Goal: Task Accomplishment & Management: Manage account settings

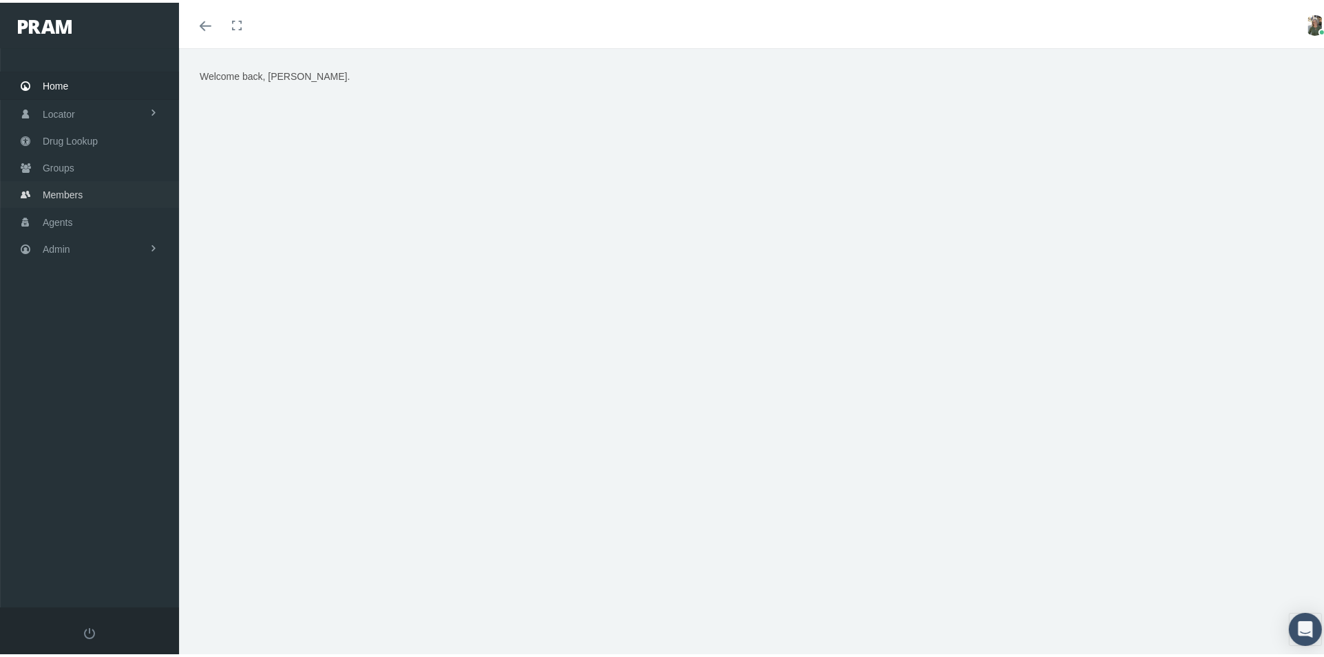
click at [84, 178] on link "Members" at bounding box center [89, 191] width 179 height 27
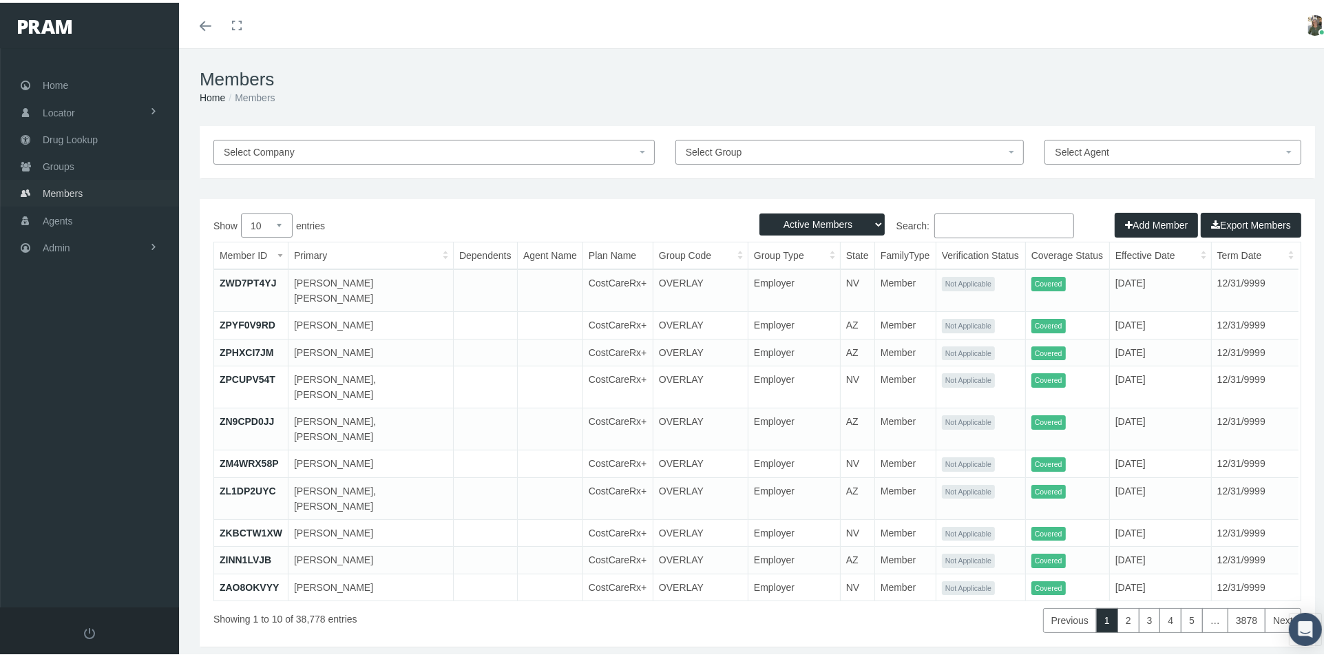
click at [73, 188] on span "Members" at bounding box center [63, 191] width 40 height 26
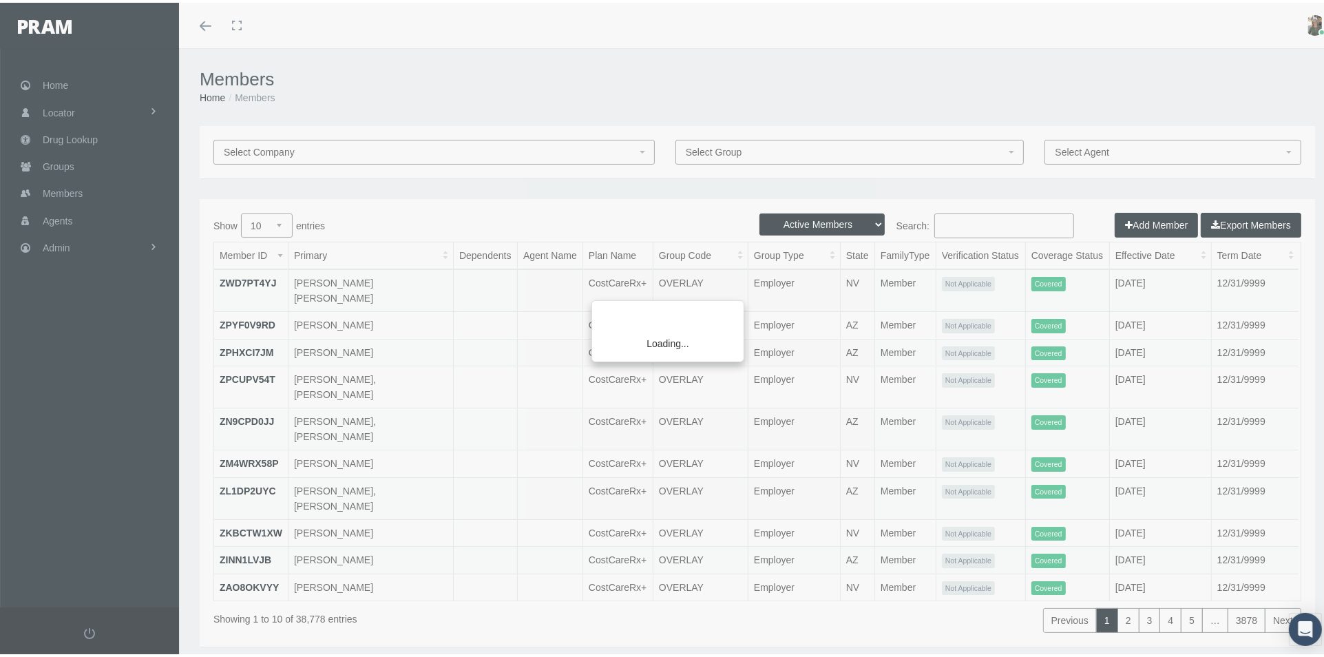
click at [958, 224] on div "Loading..." at bounding box center [662, 328] width 1324 height 657
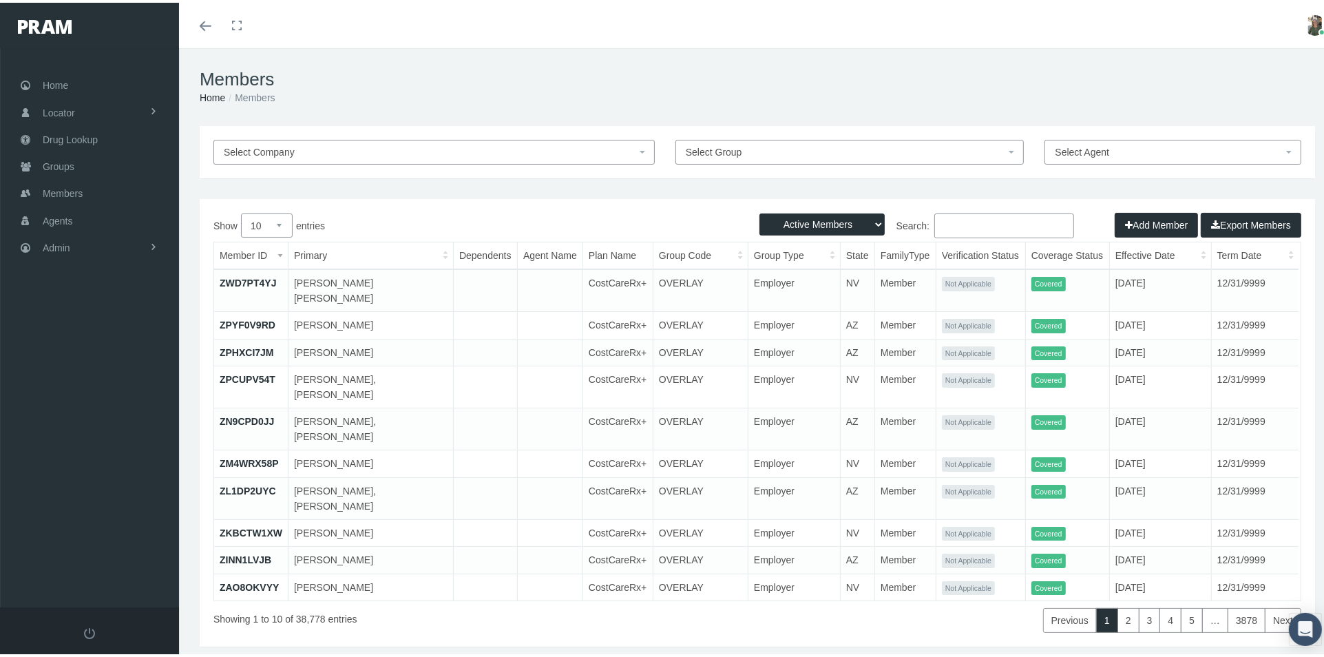
click at [942, 225] on input "Search:" at bounding box center [1004, 223] width 140 height 25
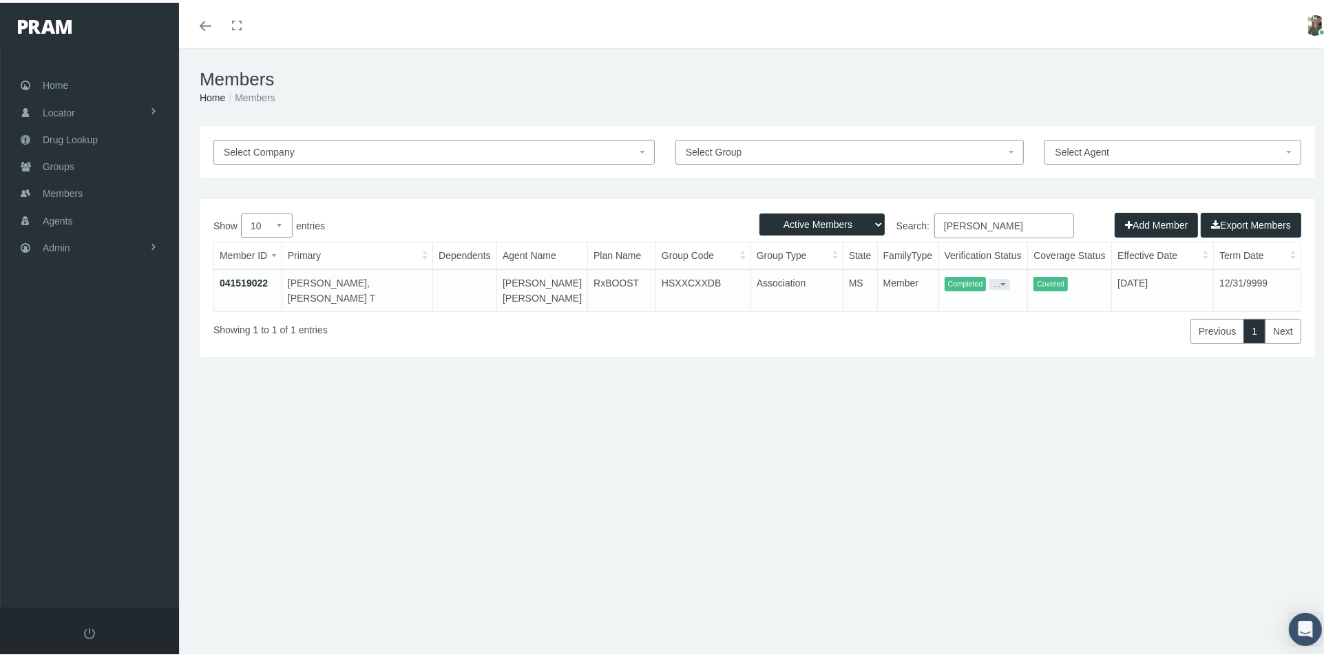
type input "flournoy"
click at [227, 277] on link "041519022" at bounding box center [244, 280] width 48 height 11
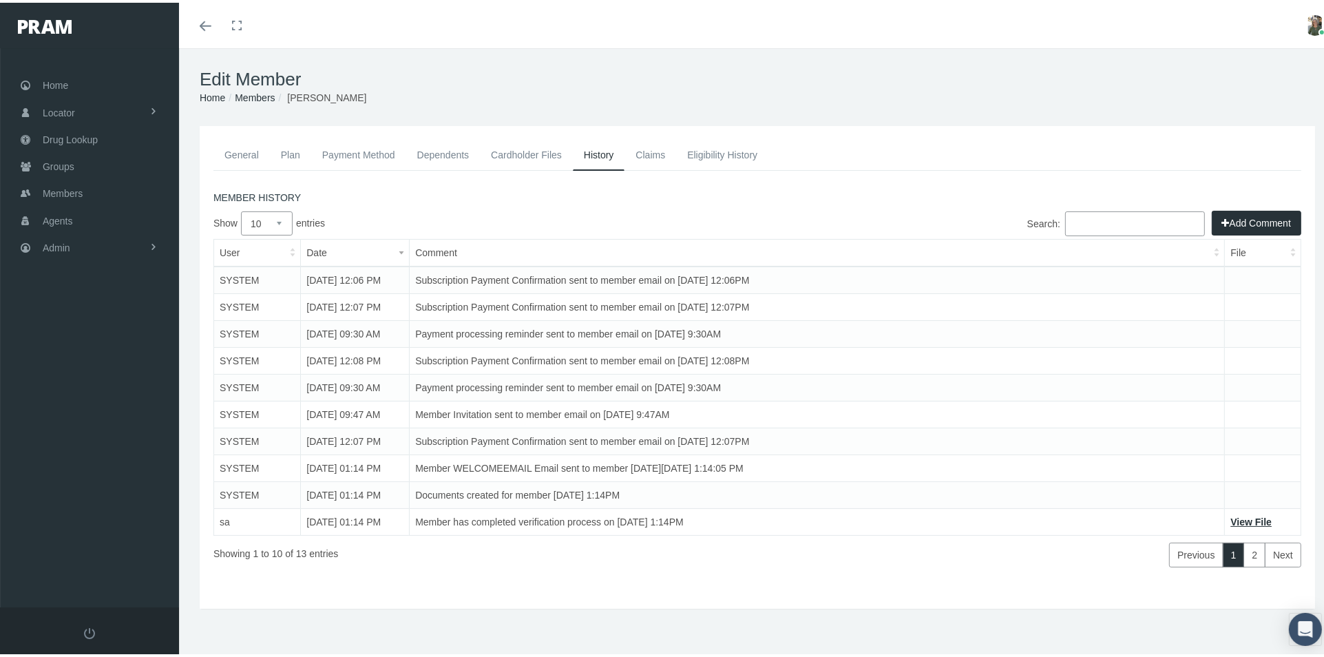
click at [260, 146] on link "General" at bounding box center [241, 152] width 56 height 30
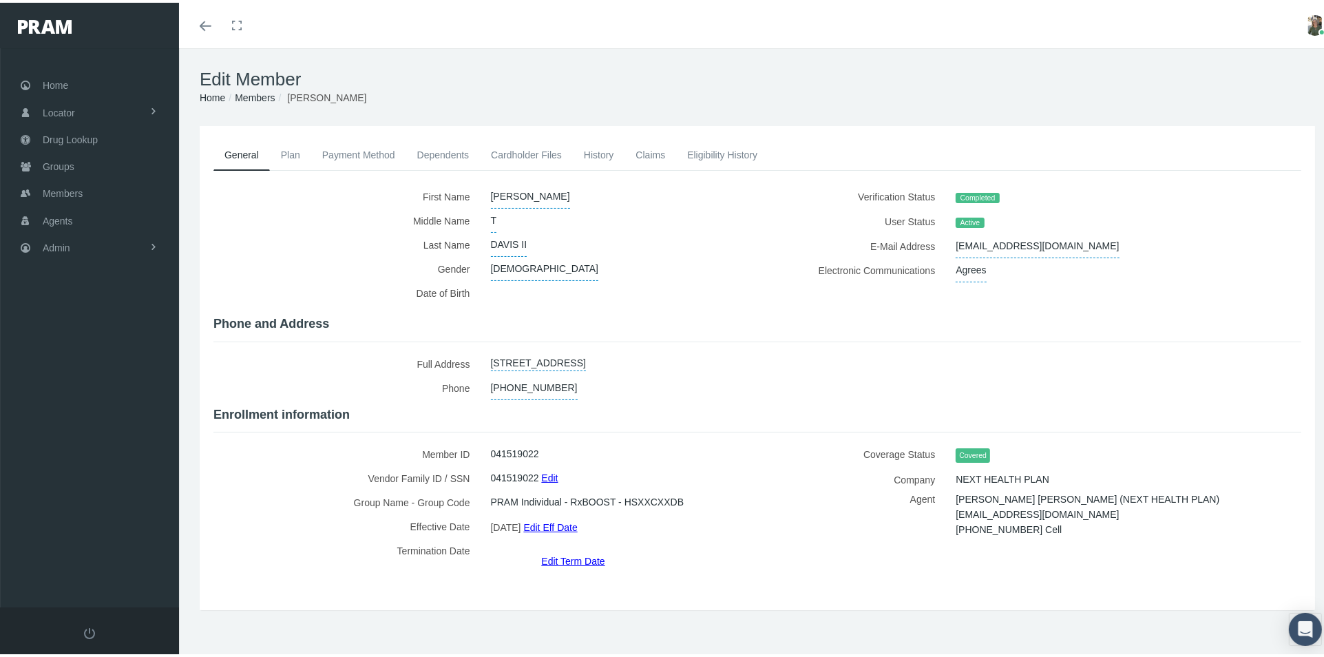
click at [296, 149] on link "Plan" at bounding box center [290, 152] width 41 height 30
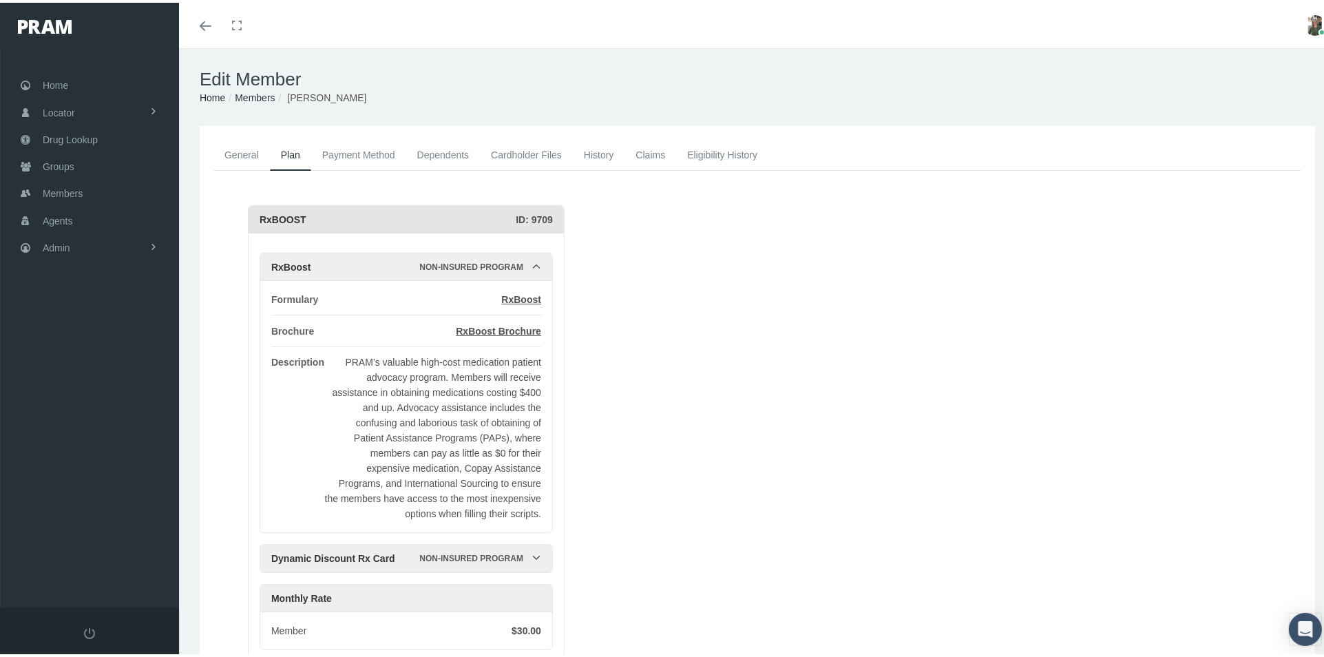
click at [257, 148] on link "General" at bounding box center [241, 152] width 56 height 30
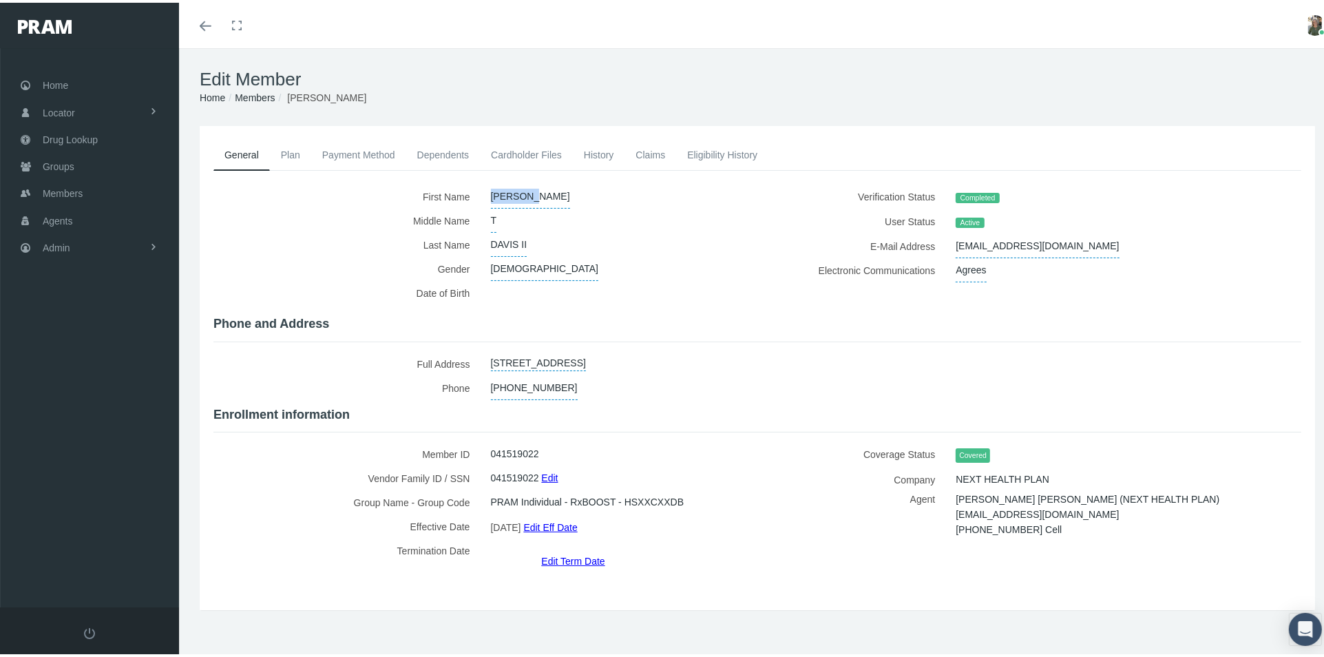
drag, startPoint x: 487, startPoint y: 191, endPoint x: 542, endPoint y: 196, distance: 55.3
click at [544, 196] on div "FLOURNOY" at bounding box center [613, 194] width 267 height 24
copy span "FLOURNOY"
drag, startPoint x: 949, startPoint y: 240, endPoint x: 1039, endPoint y: 241, distance: 90.9
click at [1039, 241] on div "fdavisii@comcast.net" at bounding box center [1100, 243] width 311 height 24
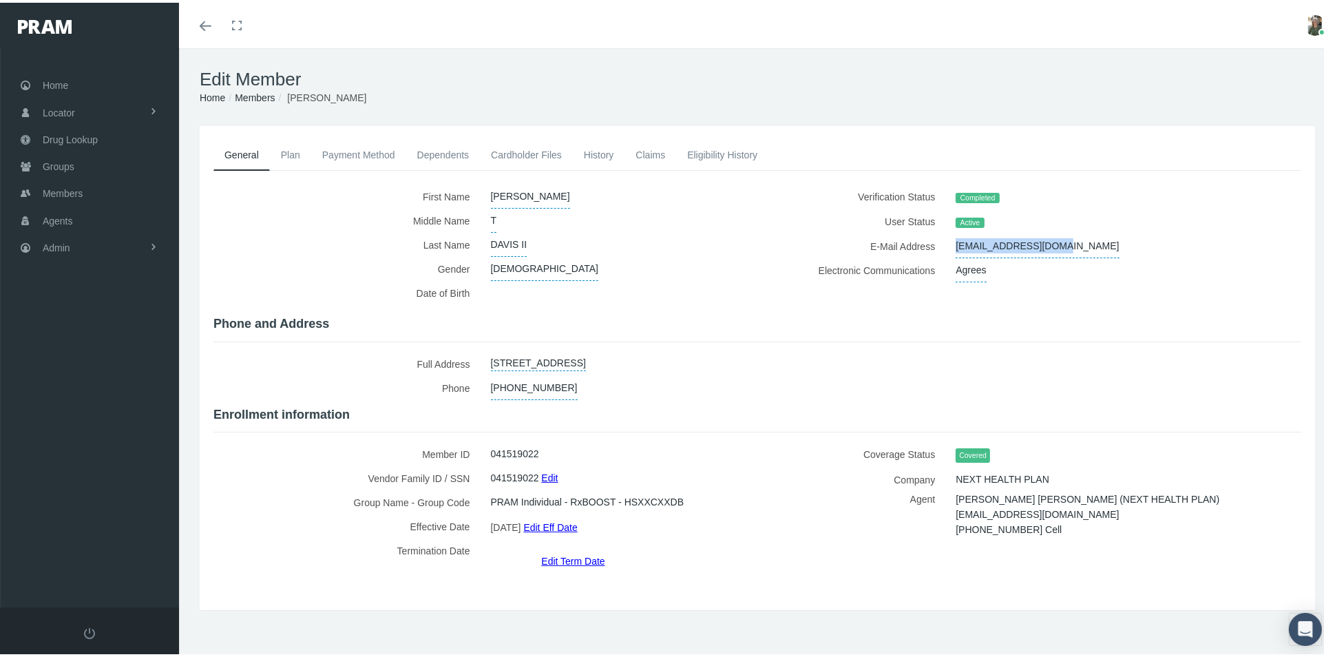
copy span "fdavisii@comcast.net"
click at [908, 17] on div "Toggle menubar Toggle fullscreen Profile Logout" at bounding box center [757, 22] width 1136 height 45
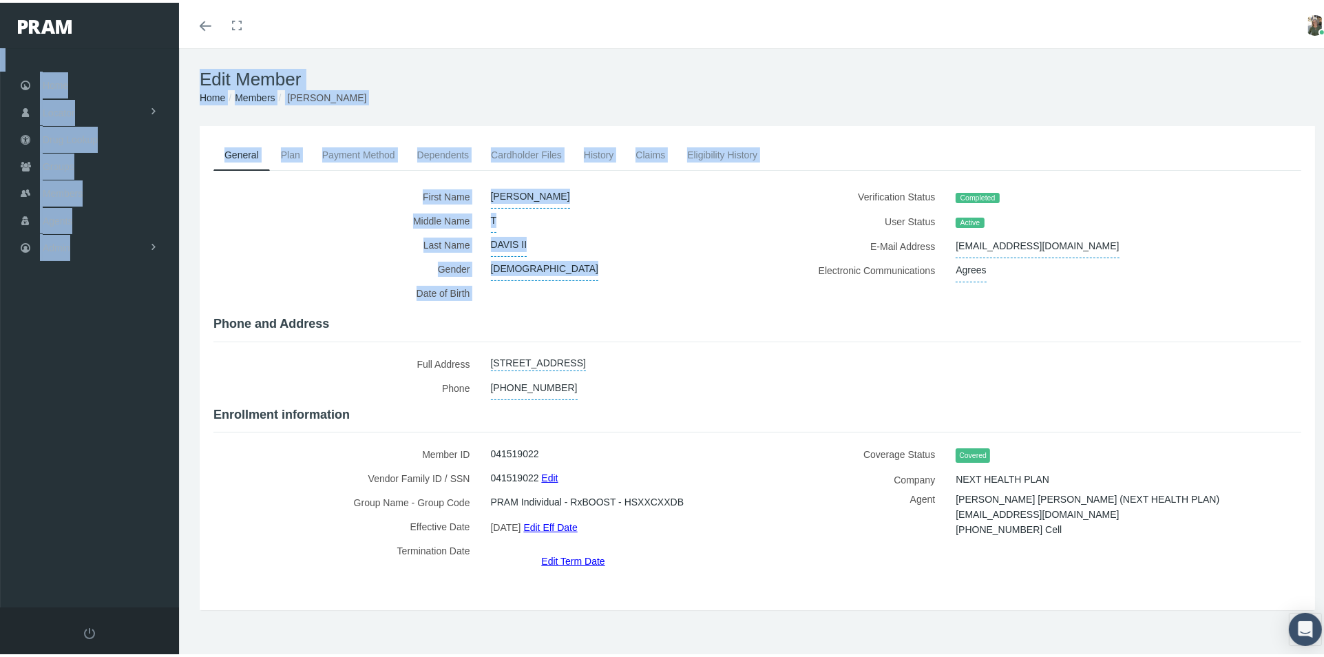
drag, startPoint x: 817, startPoint y: 38, endPoint x: 833, endPoint y: 104, distance: 68.0
click at [807, 145] on form "Toggle navigation Toggle menubar Toggle fullscreen Profile Logout" at bounding box center [667, 358] width 1335 height 626
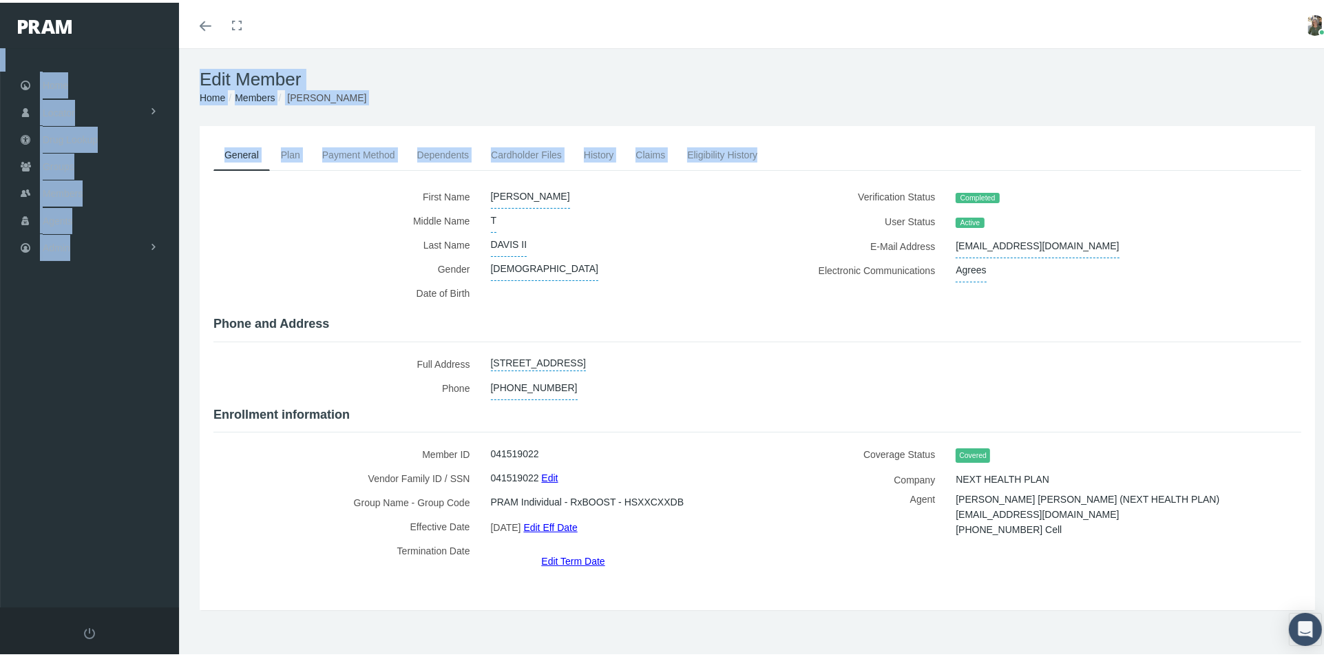
click at [601, 71] on h1 "Edit Member" at bounding box center [757, 76] width 1115 height 21
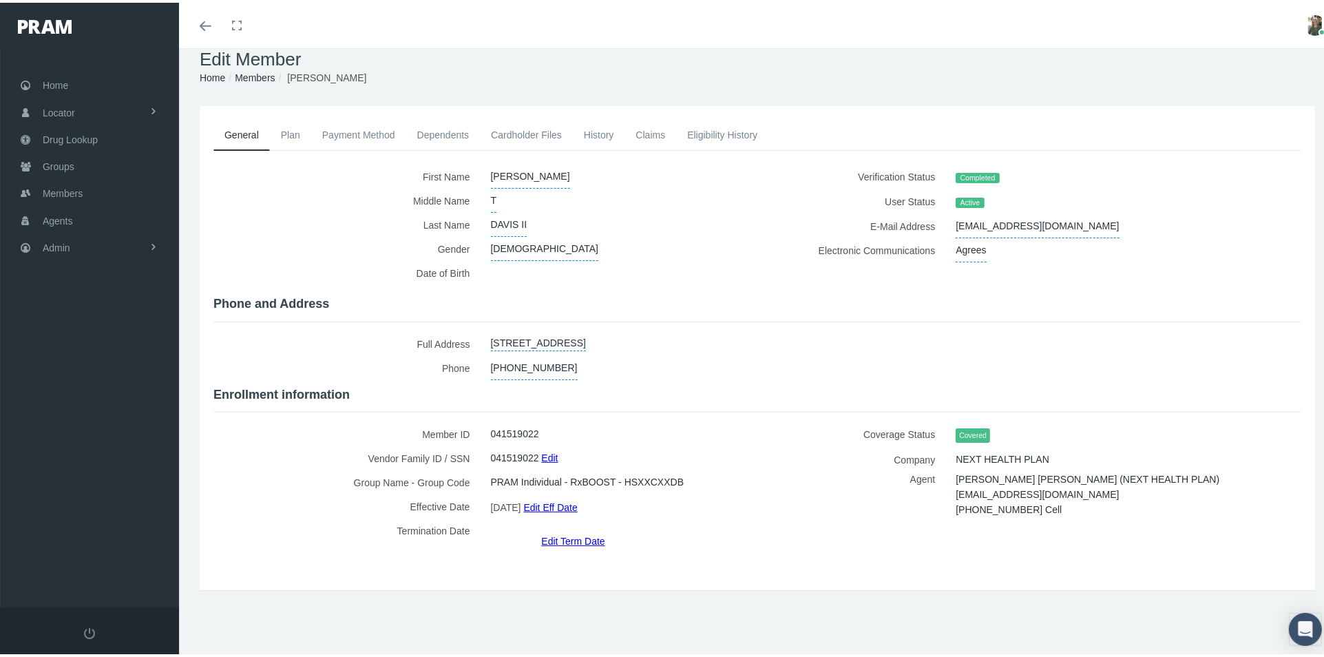
scroll to position [30, 0]
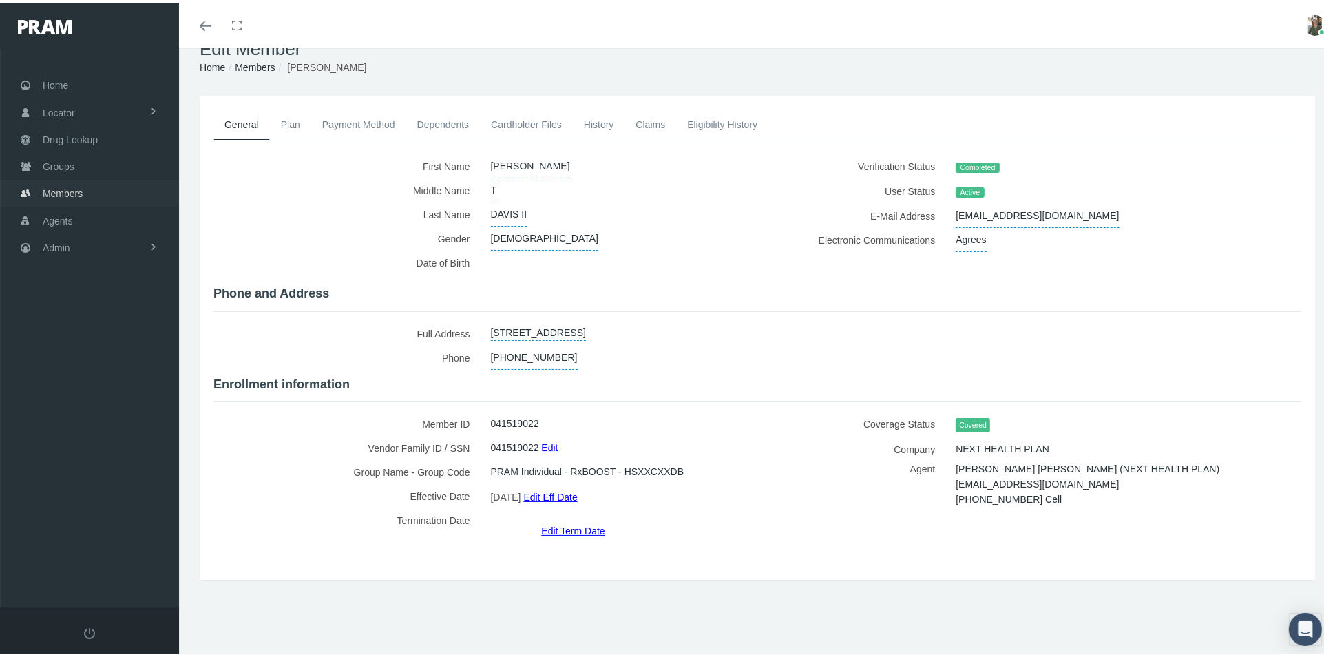
click at [73, 189] on span "Members" at bounding box center [63, 191] width 40 height 26
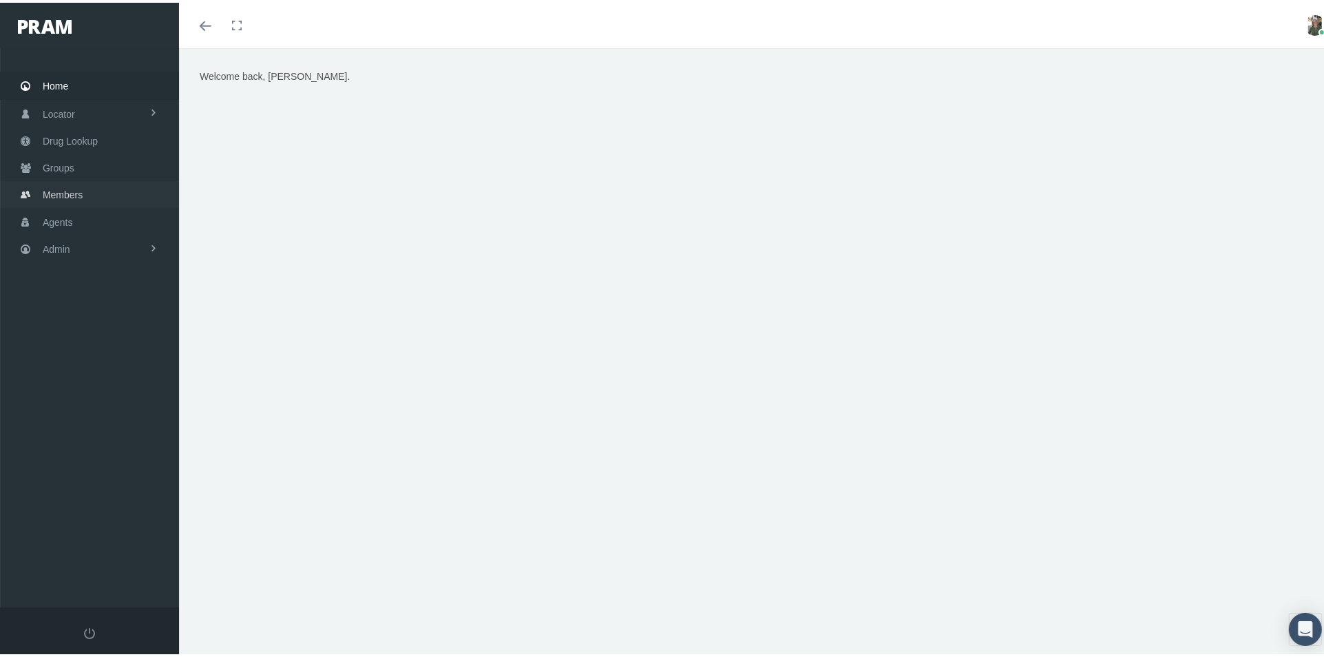
click at [41, 190] on link "Members" at bounding box center [89, 191] width 179 height 27
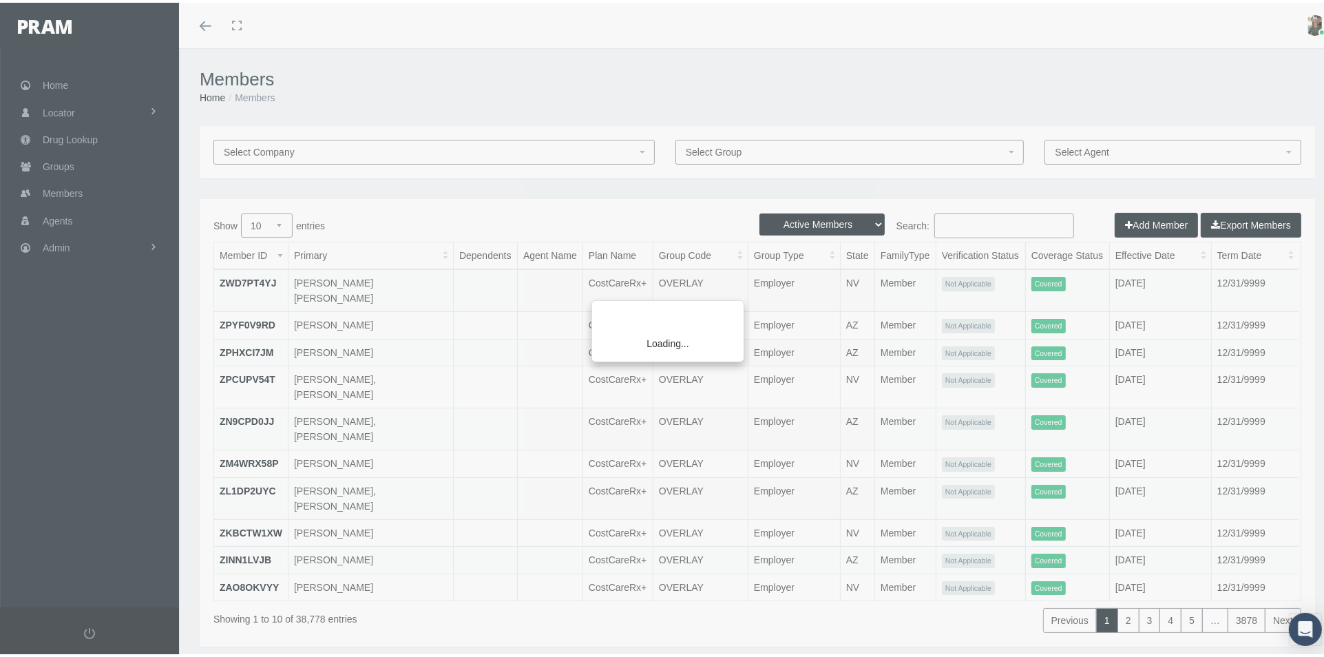
click at [943, 221] on div "Loading..." at bounding box center [662, 328] width 1324 height 657
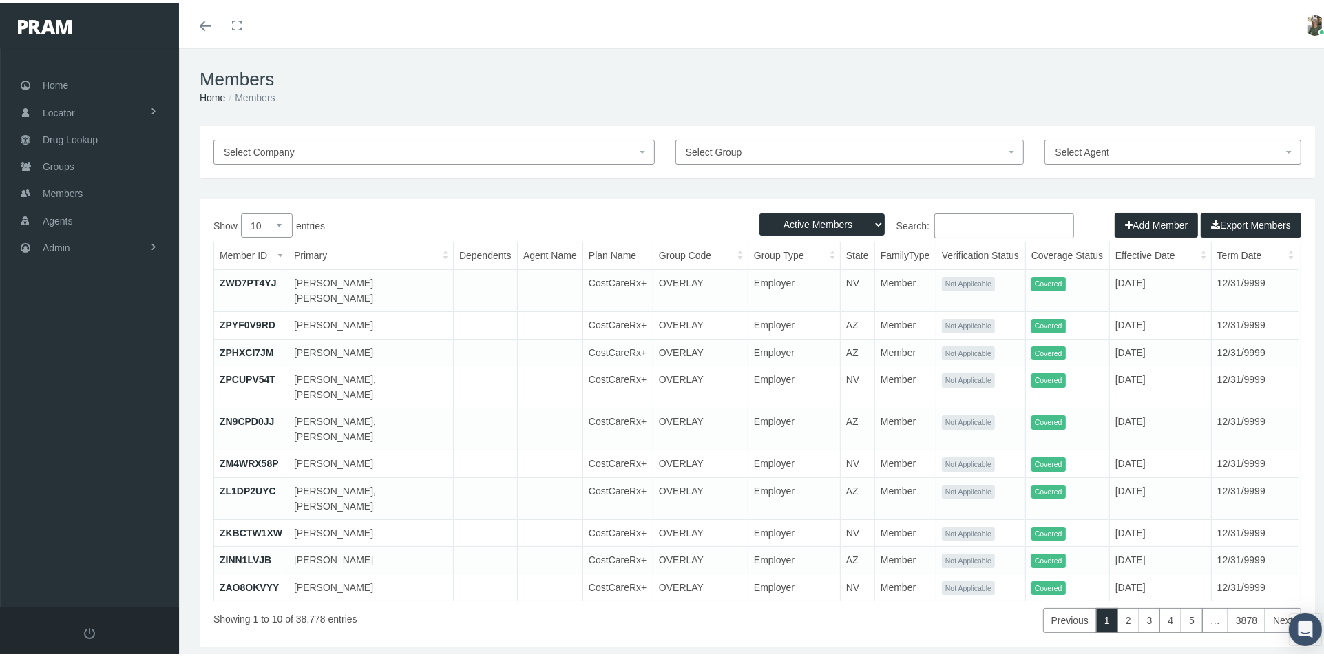
click at [943, 220] on input "Search:" at bounding box center [1004, 223] width 140 height 25
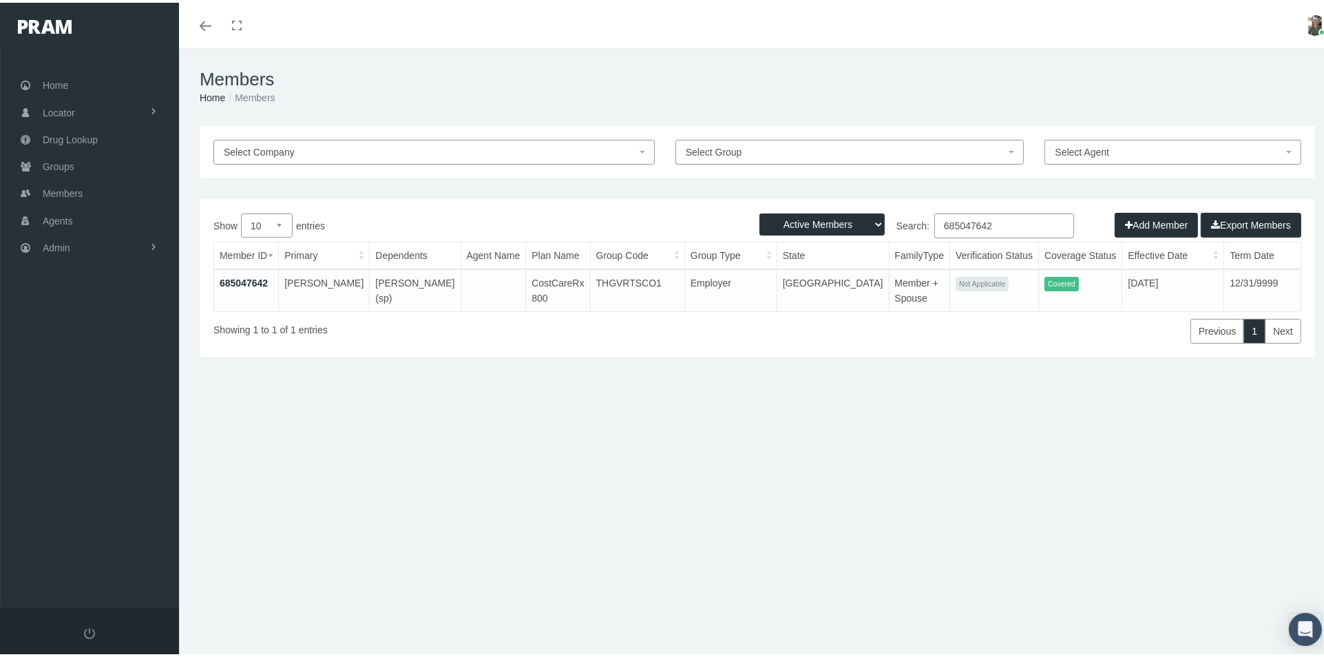
type input "685047642"
click at [248, 277] on link "685047642" at bounding box center [244, 280] width 48 height 11
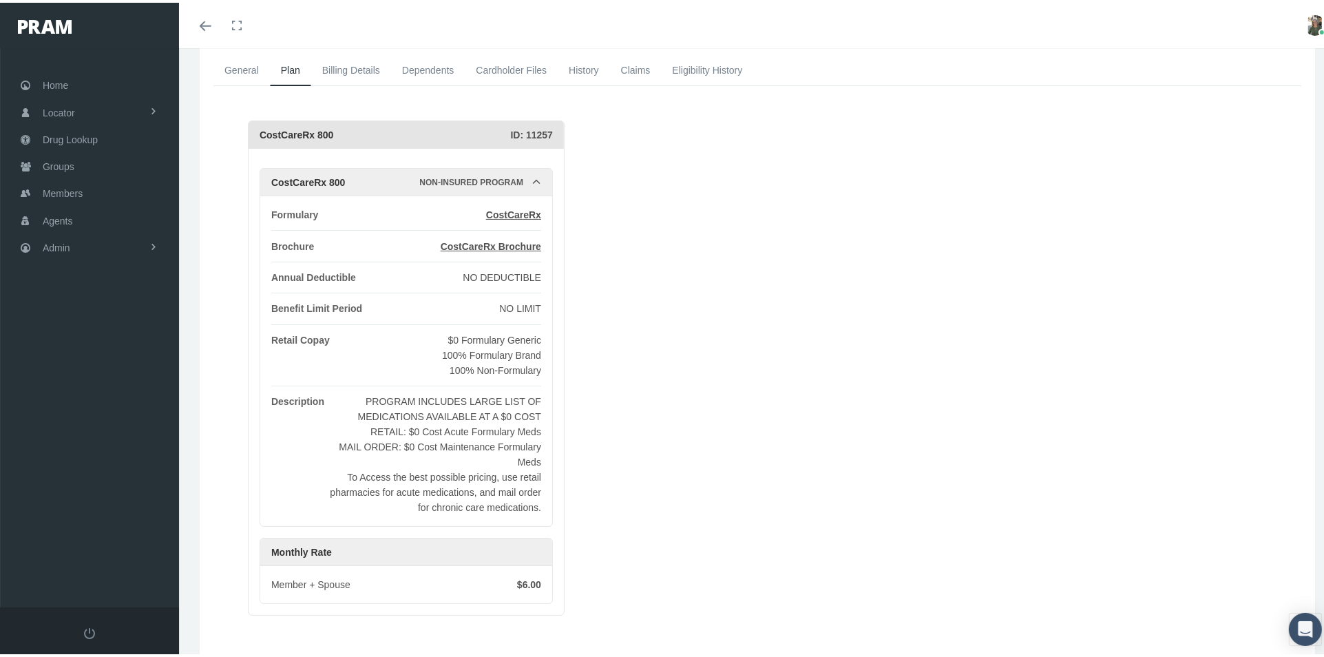
scroll to position [60, 0]
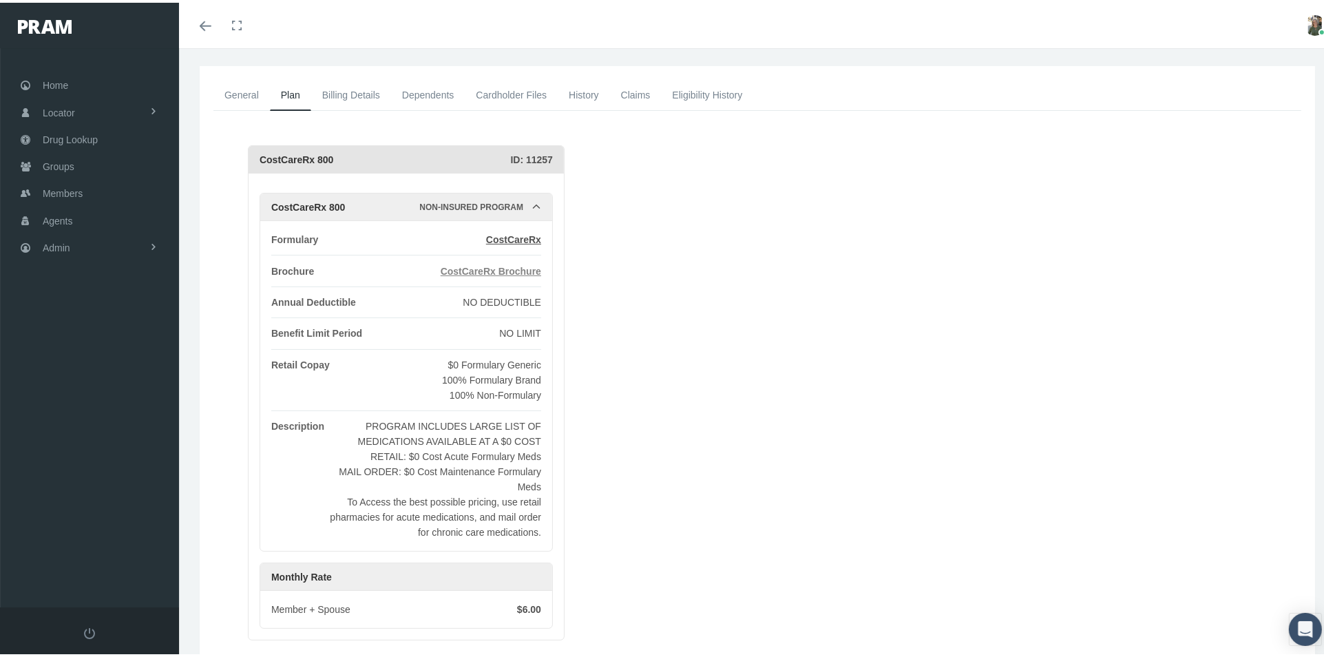
click at [522, 266] on span "CostCareRx Brochure" at bounding box center [491, 268] width 100 height 11
click at [253, 89] on link "General" at bounding box center [241, 92] width 56 height 30
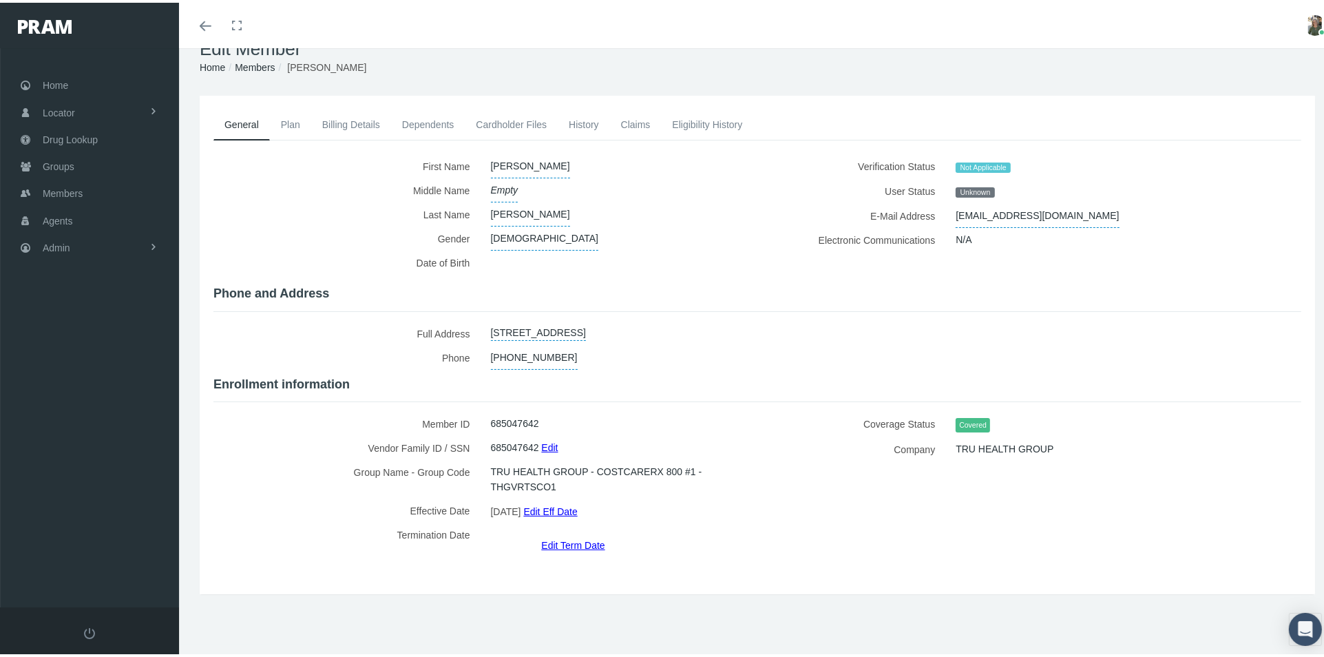
scroll to position [30, 0]
click at [289, 118] on link "Plan" at bounding box center [290, 122] width 41 height 30
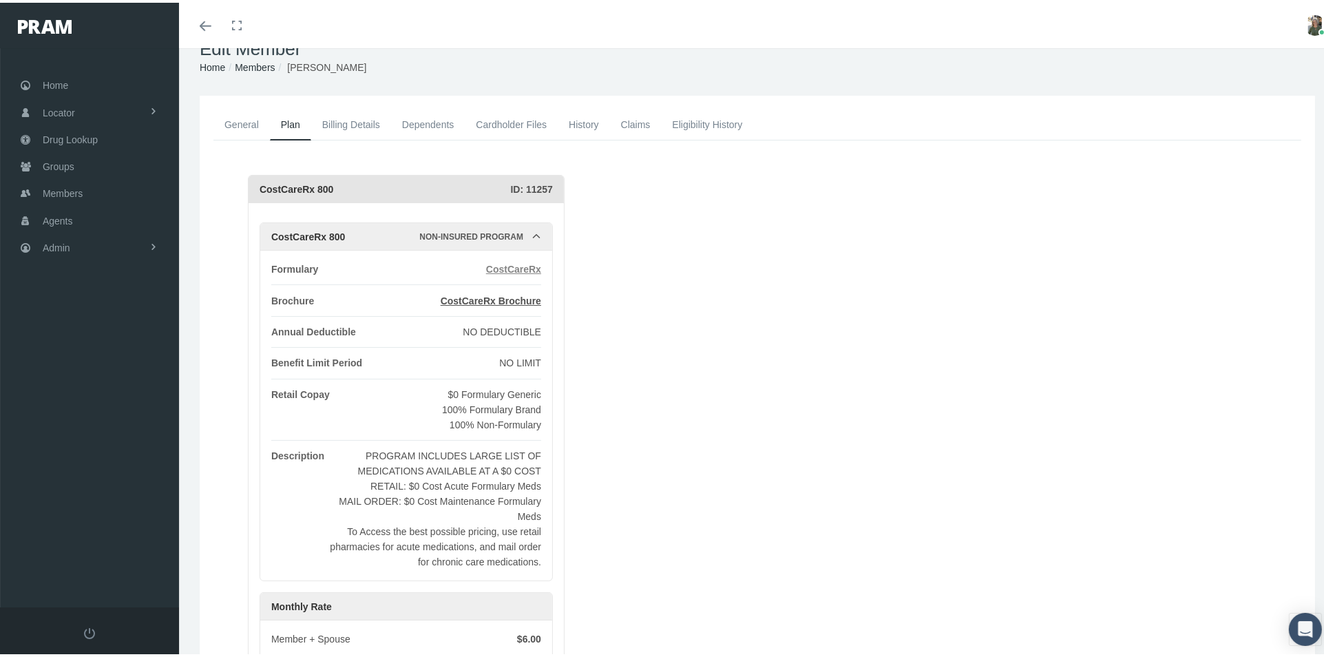
click at [526, 266] on span "CostCareRx" at bounding box center [513, 266] width 55 height 11
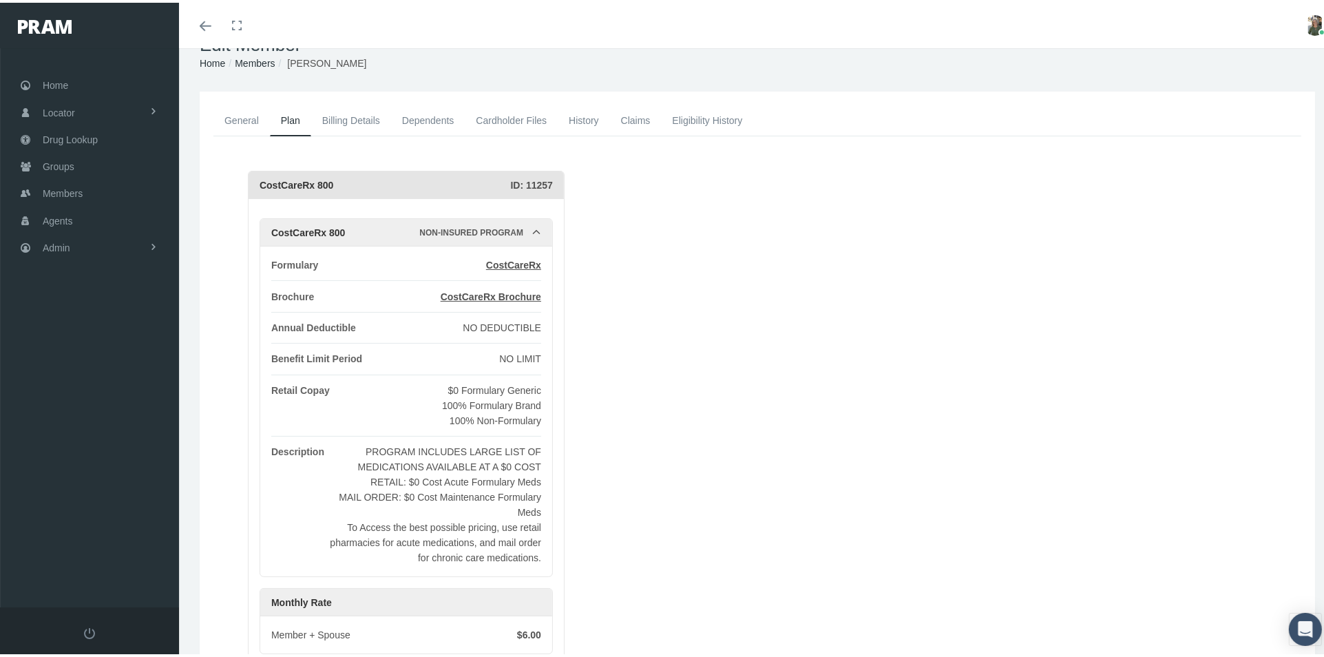
scroll to position [0, 0]
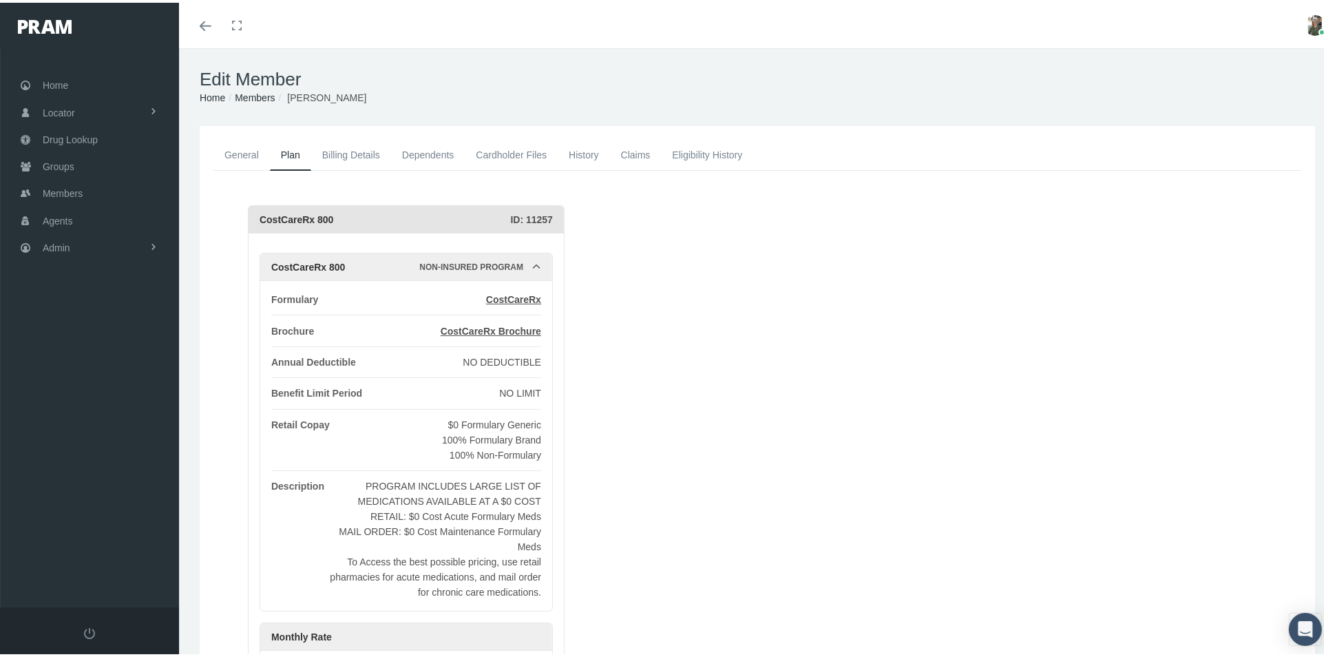
click at [341, 158] on link "Billing Details" at bounding box center [351, 152] width 80 height 30
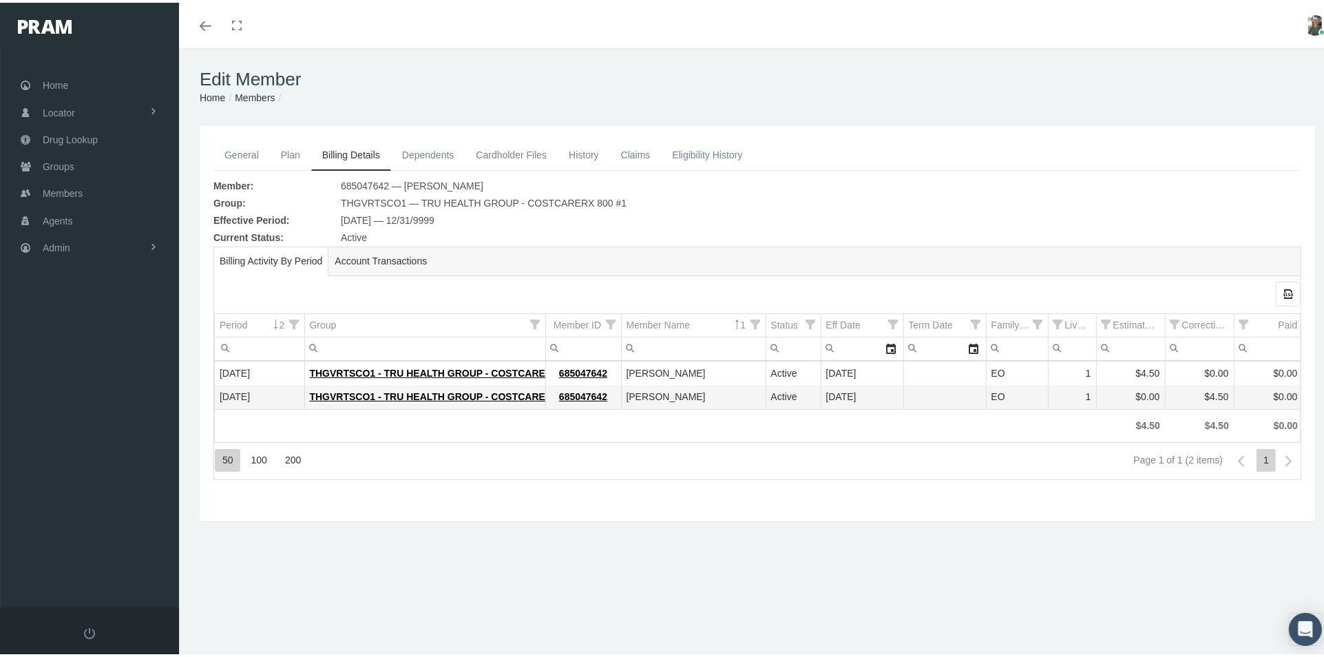
click at [252, 154] on link "General" at bounding box center [241, 152] width 56 height 30
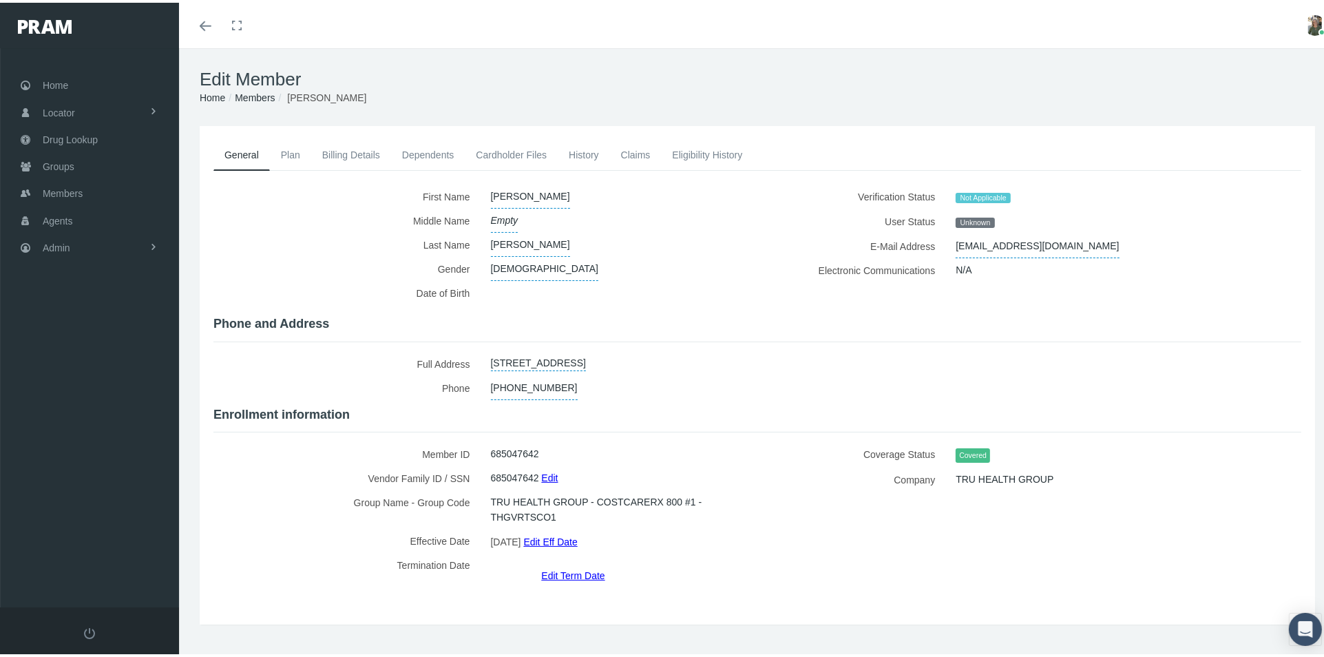
click at [368, 153] on link "Billing Details" at bounding box center [351, 152] width 80 height 30
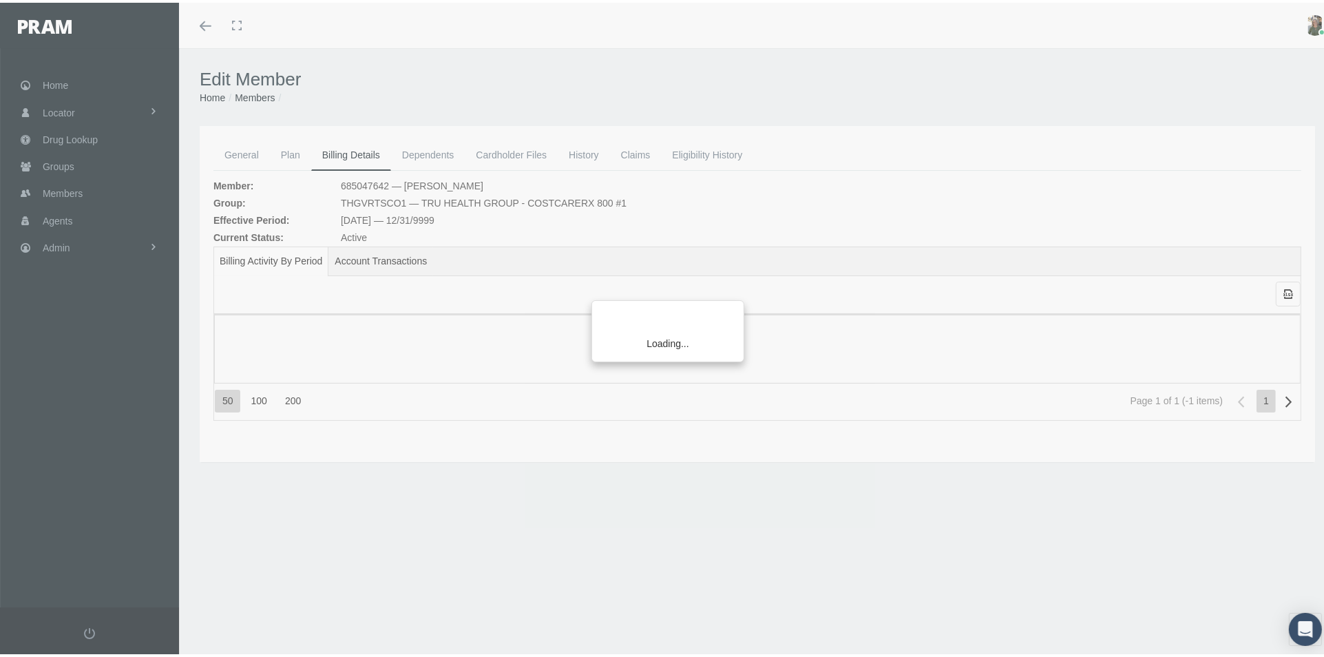
click at [498, 152] on div "Loading..." at bounding box center [662, 328] width 1324 height 657
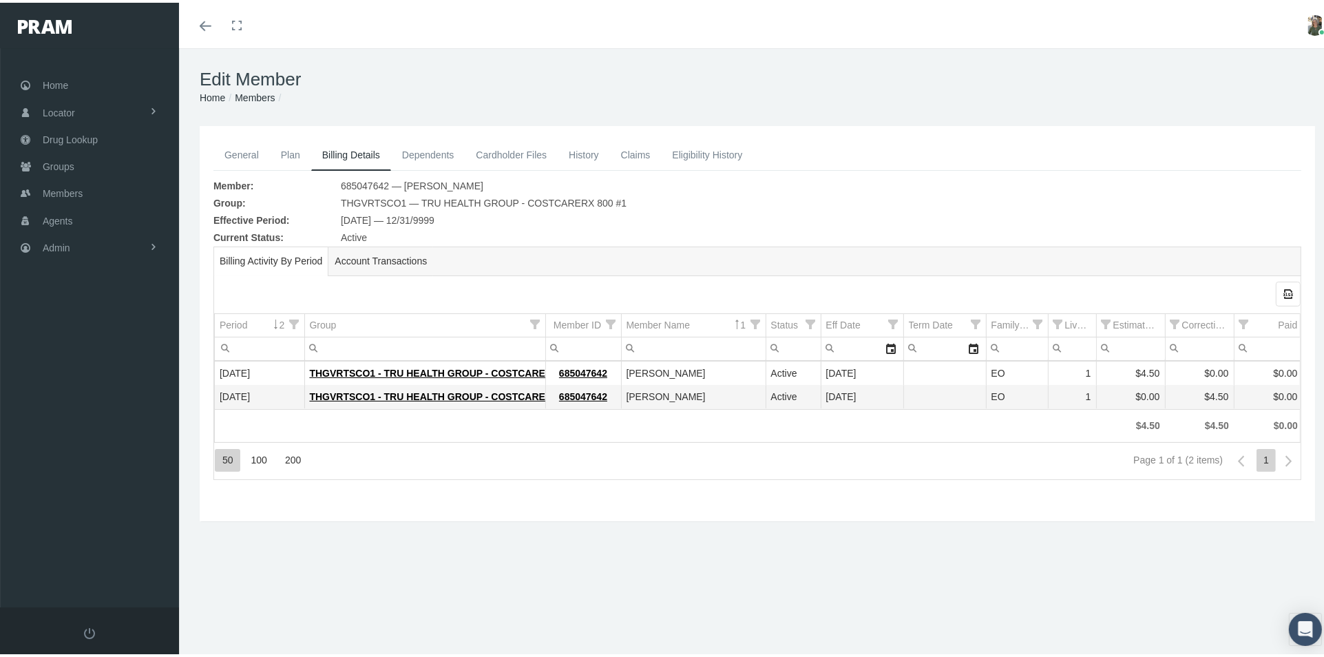
click at [295, 153] on link "Plan" at bounding box center [290, 152] width 41 height 30
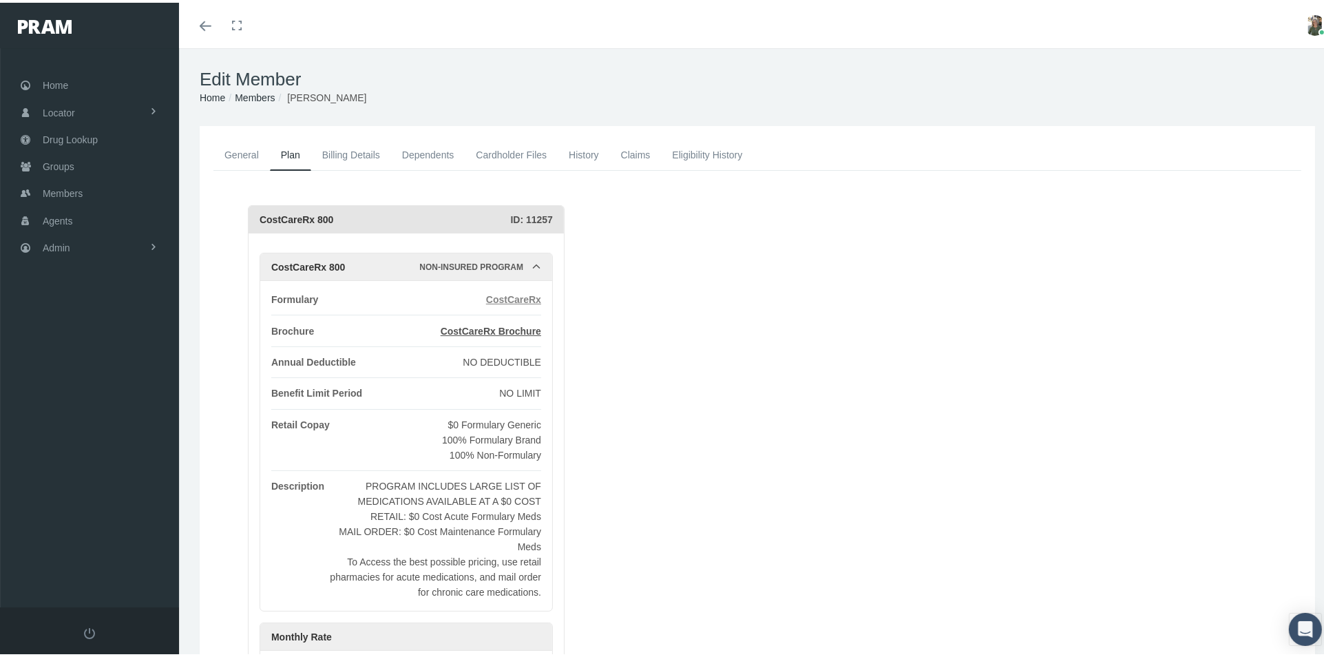
click at [521, 293] on span "CostCareRx" at bounding box center [513, 296] width 55 height 11
click at [492, 329] on span "CostCareRx Brochure" at bounding box center [491, 328] width 100 height 11
click at [246, 156] on link "General" at bounding box center [241, 152] width 56 height 30
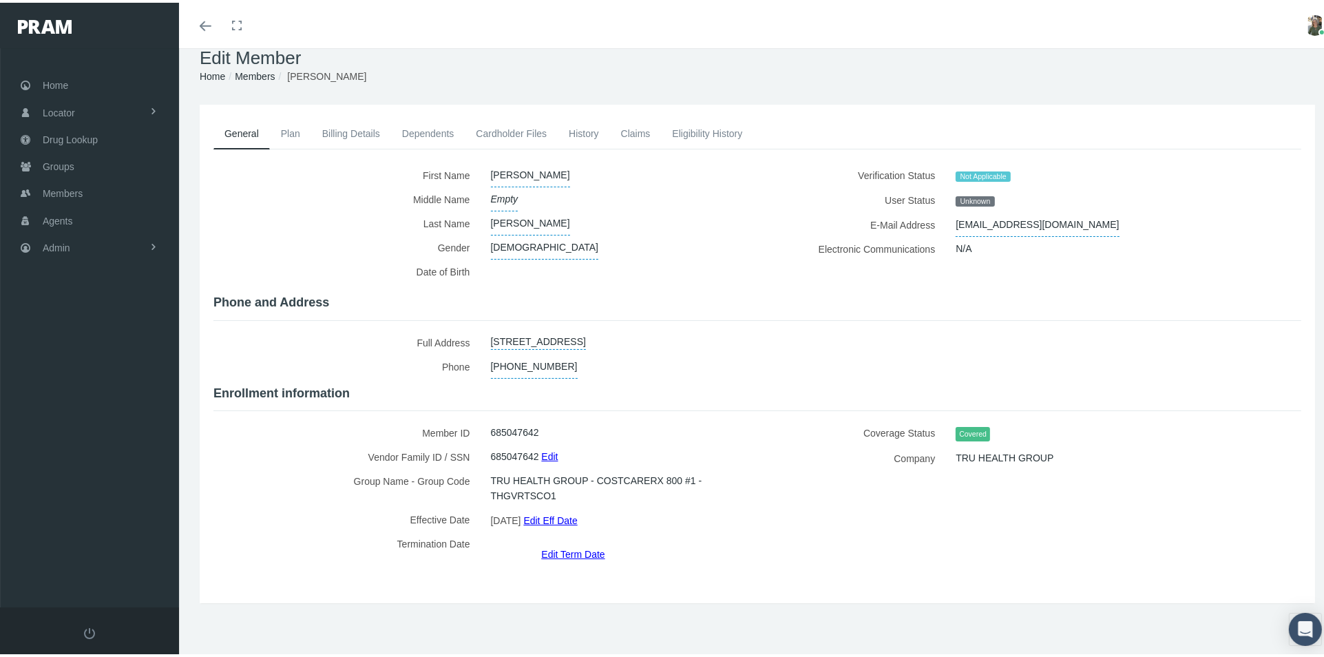
scroll to position [30, 0]
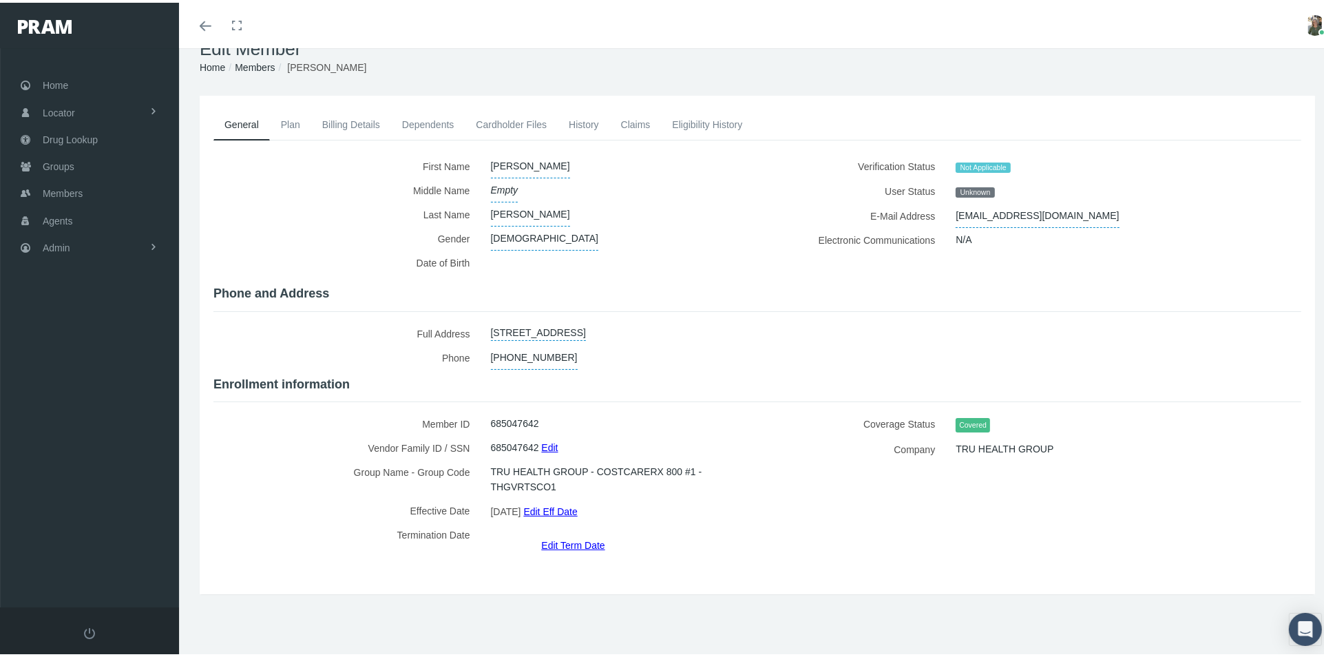
click at [241, 124] on link "General" at bounding box center [241, 122] width 56 height 31
click at [288, 129] on link "Plan" at bounding box center [290, 122] width 41 height 30
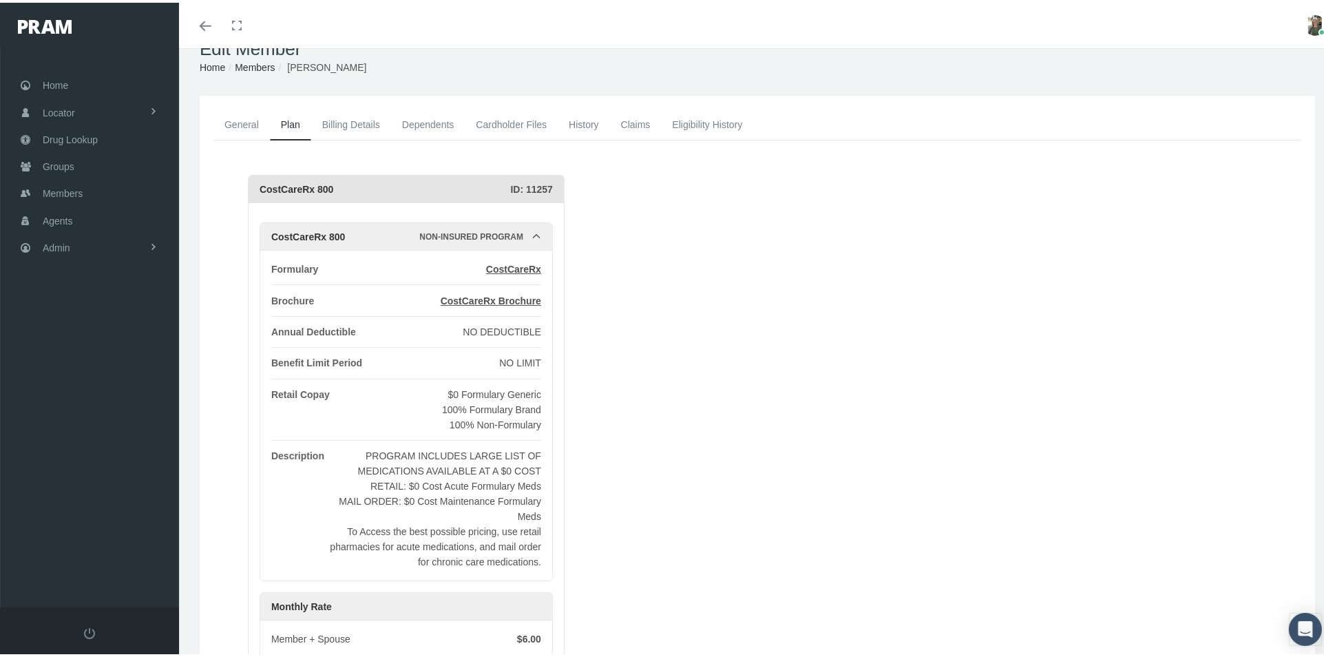
click at [370, 123] on link "Billing Details" at bounding box center [351, 122] width 80 height 30
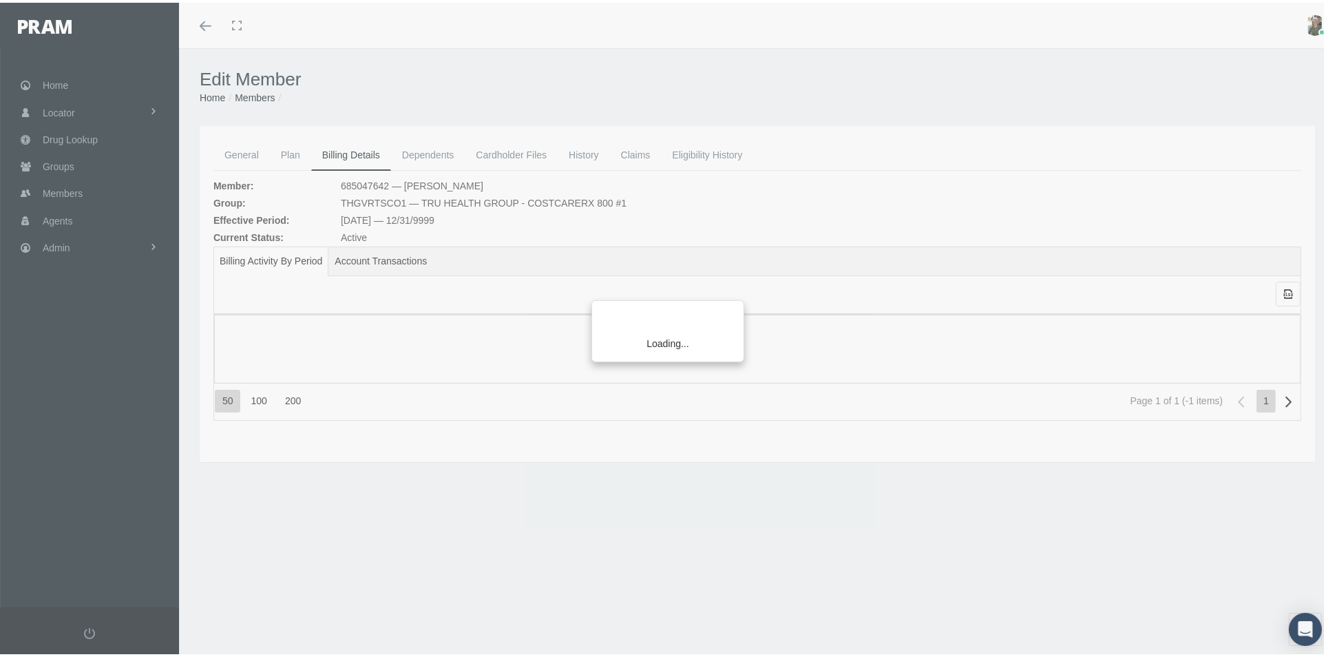
click at [246, 153] on div "Loading..." at bounding box center [662, 328] width 1324 height 657
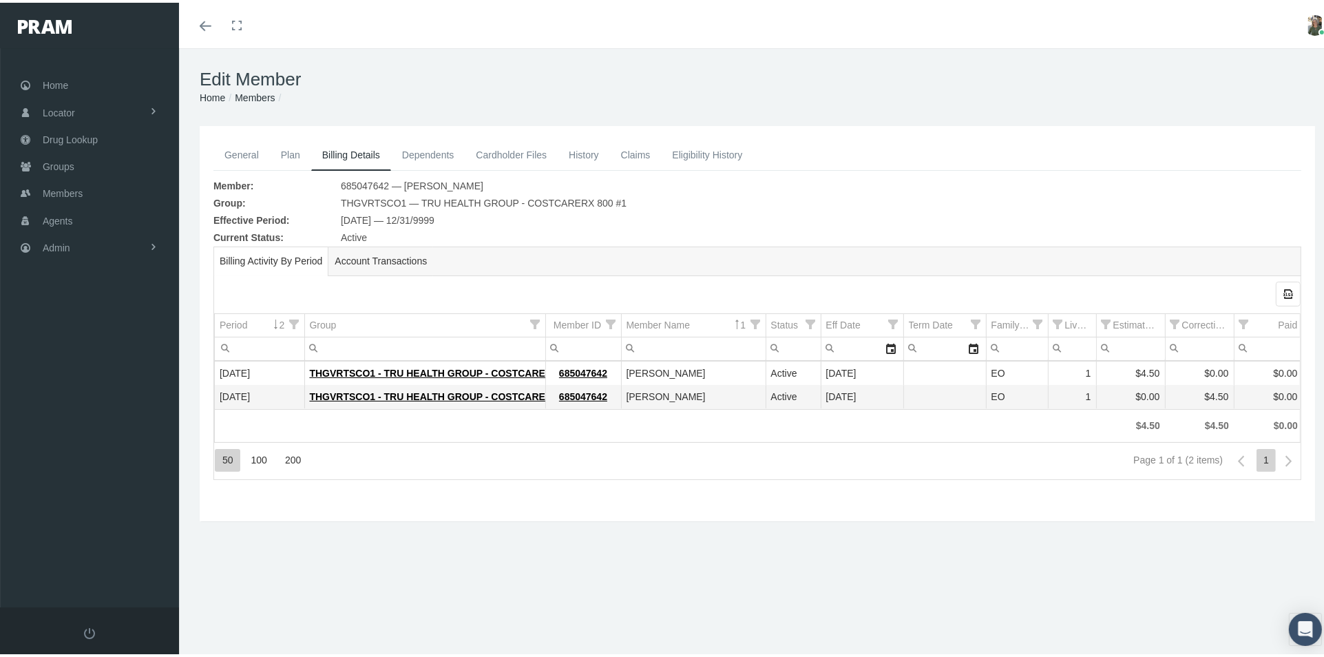
click at [299, 151] on link "Plan" at bounding box center [290, 152] width 41 height 30
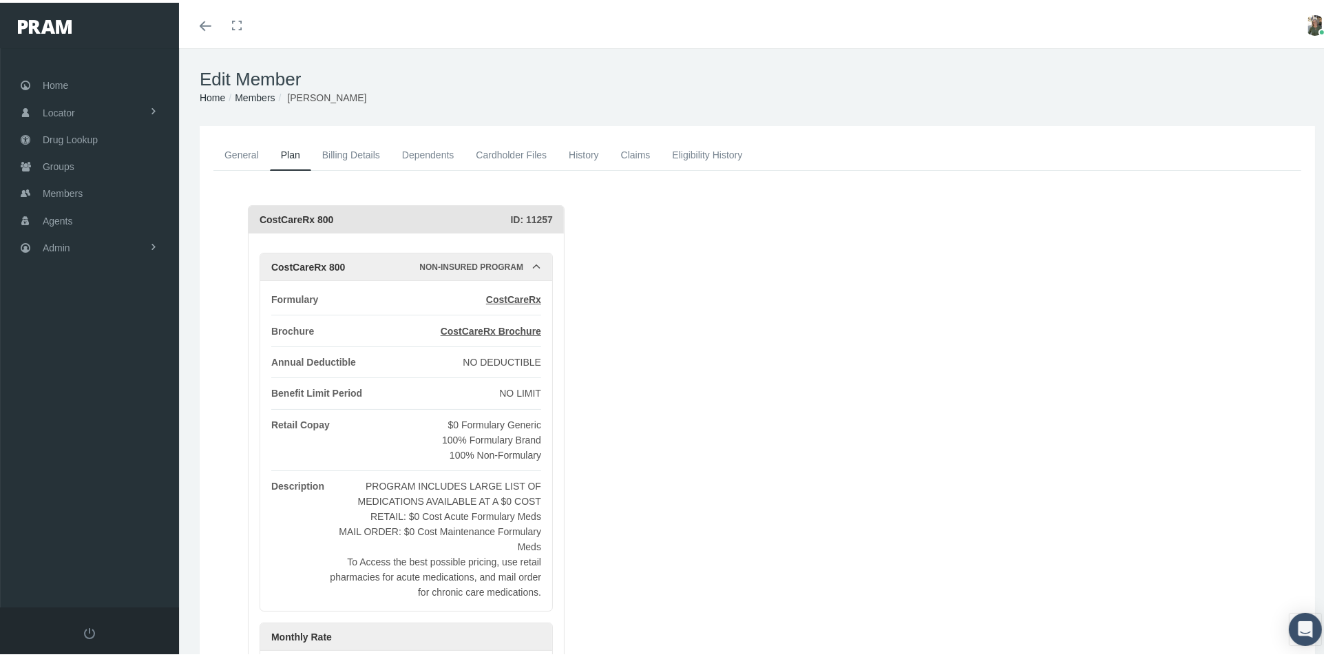
click at [244, 156] on link "General" at bounding box center [241, 152] width 56 height 30
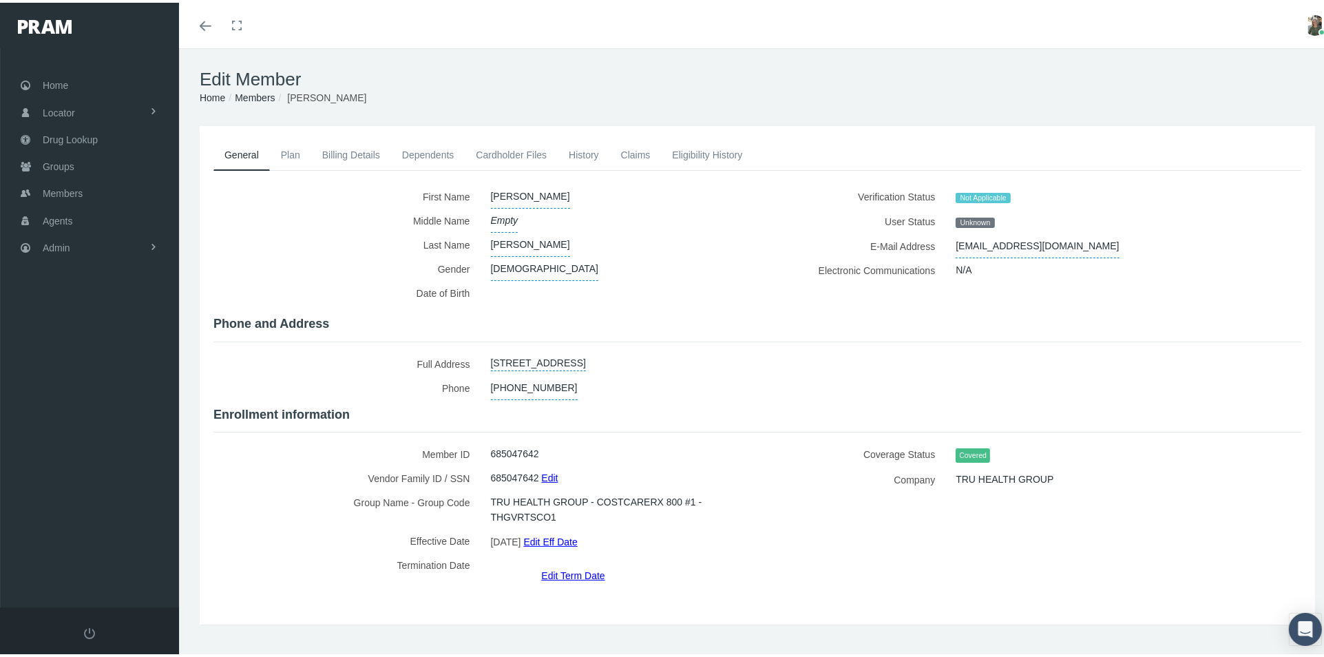
click at [283, 147] on link "Plan" at bounding box center [290, 152] width 41 height 30
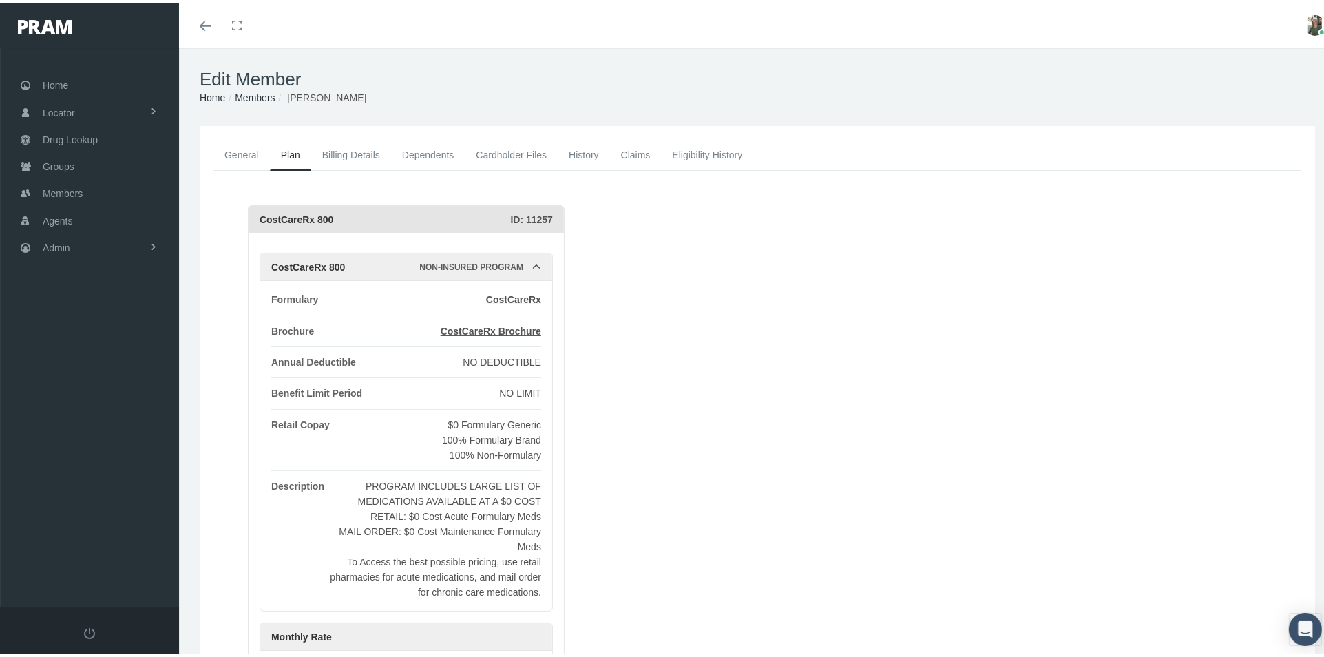
click at [354, 156] on link "Billing Details" at bounding box center [351, 152] width 80 height 30
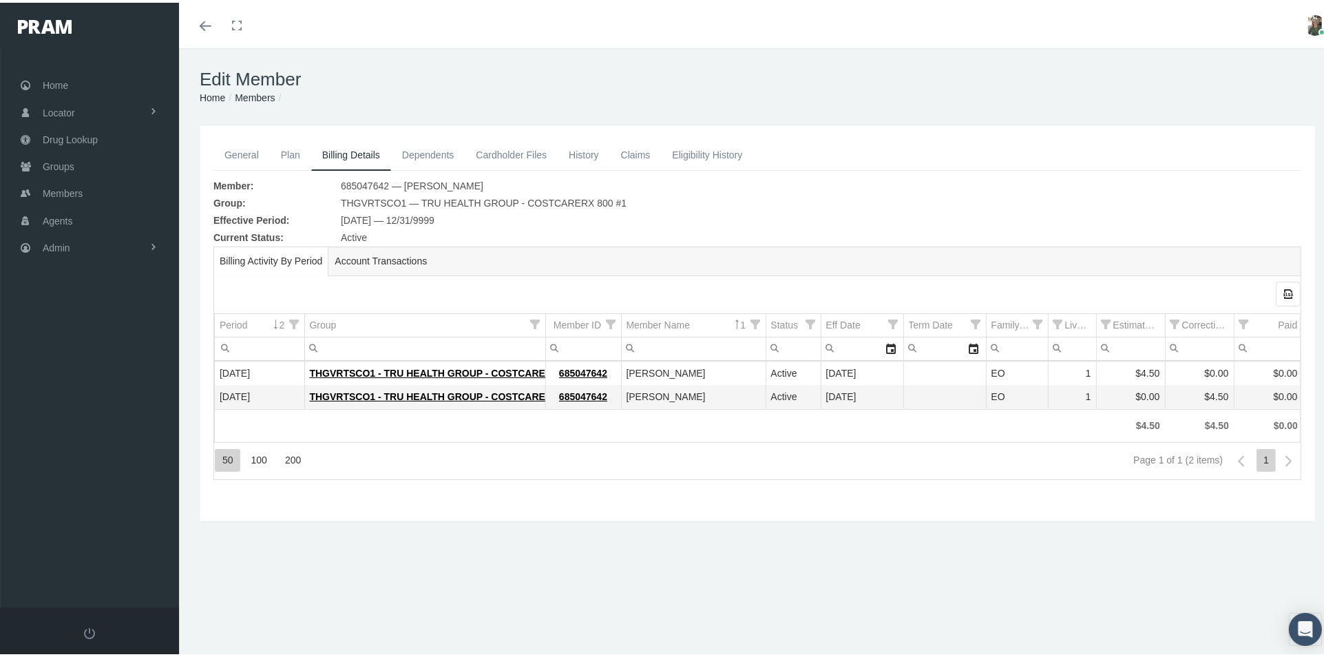
click at [232, 154] on link "General" at bounding box center [241, 152] width 56 height 30
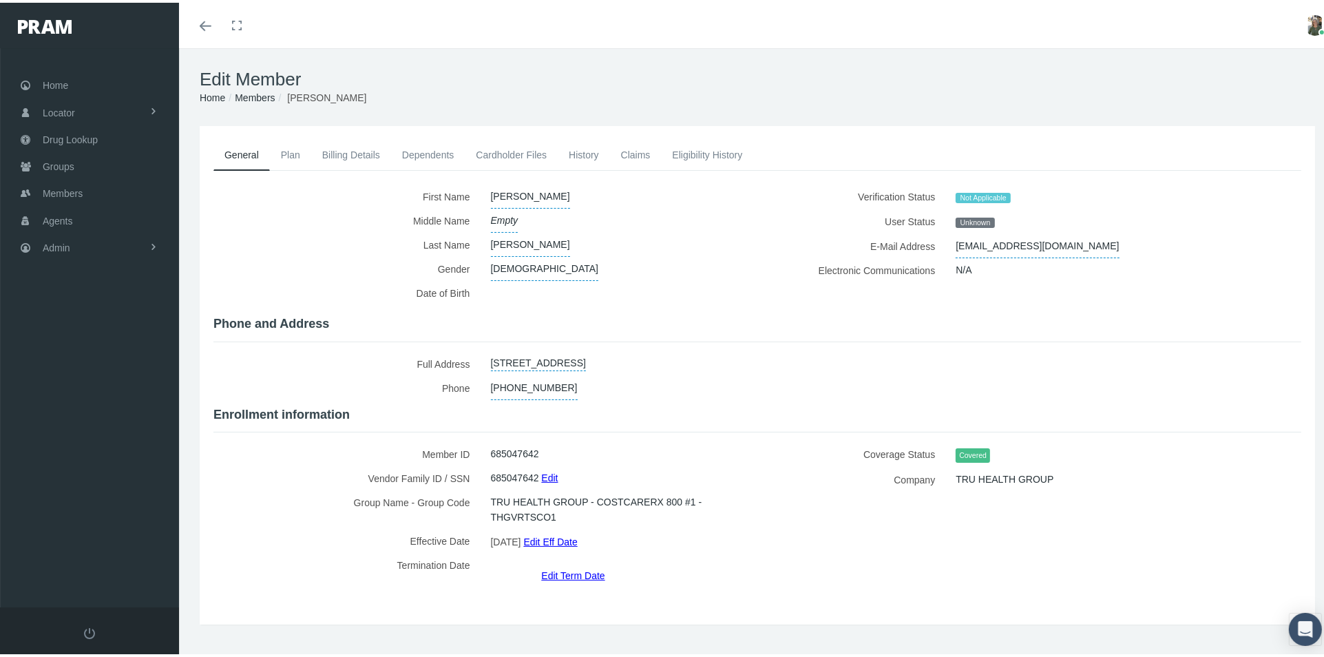
click at [370, 152] on link "Billing Details" at bounding box center [351, 152] width 80 height 30
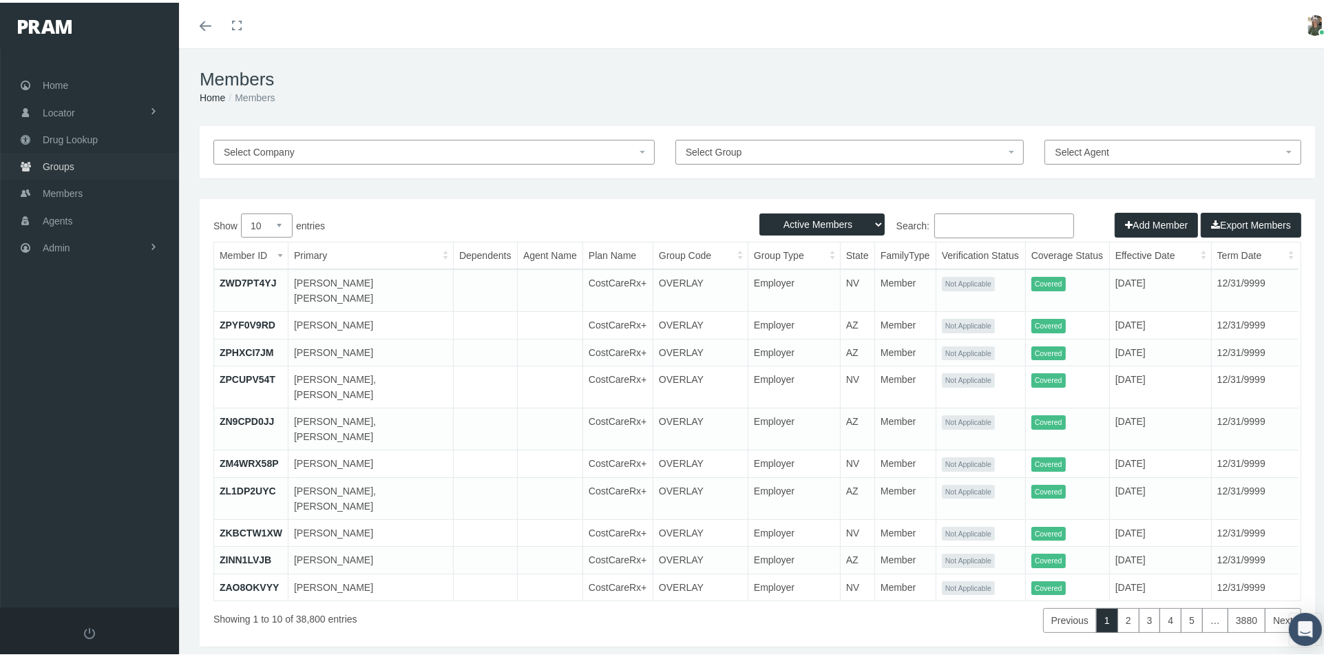
click at [78, 158] on link "Groups" at bounding box center [89, 163] width 179 height 27
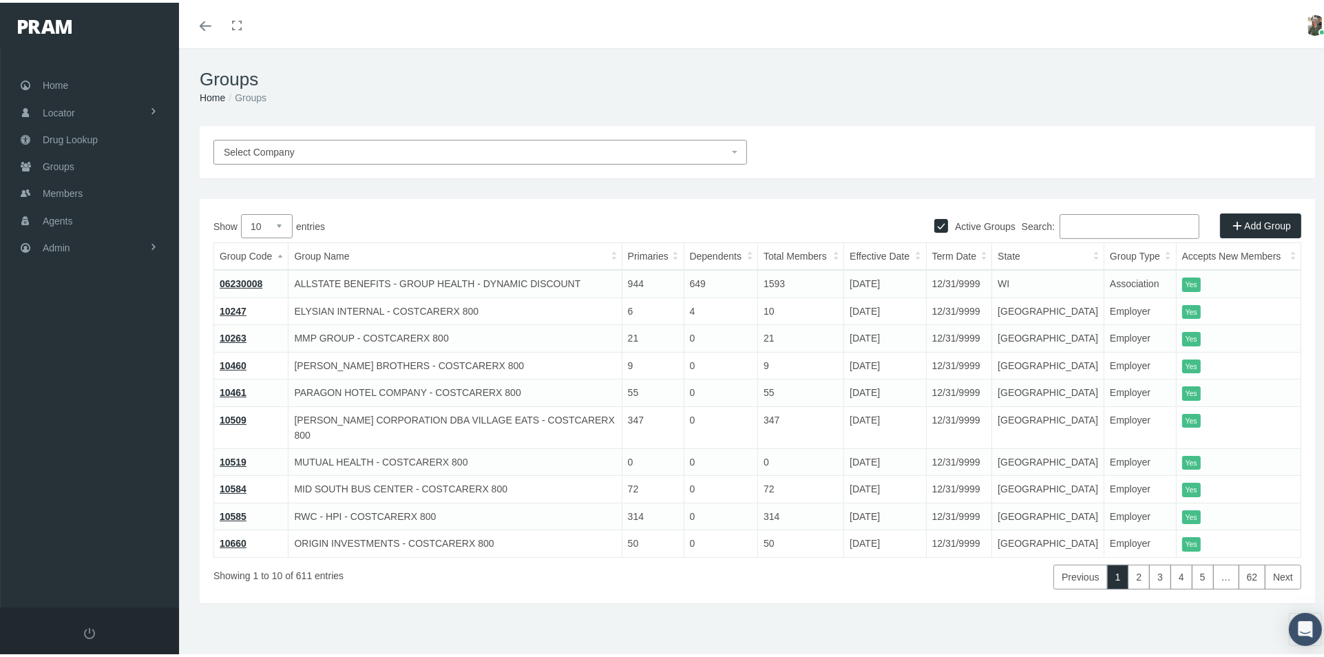
drag, startPoint x: 330, startPoint y: 151, endPoint x: 337, endPoint y: 145, distance: 8.8
click at [337, 145] on span "Select Company" at bounding box center [476, 149] width 505 height 15
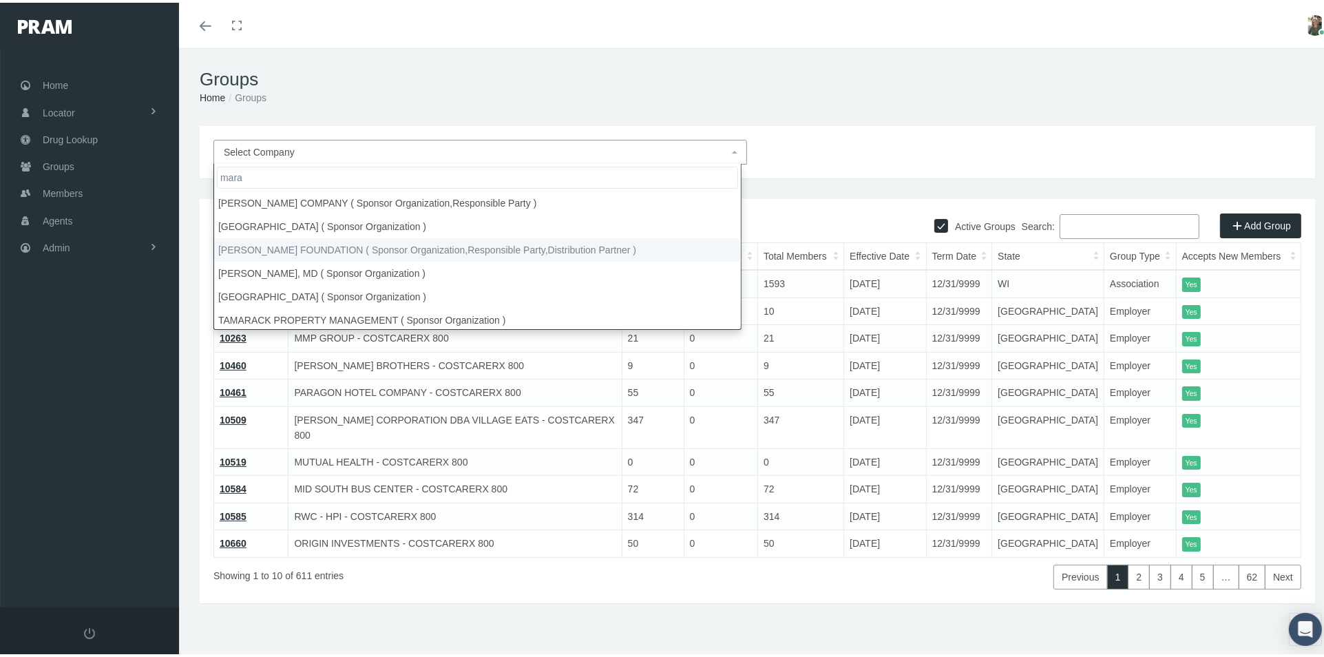
type input "mara"
select select "2965"
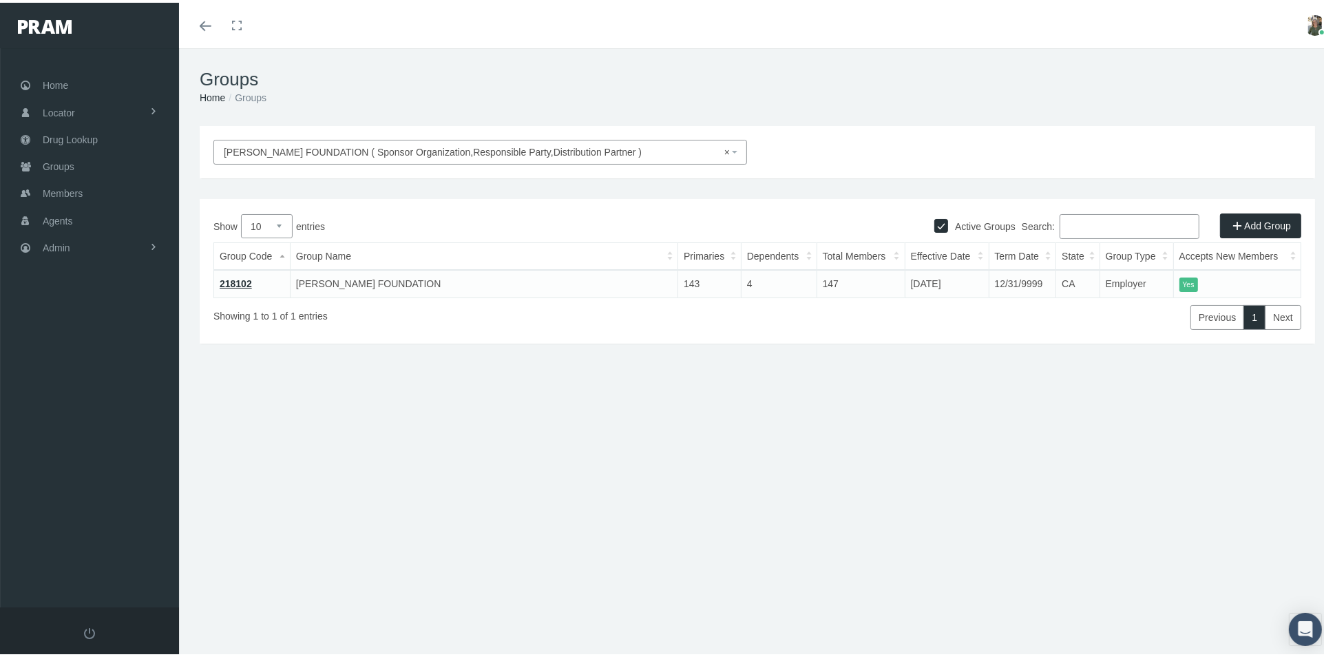
click at [230, 281] on link "218102" at bounding box center [236, 280] width 32 height 11
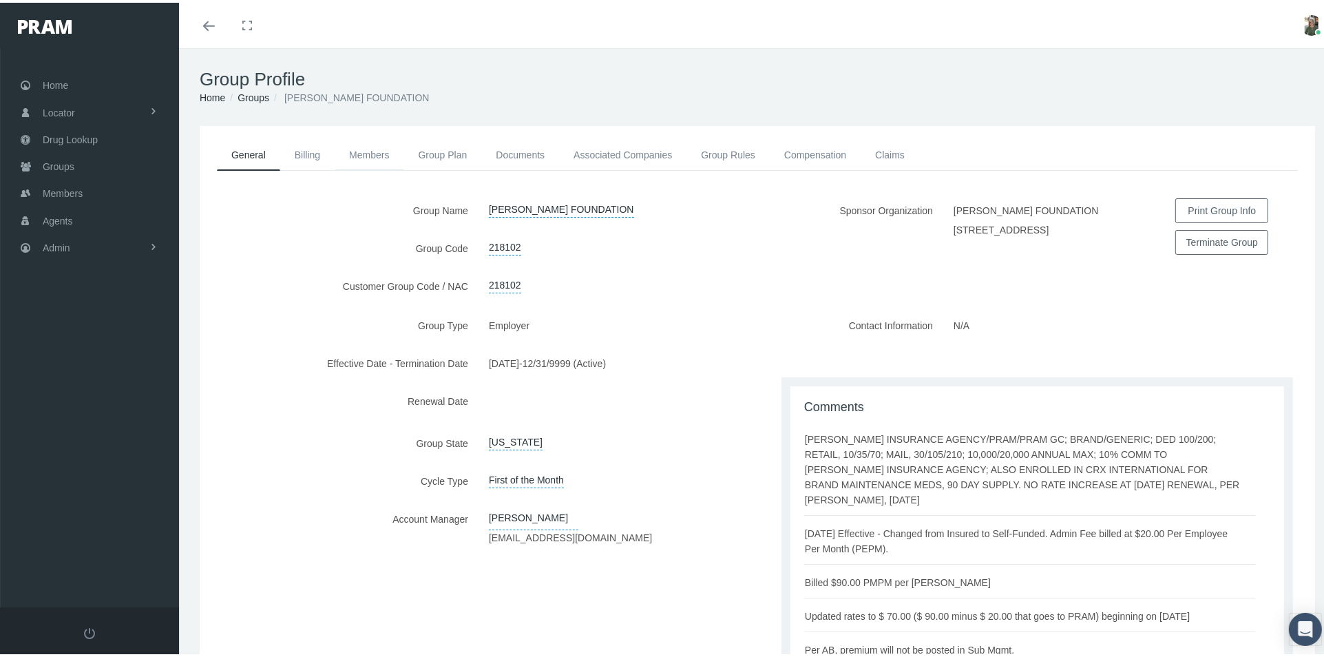
click at [363, 148] on link "Members" at bounding box center [369, 152] width 69 height 30
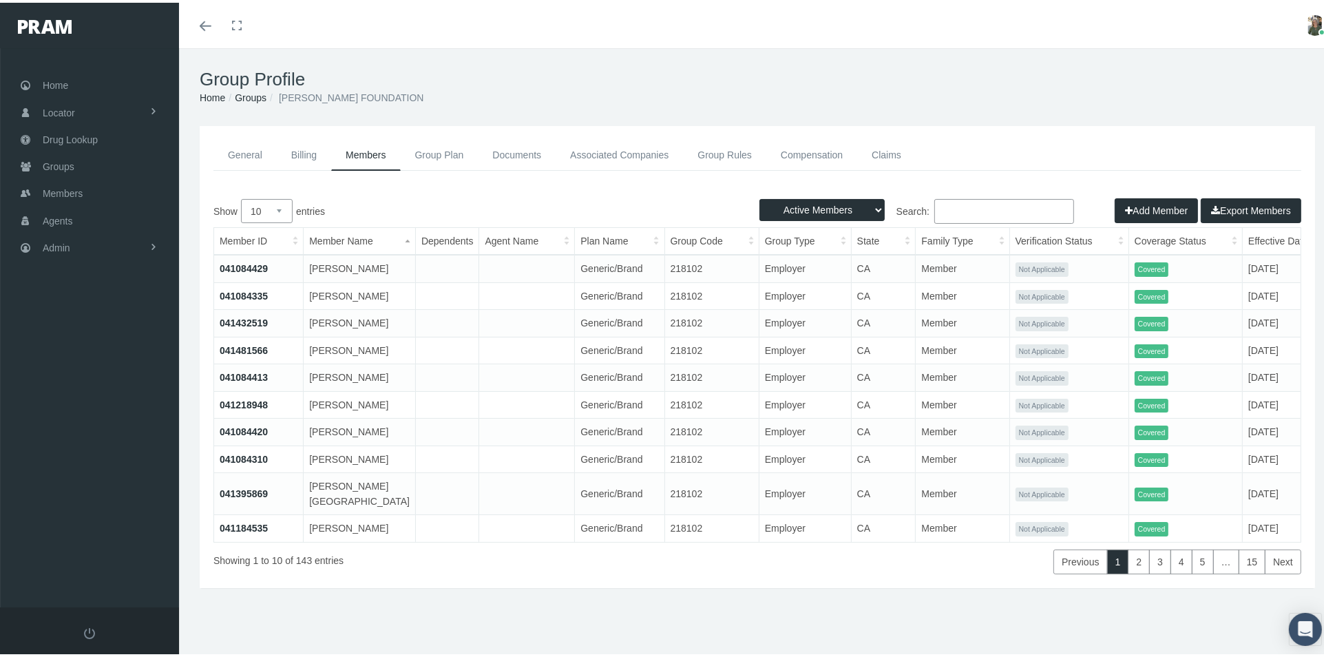
click at [1021, 202] on input "Search:" at bounding box center [1004, 208] width 140 height 25
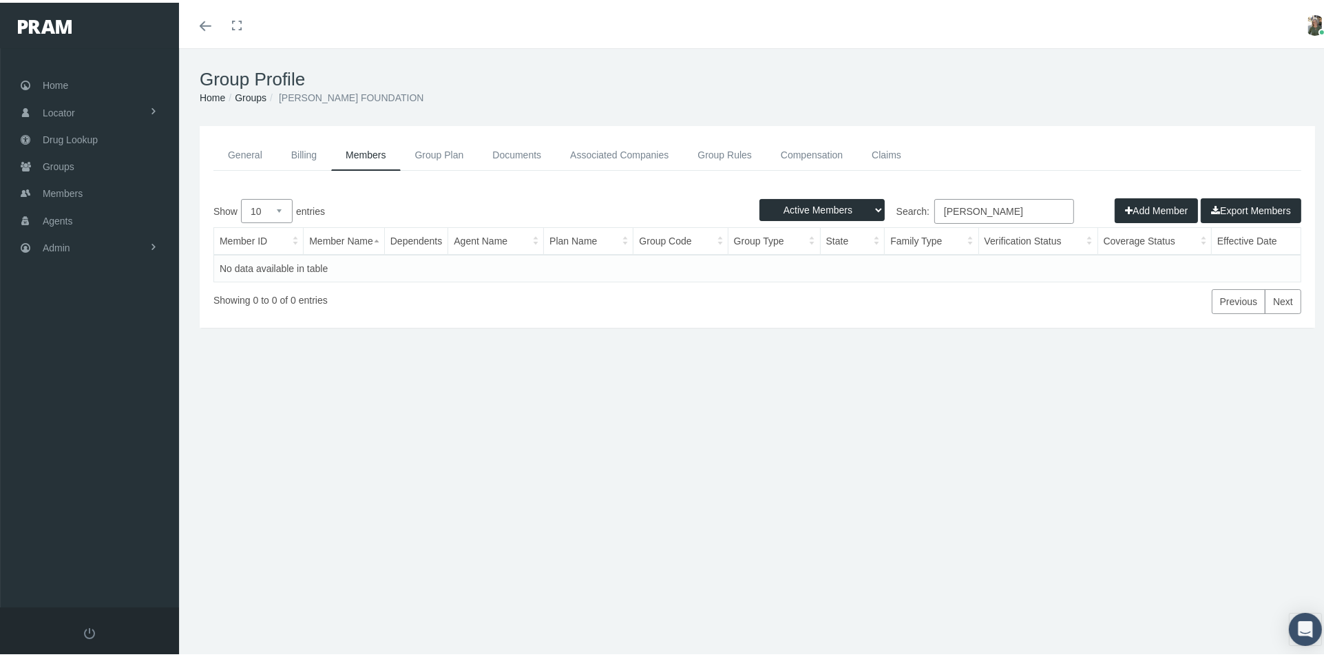
type input "[PERSON_NAME]"
click at [1137, 208] on button "Add Member" at bounding box center [1155, 207] width 83 height 25
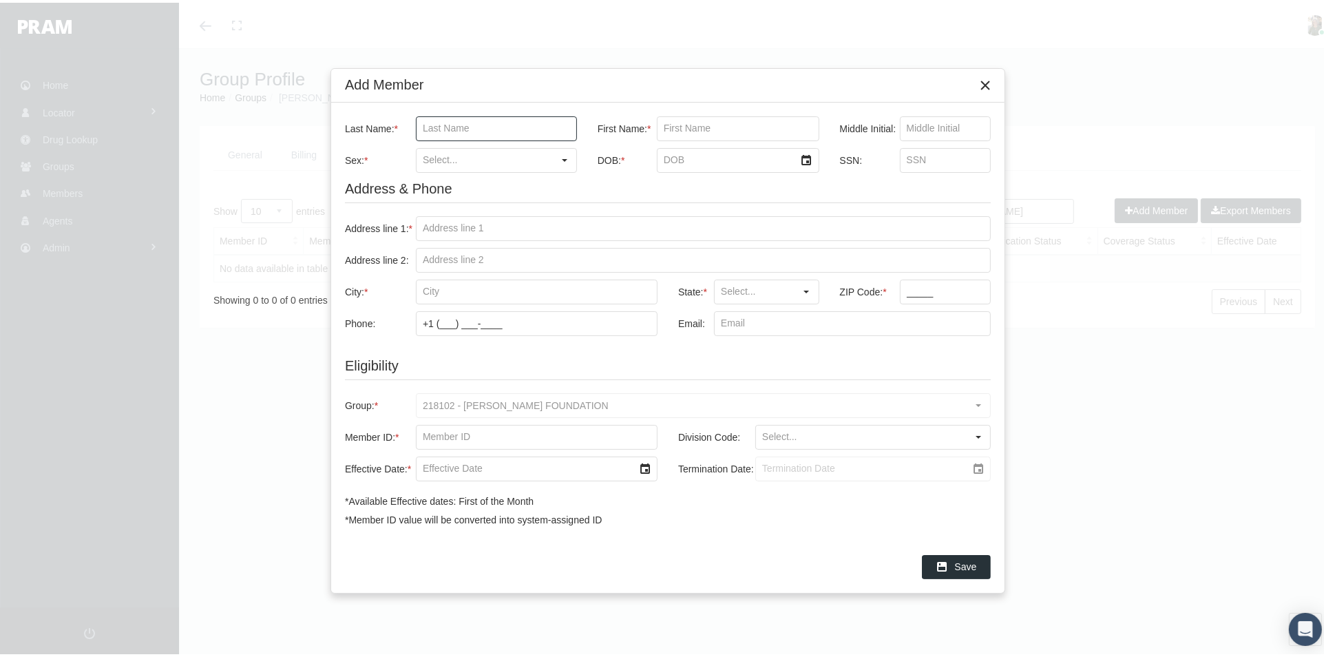
click at [501, 127] on input "Last Name: *" at bounding box center [496, 125] width 160 height 23
type input "[PERSON_NAME]"
type input "m"
type input "9"
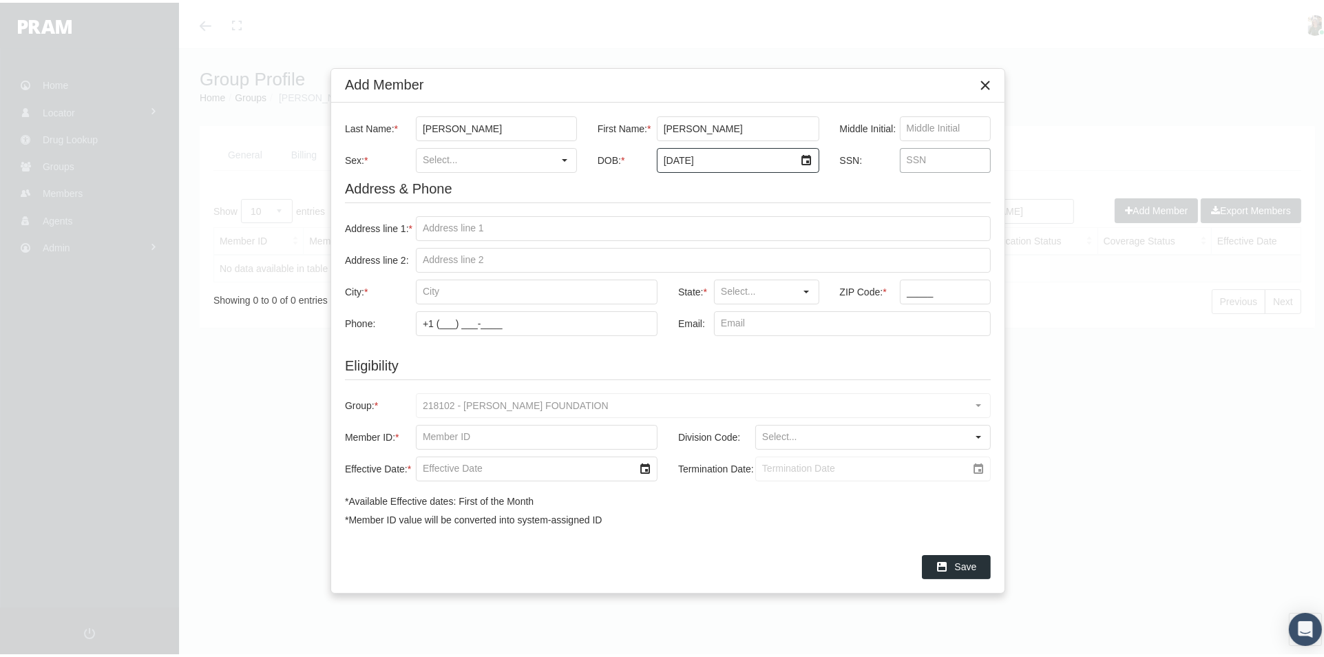
type input "[DATE]"
click at [907, 162] on input "SSN:" at bounding box center [945, 157] width 90 height 23
type input "617604723"
click at [454, 231] on input "Address line 1: *" at bounding box center [702, 225] width 573 height 23
type input "[STREET_ADDRESS][PERSON_NAME]"
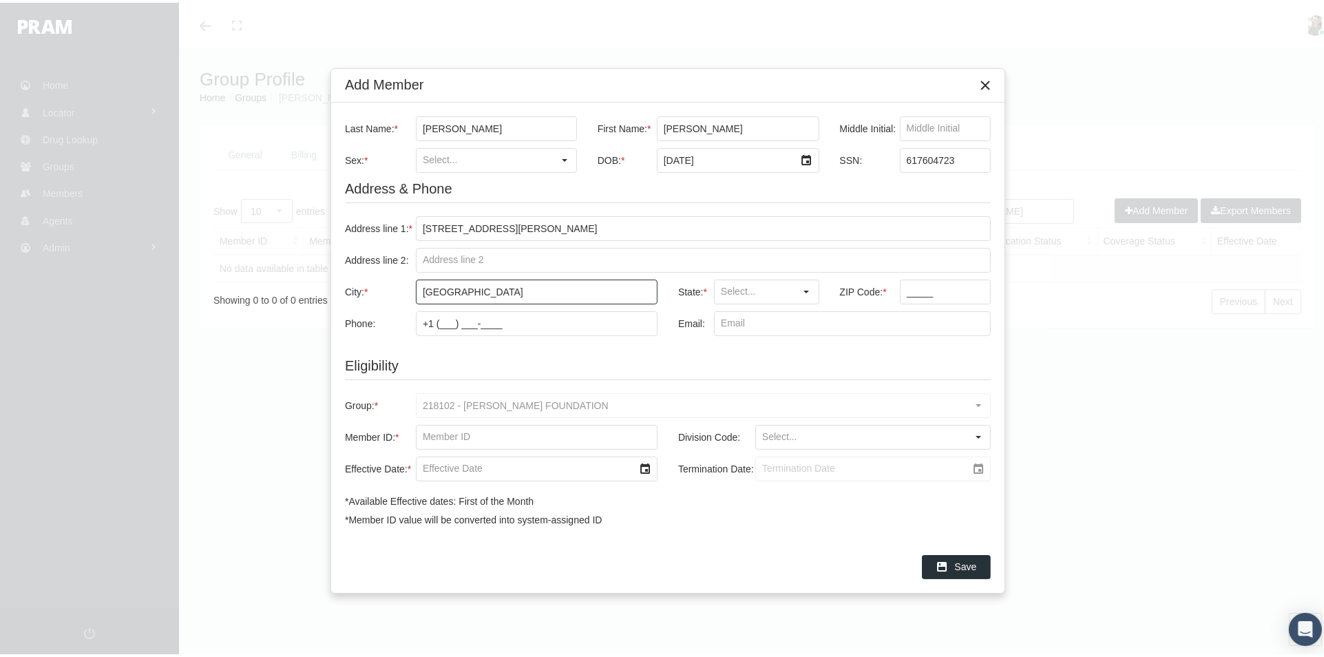
type input "[GEOGRAPHIC_DATA]"
click at [460, 257] on input "Address line 2:" at bounding box center [702, 257] width 573 height 23
type input "apt #5"
click at [775, 293] on input "State: *" at bounding box center [754, 288] width 81 height 23
type input "[US_STATE]"
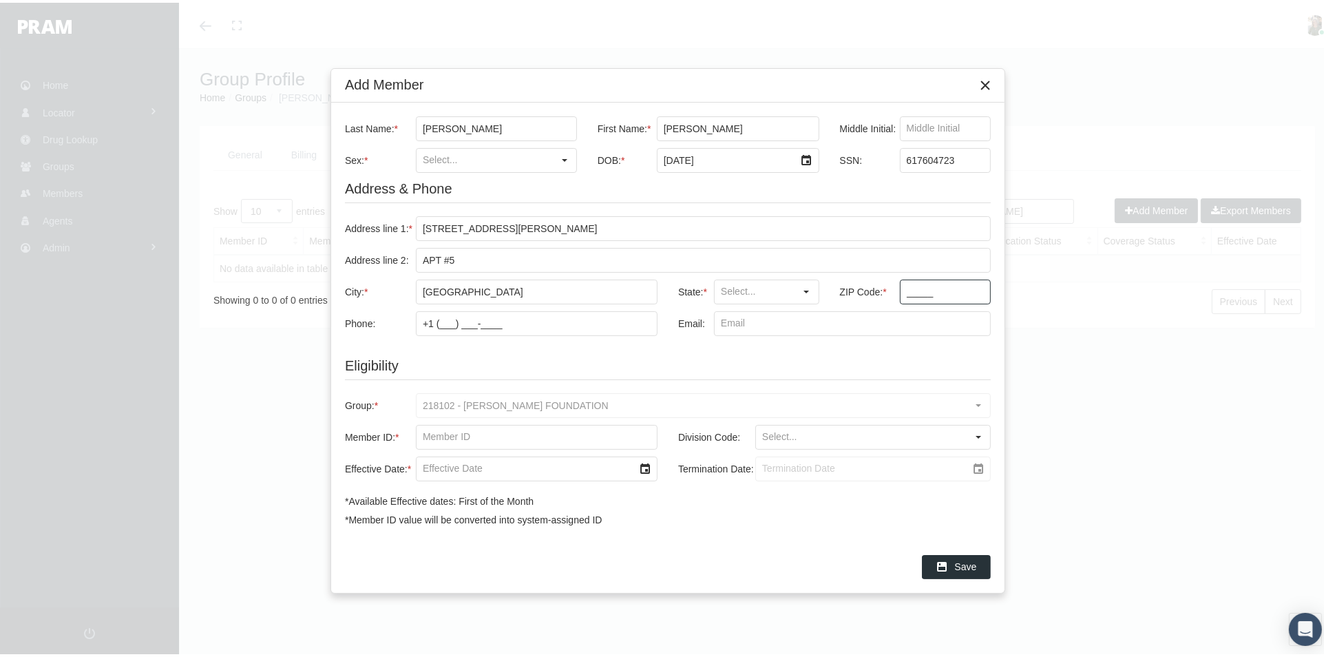
click at [904, 289] on input "_____" at bounding box center [945, 288] width 90 height 23
type input "90032"
click at [439, 316] on input "+1 (___) ___-____" at bounding box center [536, 320] width 240 height 23
type input "+1 (323) 617-7712"
click at [748, 328] on input "Email:" at bounding box center [851, 320] width 275 height 23
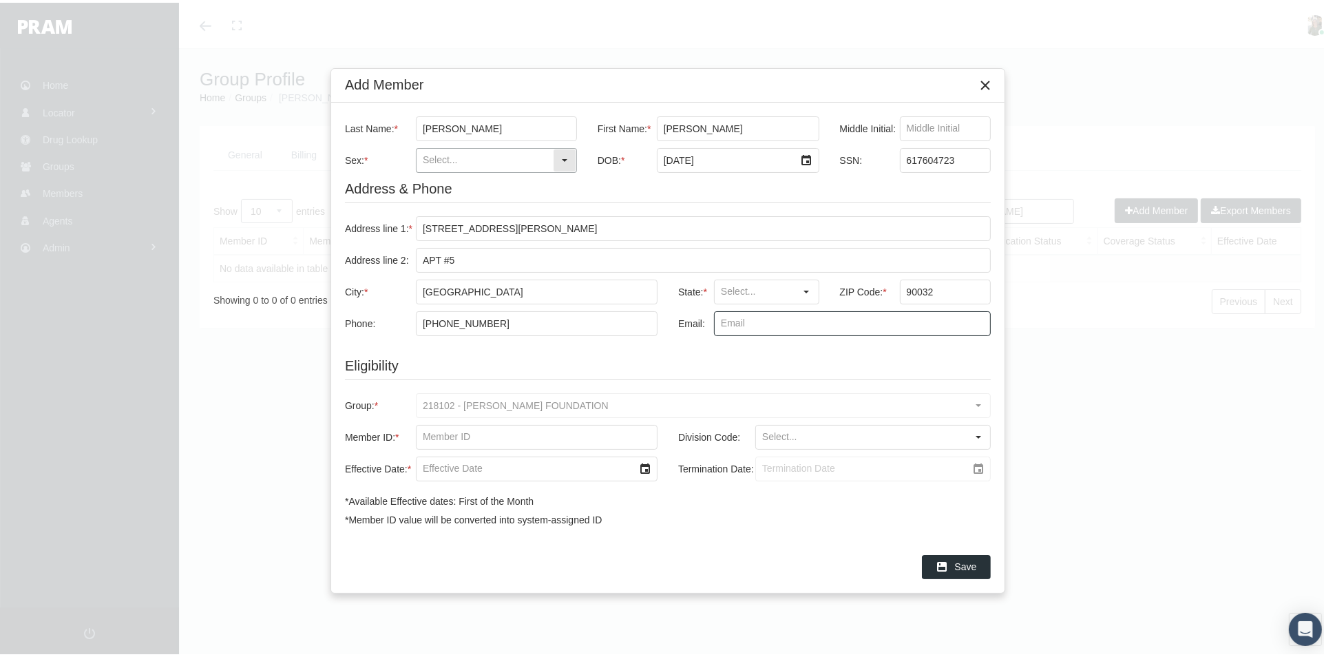
click at [564, 162] on div "Select" at bounding box center [564, 158] width 22 height 22
click at [526, 181] on div "[DEMOGRAPHIC_DATA]" at bounding box center [496, 182] width 158 height 23
type input "[DEMOGRAPHIC_DATA]"
drag, startPoint x: 955, startPoint y: 160, endPoint x: 883, endPoint y: 169, distance: 72.9
click at [883, 169] on div "Last Name: * padilla First Name: * abel Middle Initial: Sex: * Male Pull down t…" at bounding box center [668, 303] width 646 height 379
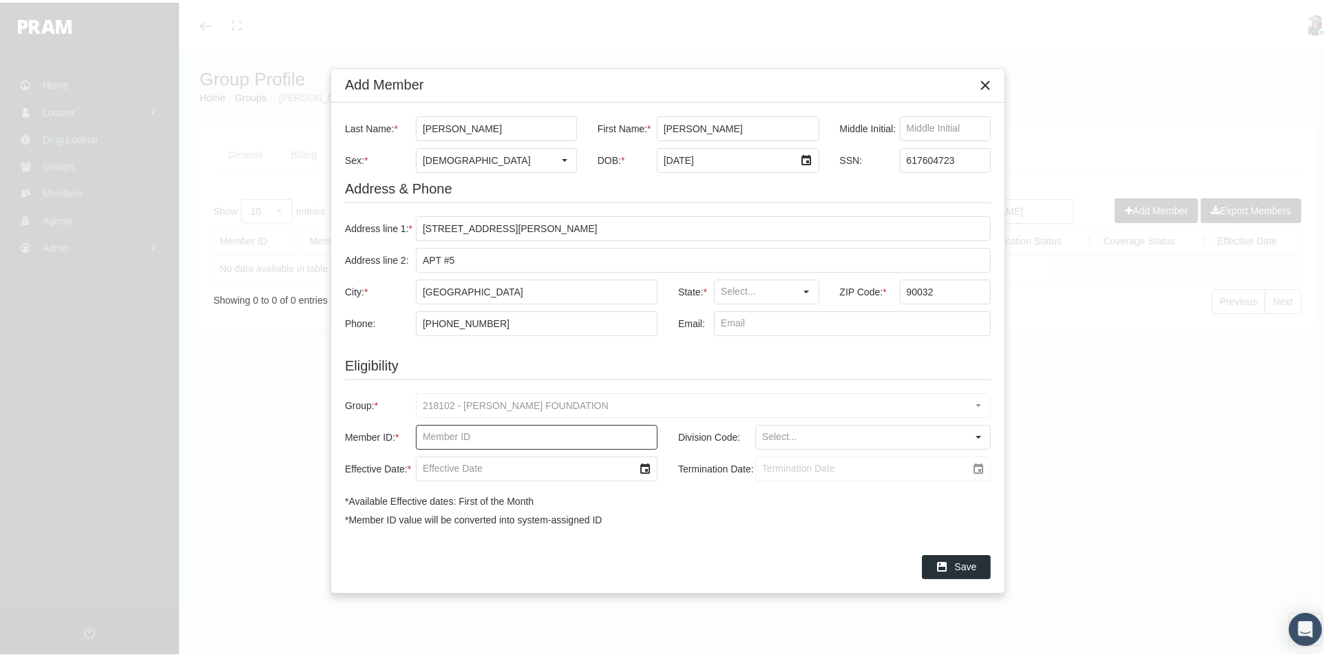
click at [465, 431] on input "Member ID: *" at bounding box center [536, 434] width 240 height 23
paste input "617604723"
type input "617604723"
click at [793, 435] on input "Division Code:" at bounding box center [861, 434] width 211 height 23
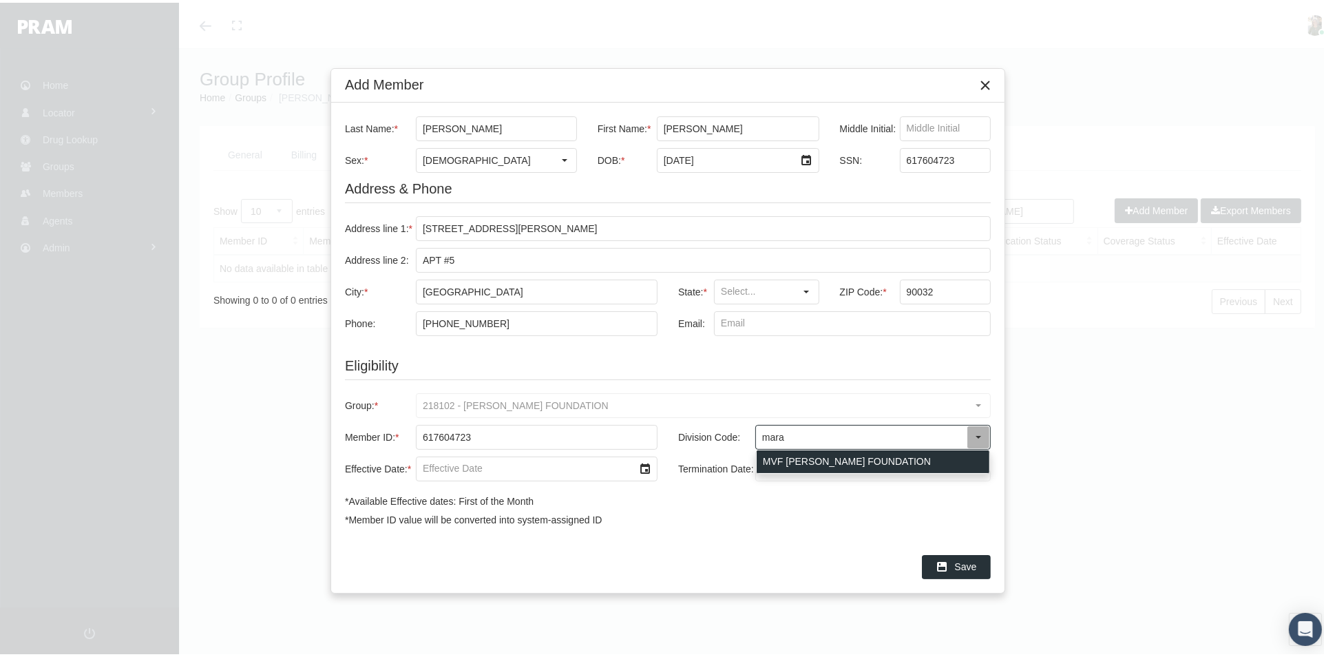
click at [801, 462] on div "MVF MARAVILLA FOUNDATION" at bounding box center [872, 458] width 233 height 23
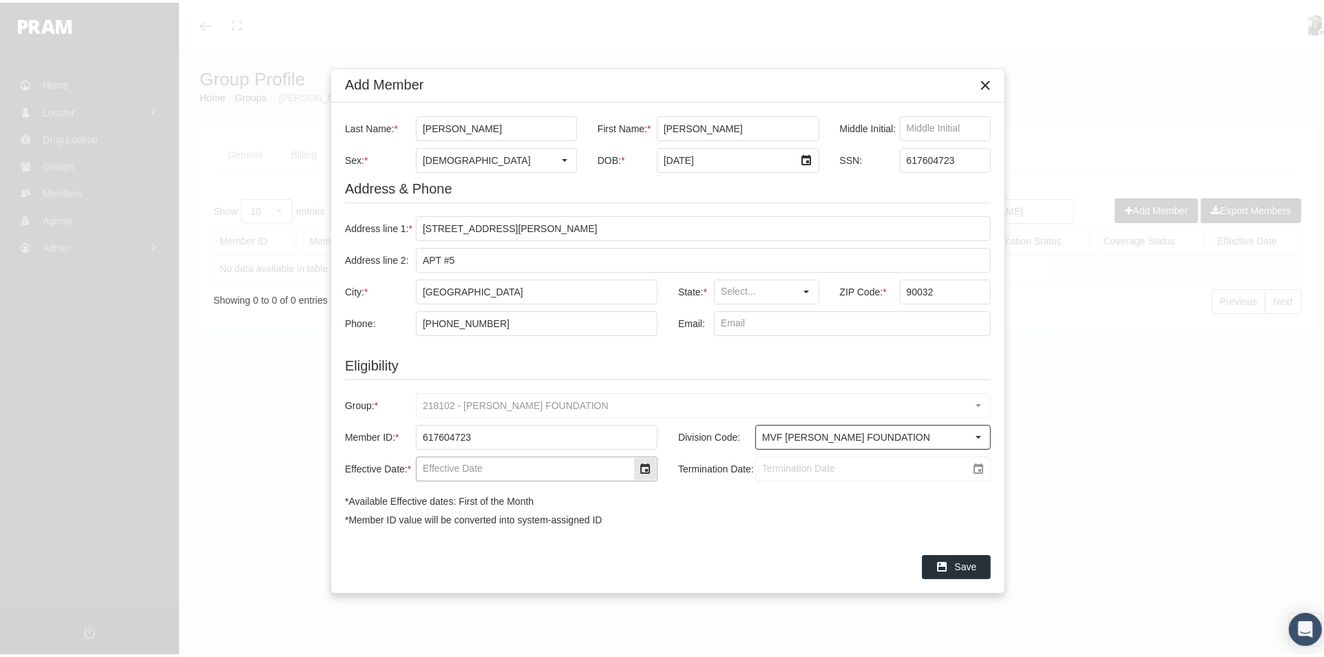
type input "MVF MARAVILLA FOUNDATION"
click at [620, 473] on input "Effective Date: *" at bounding box center [524, 465] width 217 height 23
click at [648, 469] on div "Select" at bounding box center [645, 466] width 22 height 22
click at [611, 266] on icon "chevronright" at bounding box center [612, 267] width 12 height 12
click at [522, 319] on td "1" at bounding box center [528, 319] width 28 height 22
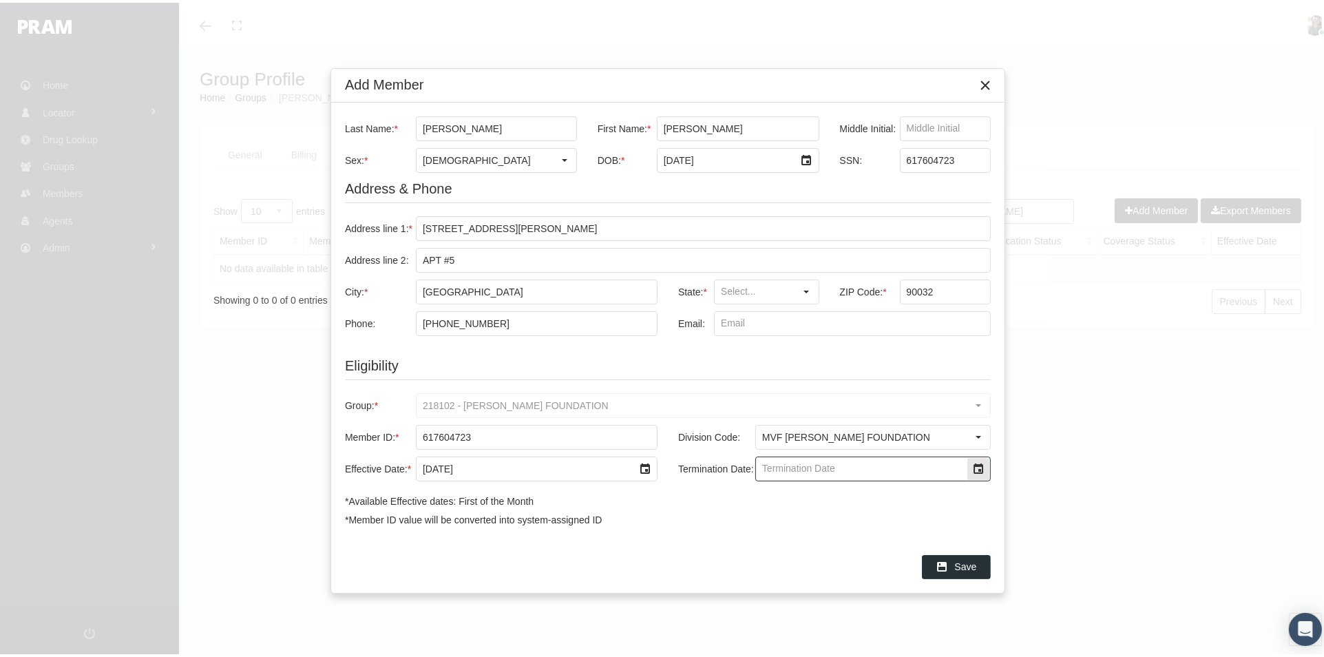
click at [849, 471] on input "Termination Date:" at bounding box center [861, 465] width 211 height 23
type input "12/31/2039"
click at [966, 570] on div "Save" at bounding box center [955, 564] width 67 height 23
click at [812, 285] on div "Select" at bounding box center [807, 289] width 22 height 22
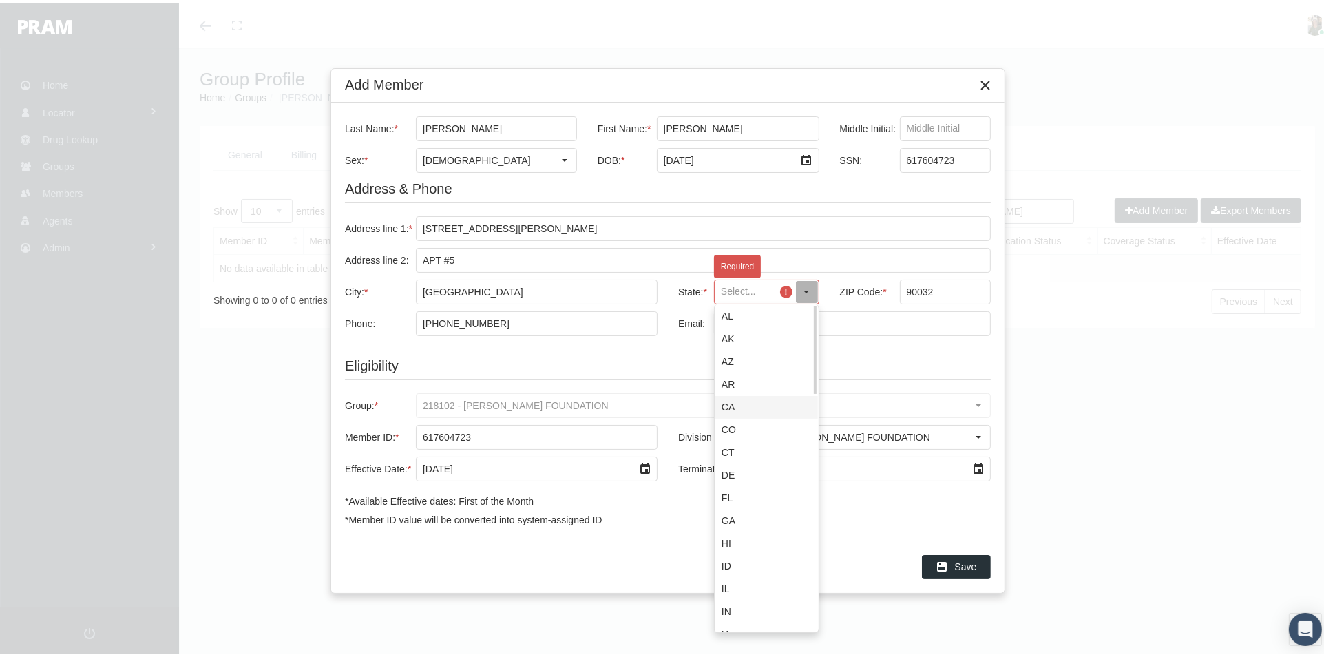
click at [773, 399] on div "CA" at bounding box center [766, 404] width 103 height 23
type input "CA"
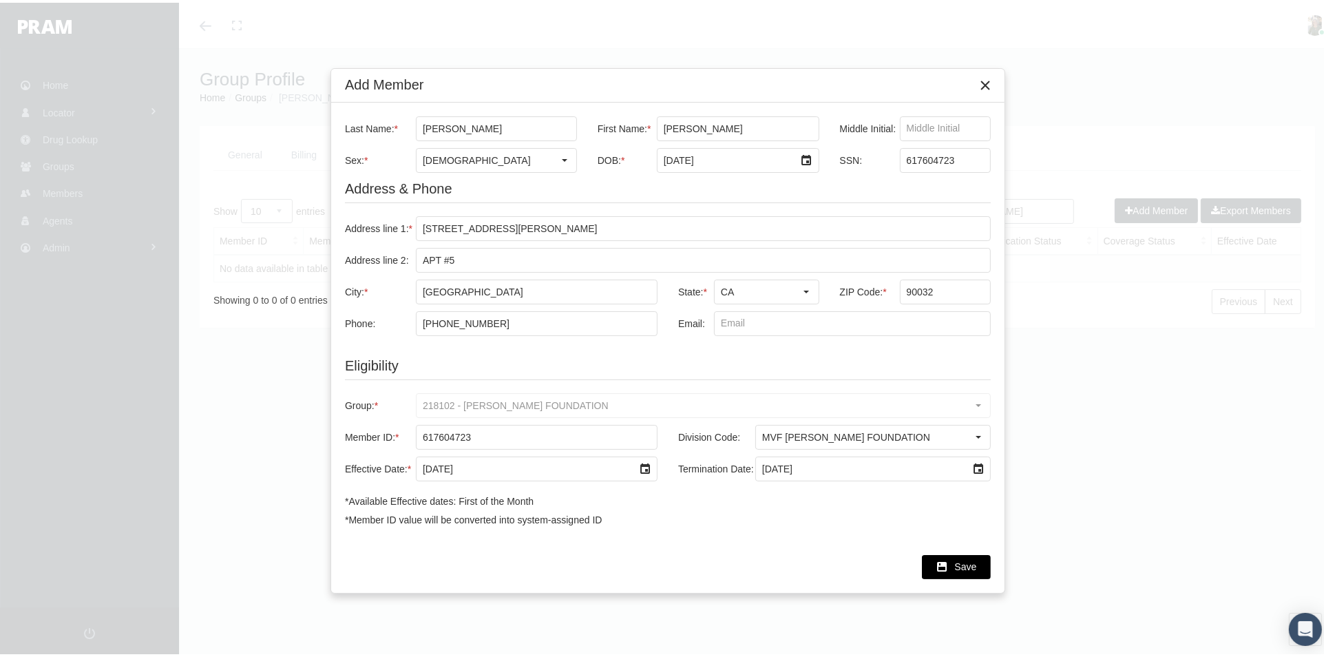
click at [970, 567] on span "Save" at bounding box center [966, 563] width 22 height 11
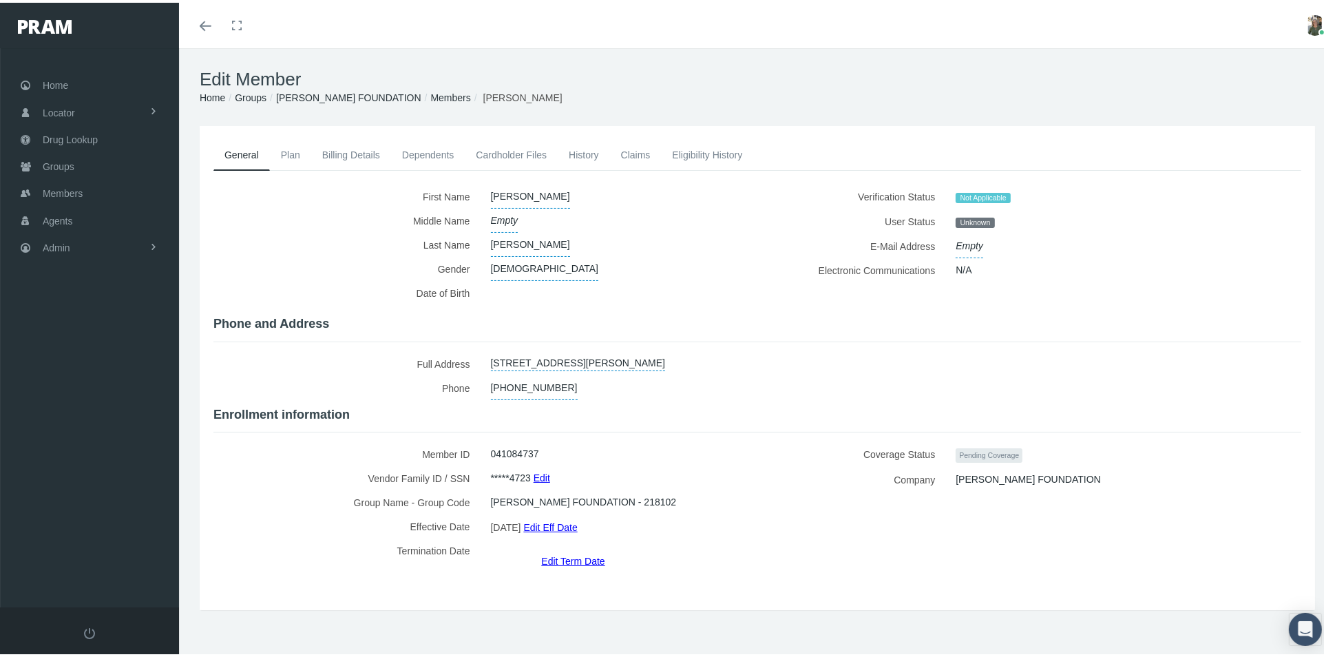
click at [290, 147] on link "Plan" at bounding box center [290, 152] width 41 height 30
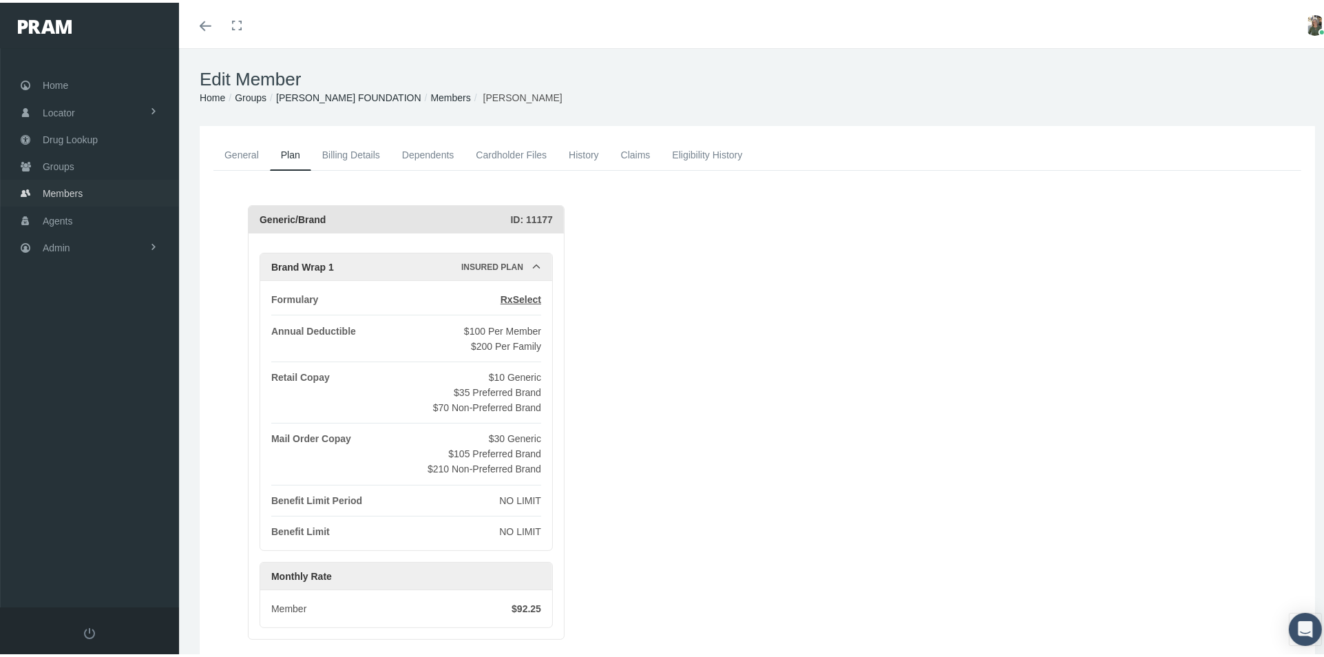
click at [53, 188] on span "Members" at bounding box center [63, 191] width 40 height 26
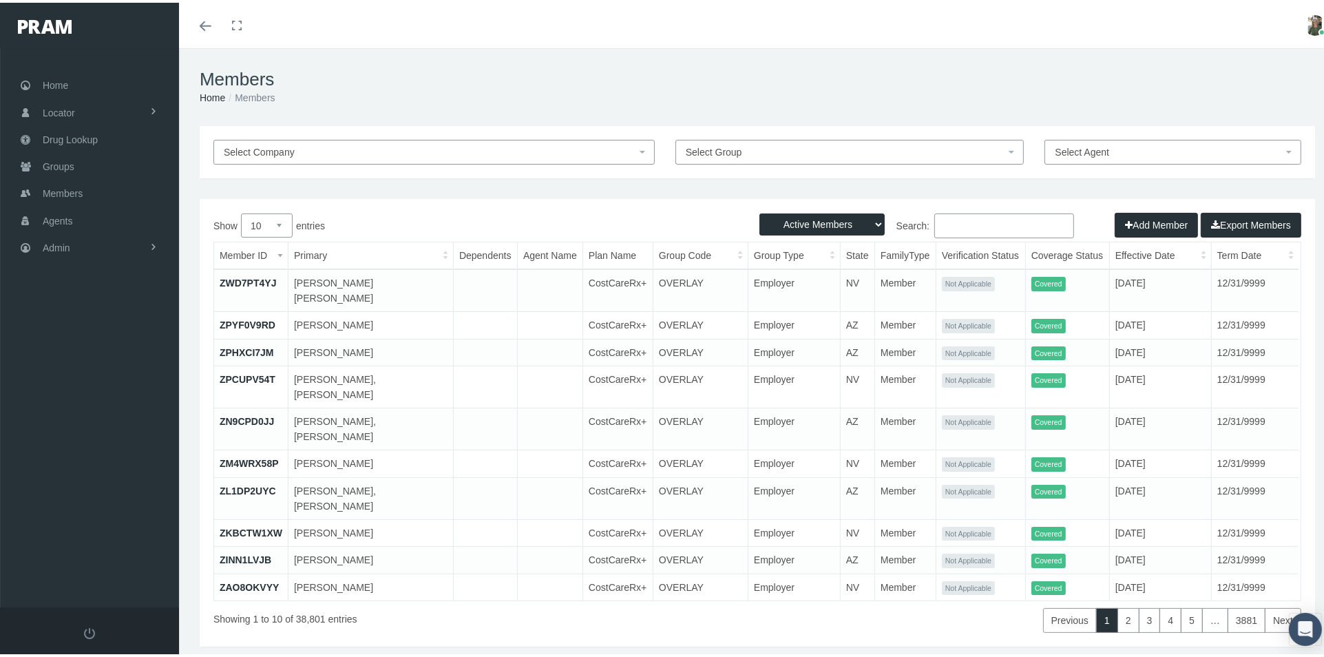
click at [951, 228] on input "Search:" at bounding box center [1004, 223] width 140 height 25
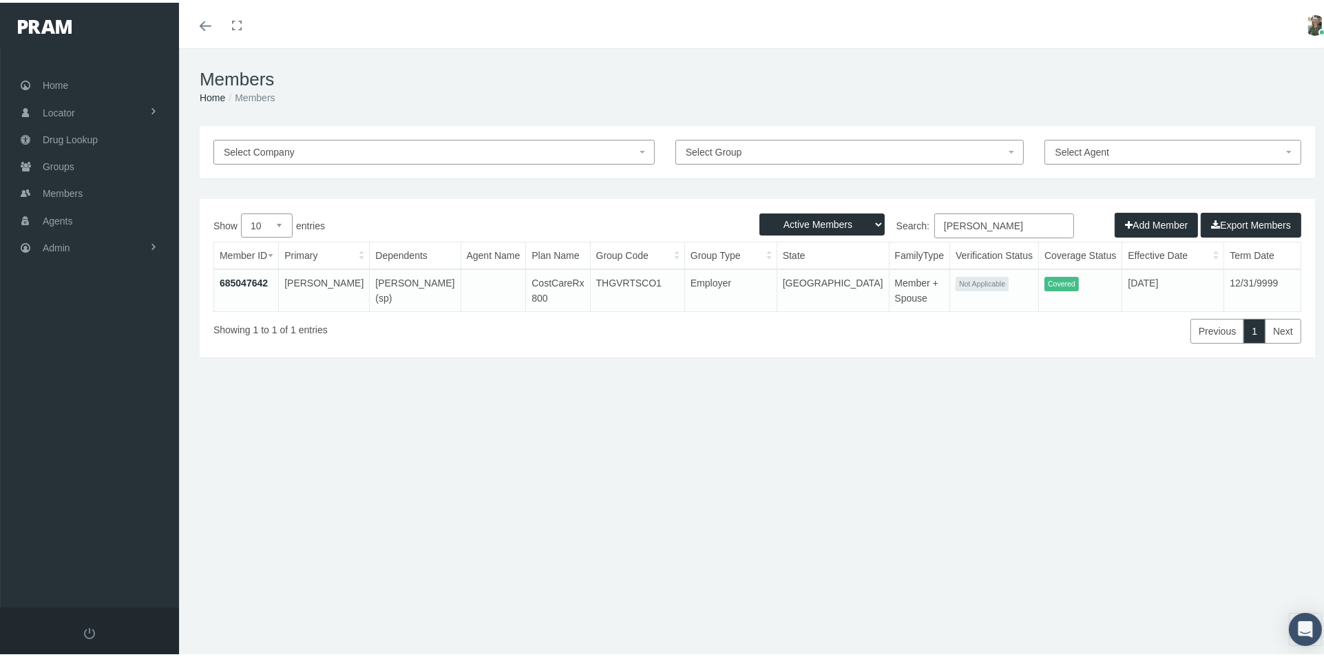
type input "[PERSON_NAME]"
click at [238, 275] on link "685047642" at bounding box center [244, 280] width 48 height 11
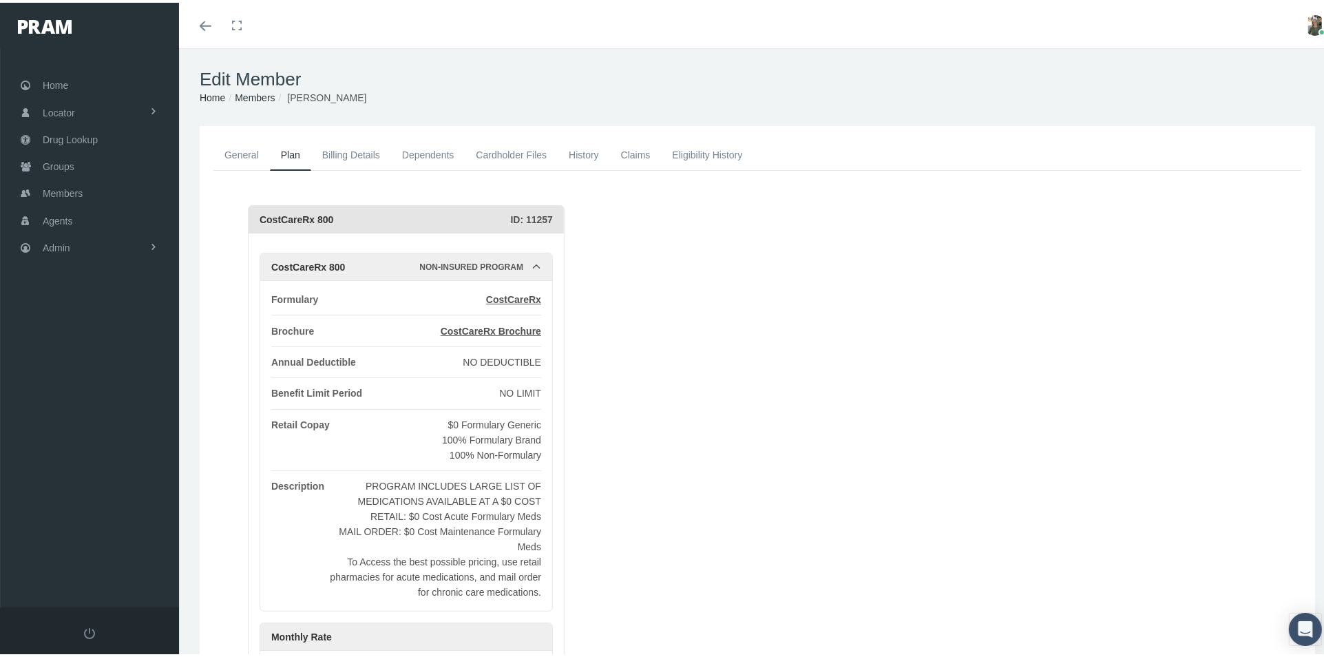
click at [358, 148] on link "Billing Details" at bounding box center [351, 152] width 80 height 30
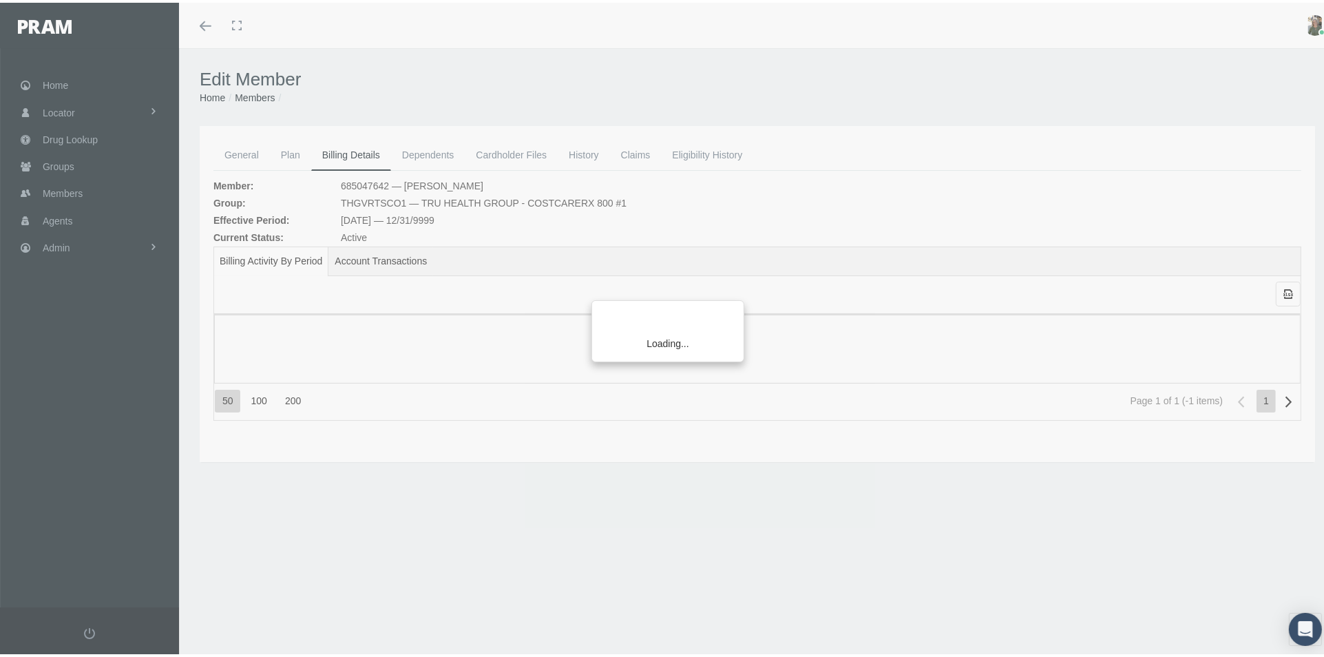
click at [699, 156] on div "Loading..." at bounding box center [662, 328] width 1324 height 657
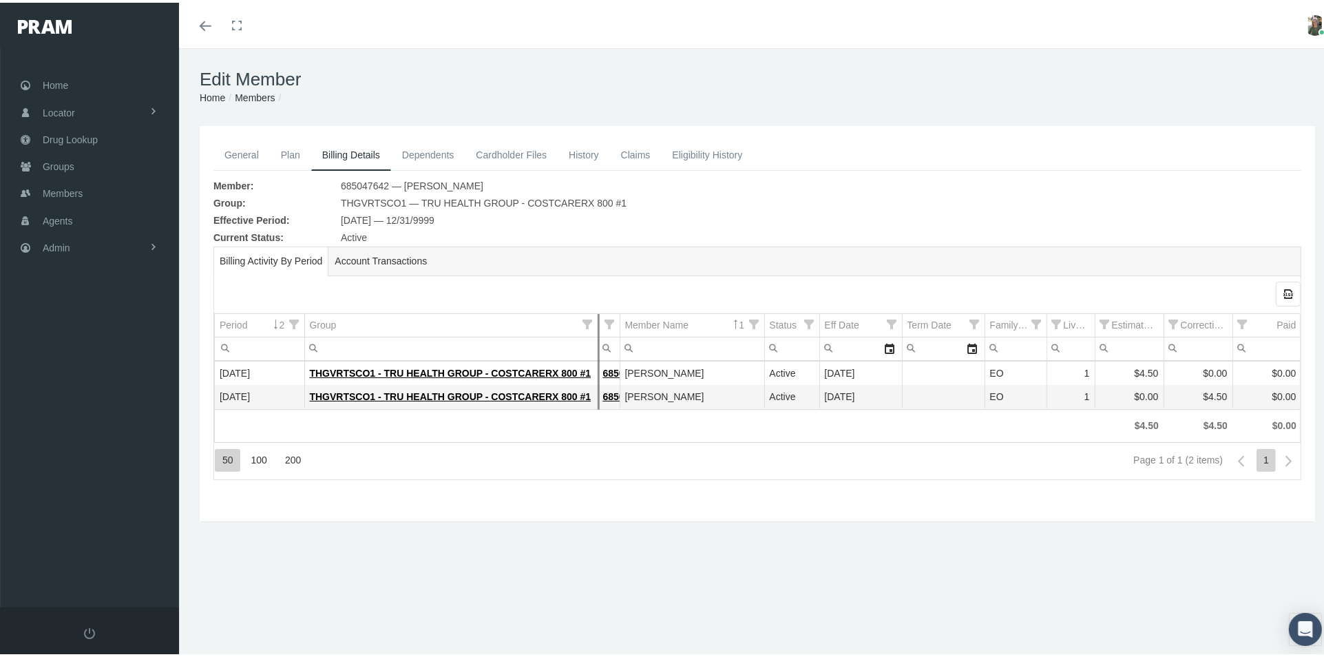
drag, startPoint x: 544, startPoint y: 329, endPoint x: 597, endPoint y: 326, distance: 53.1
click at [597, 326] on div "Export all data to Excel 2 Period Group Member ID 1 Member Name Status Eff Date…" at bounding box center [757, 378] width 1086 height 198
click at [520, 370] on link "THGVRTSCO1 - TRU HEALTH GROUP - COSTCARERX 800 #1" at bounding box center [451, 370] width 282 height 11
click at [240, 153] on link "General" at bounding box center [241, 152] width 56 height 30
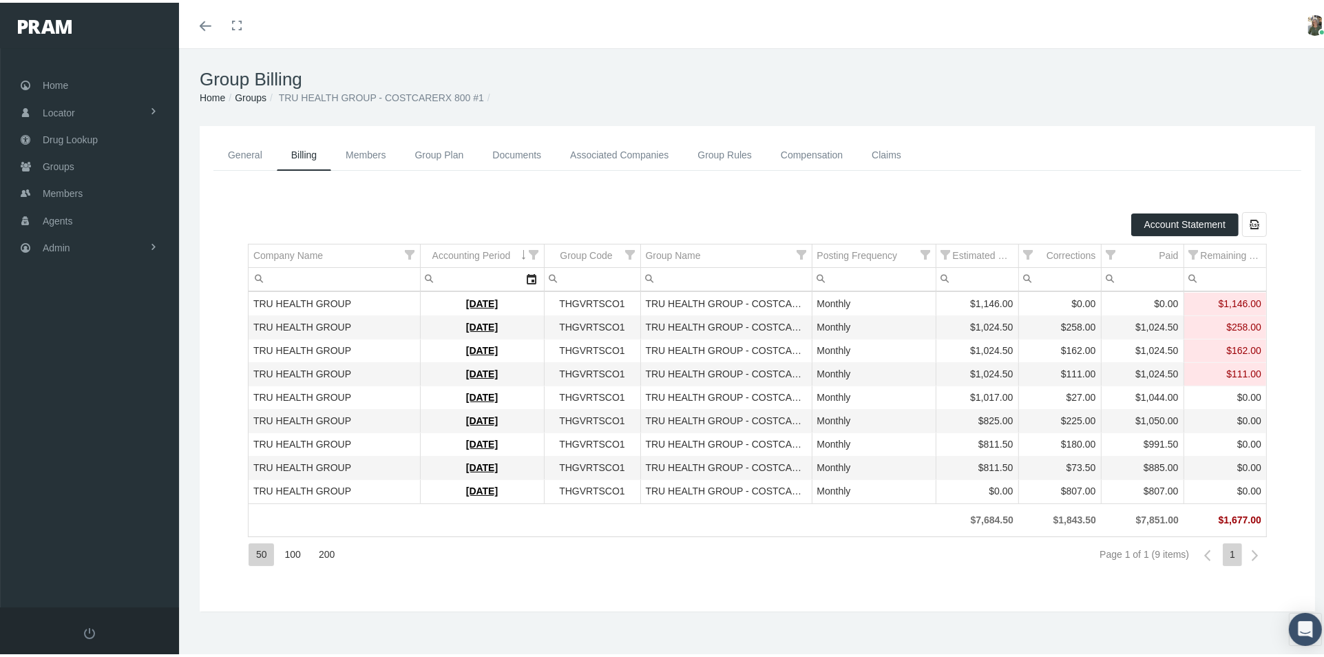
click at [241, 150] on link "General" at bounding box center [244, 152] width 63 height 31
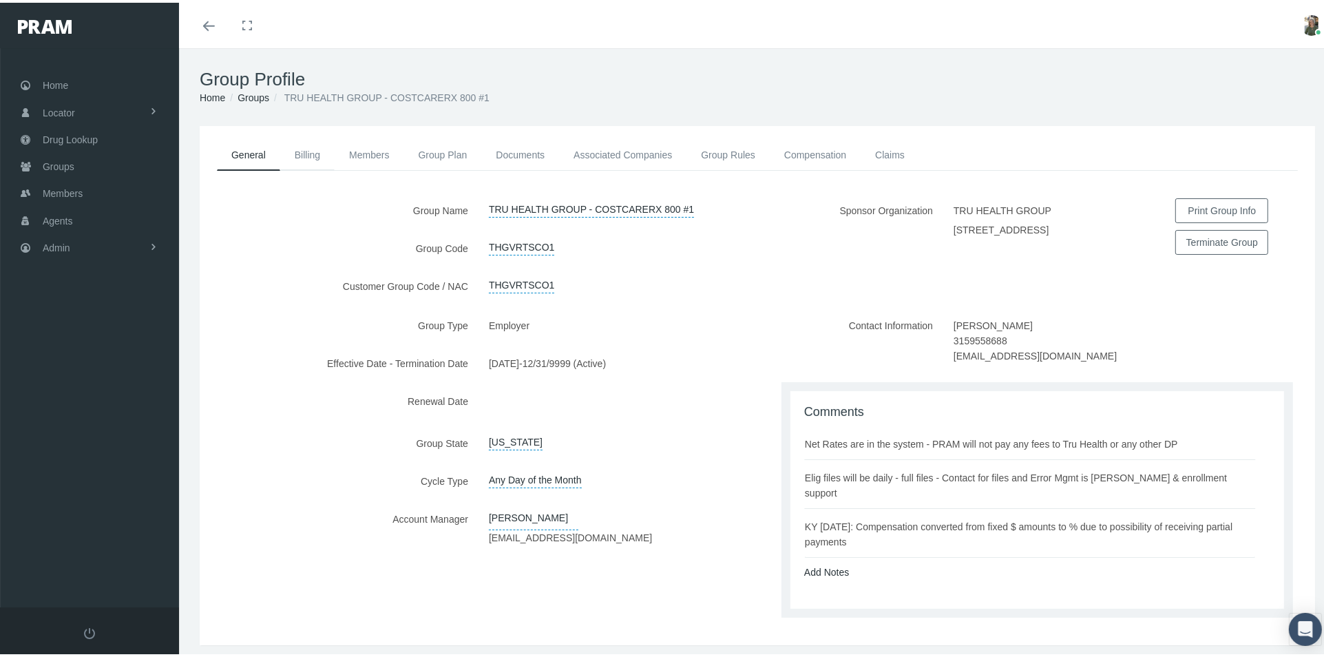
click at [312, 153] on link "Billing" at bounding box center [307, 152] width 54 height 30
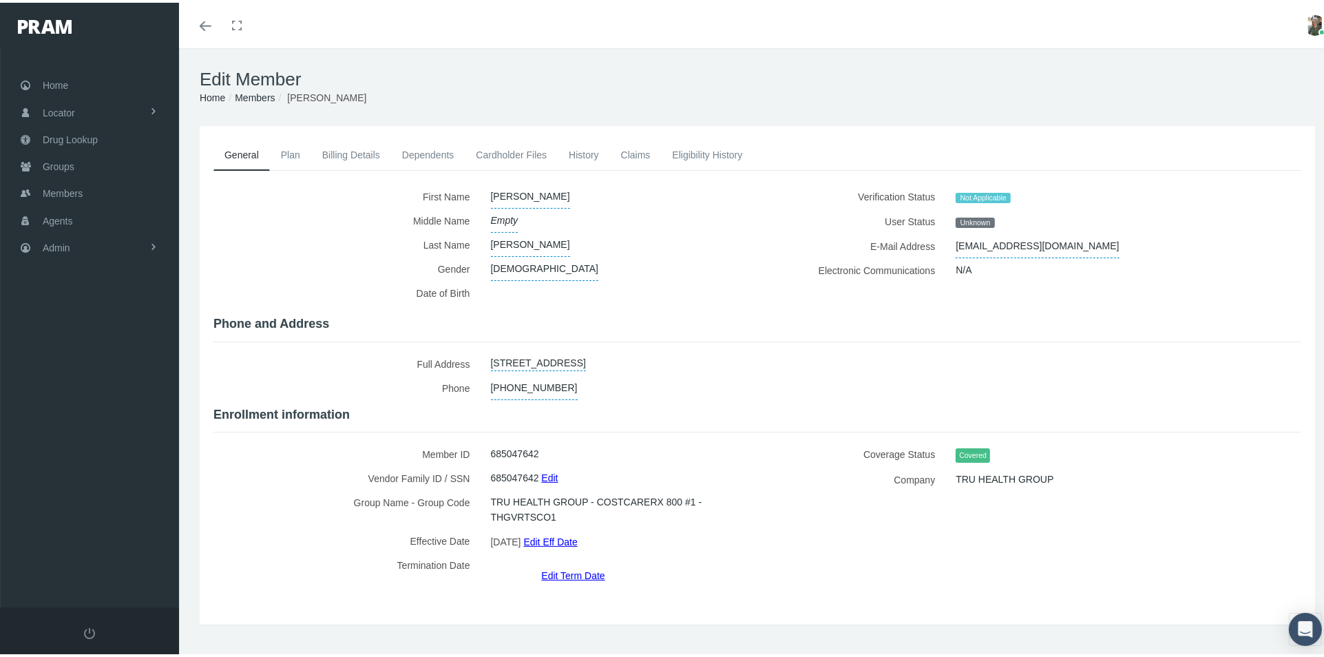
click at [293, 151] on link "Plan" at bounding box center [290, 152] width 41 height 30
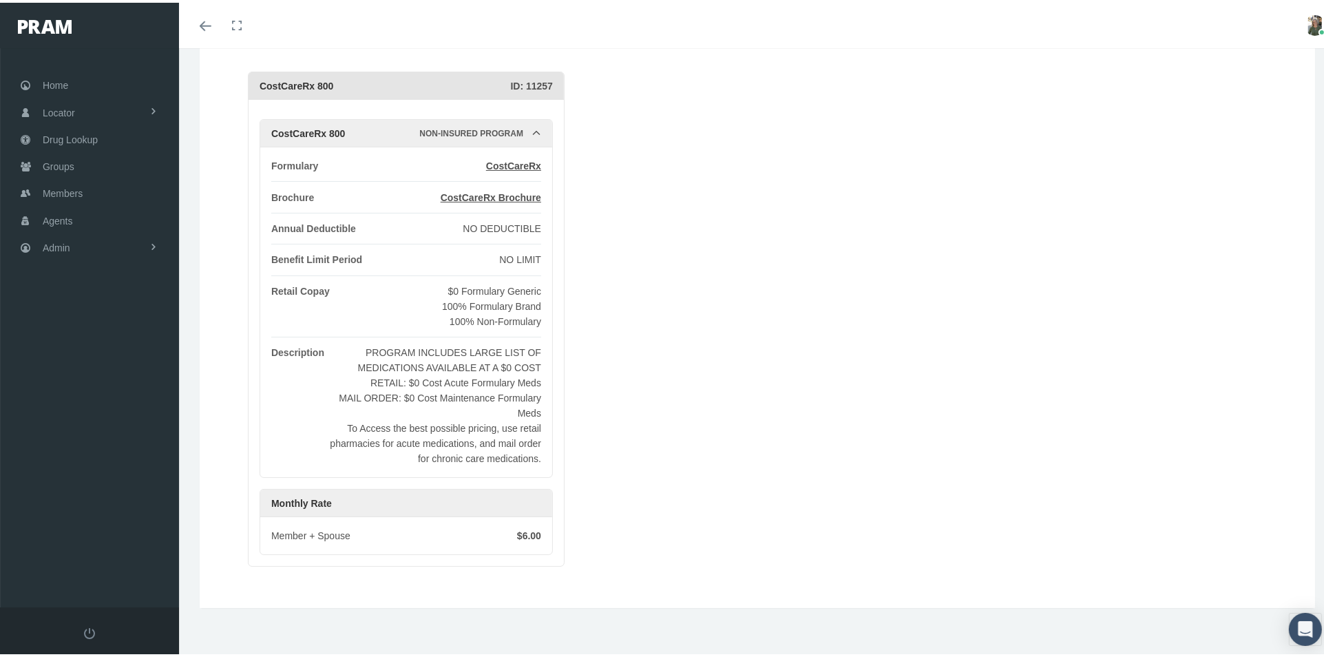
scroll to position [136, 0]
click at [525, 187] on span "CostCareRx Brochure" at bounding box center [491, 192] width 100 height 11
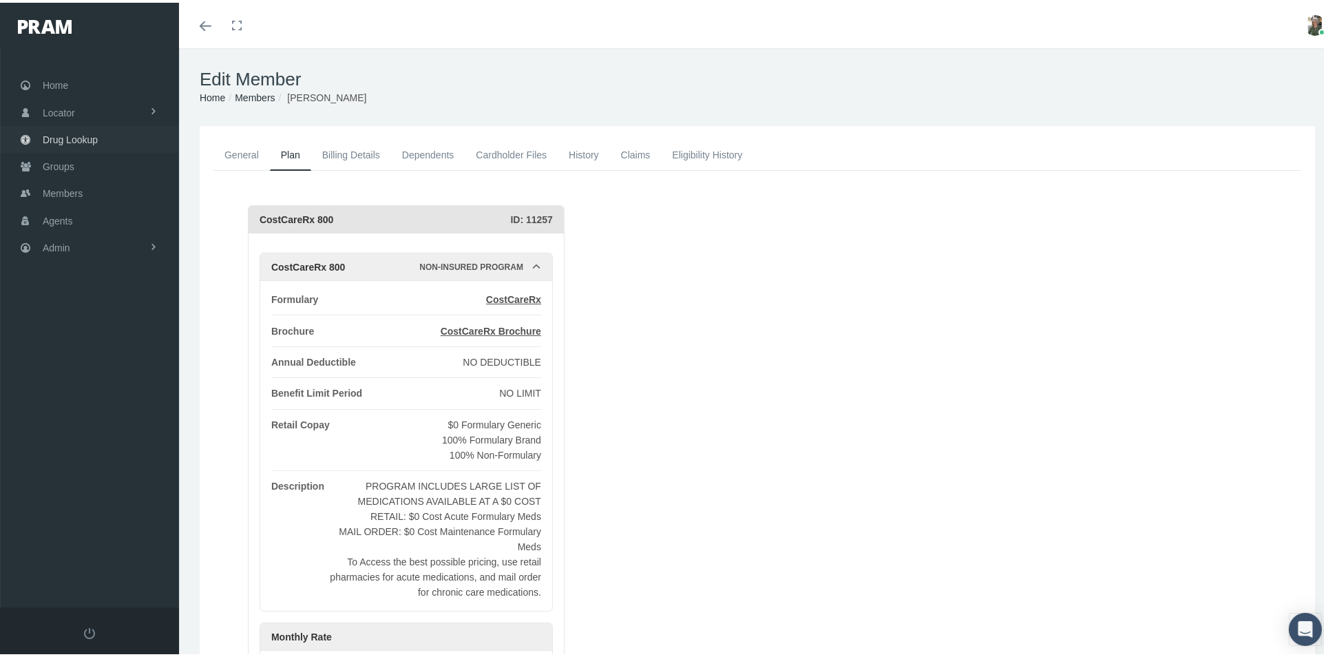
click at [49, 129] on span "Drug Lookup" at bounding box center [70, 137] width 55 height 26
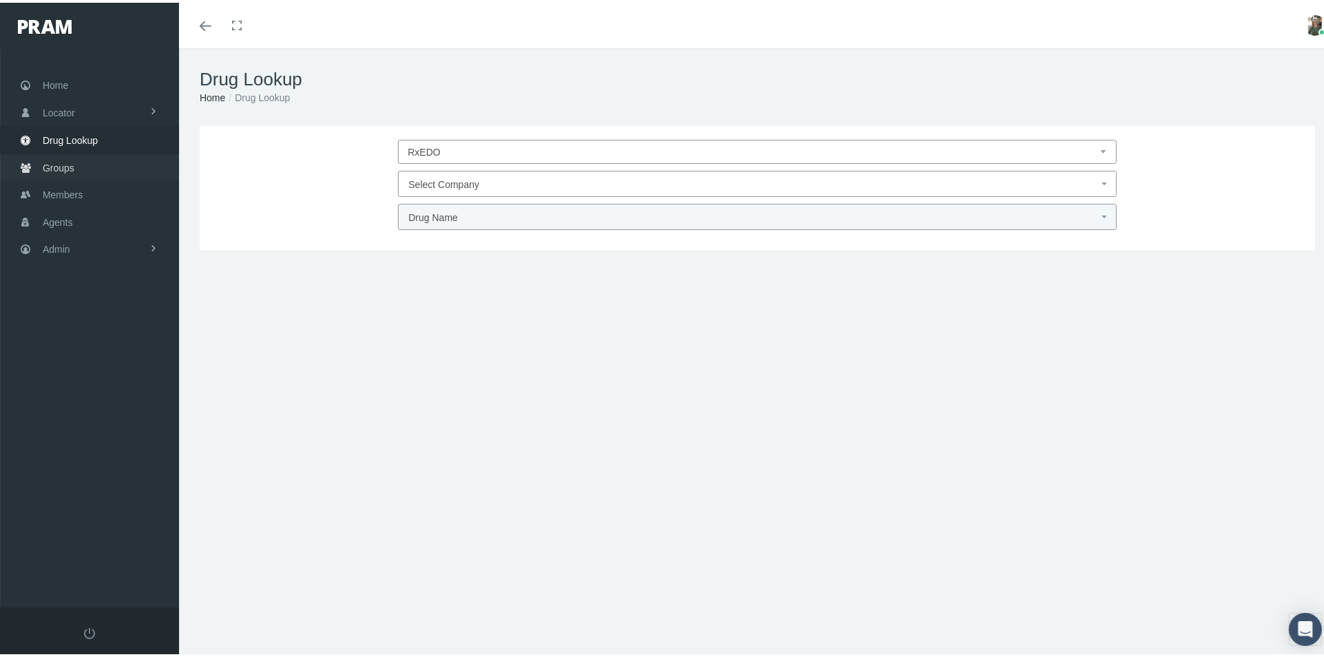
click at [54, 154] on span "Groups" at bounding box center [59, 165] width 32 height 26
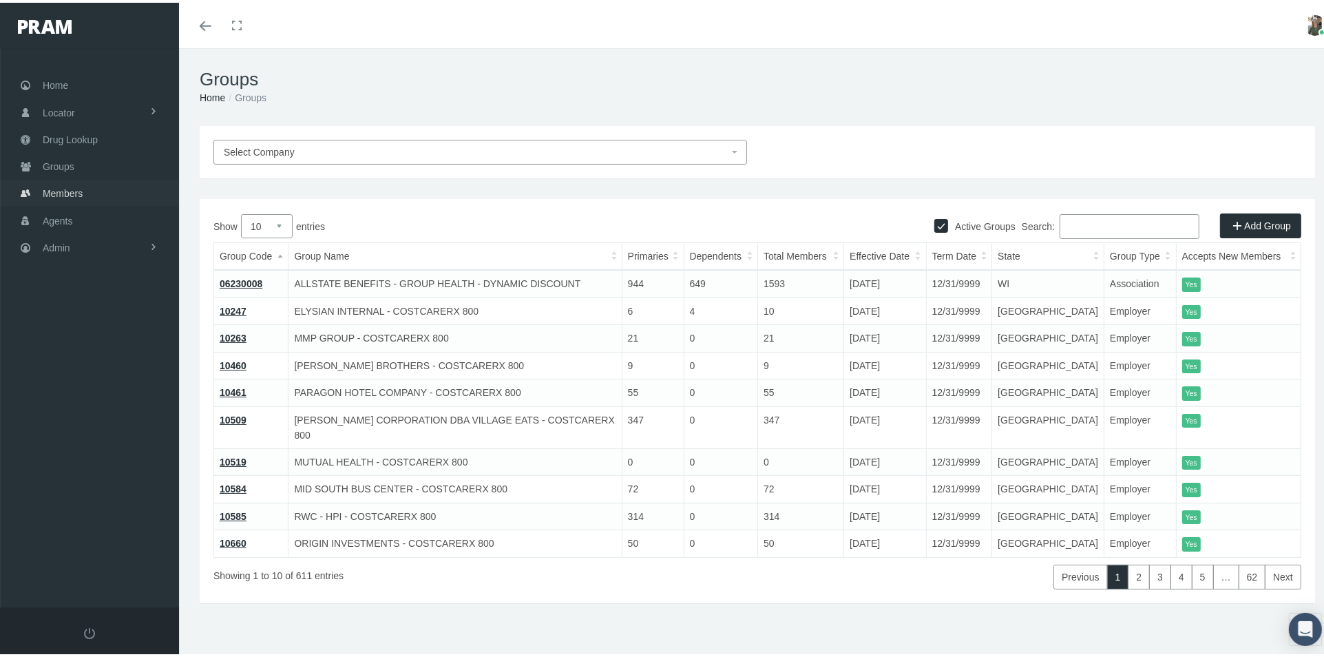
click at [54, 182] on span "Members" at bounding box center [63, 191] width 40 height 26
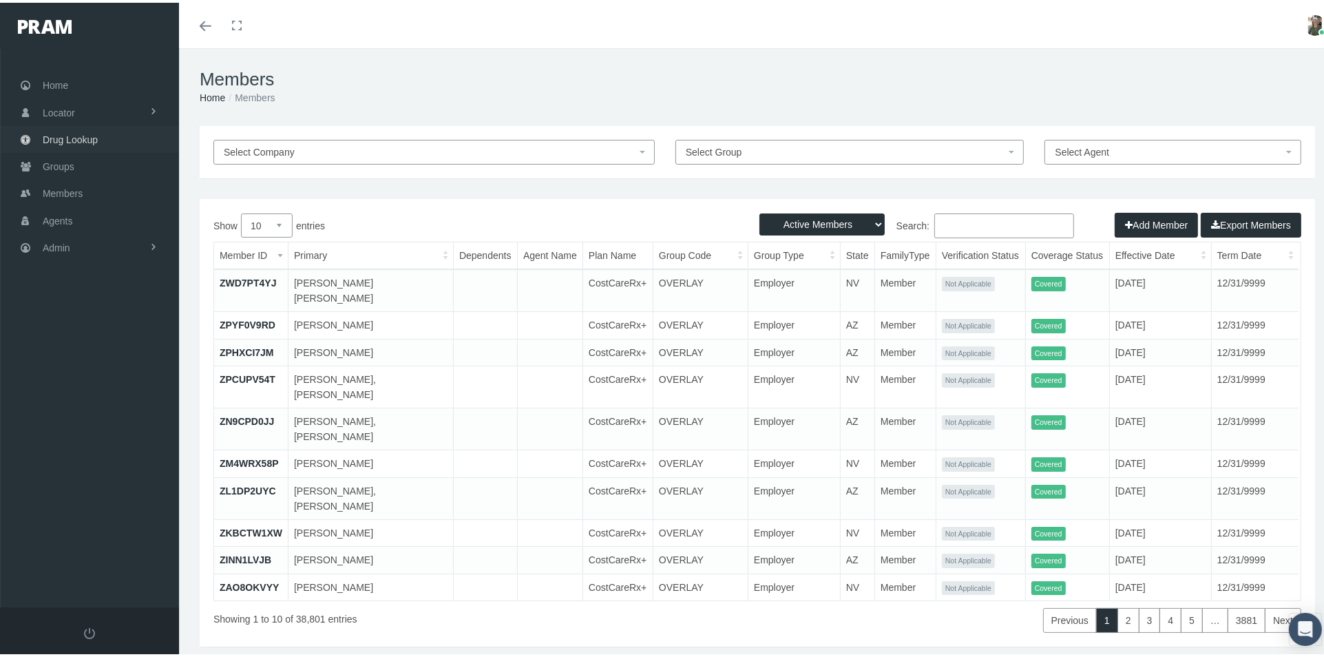
click at [83, 135] on span "Drug Lookup" at bounding box center [70, 137] width 55 height 26
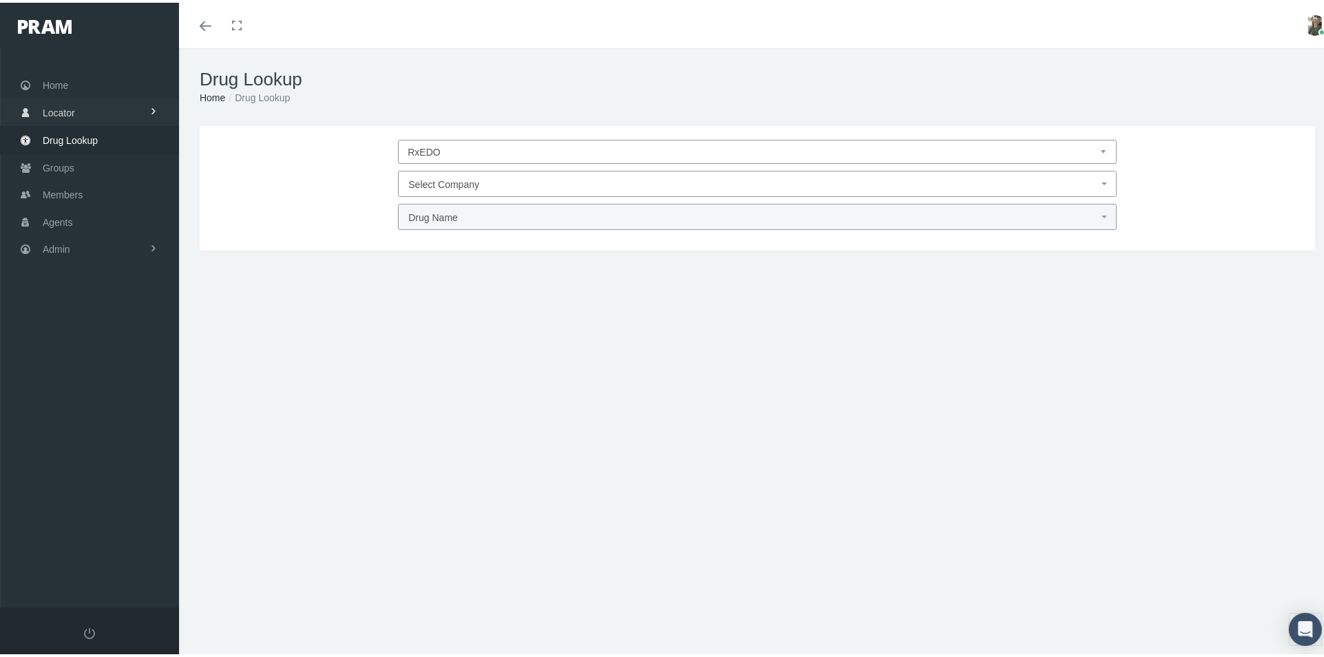
click at [72, 106] on span "Locator" at bounding box center [59, 110] width 32 height 26
click at [73, 297] on link "Admin" at bounding box center [89, 301] width 179 height 27
click at [109, 537] on link "Reports" at bounding box center [89, 549] width 179 height 24
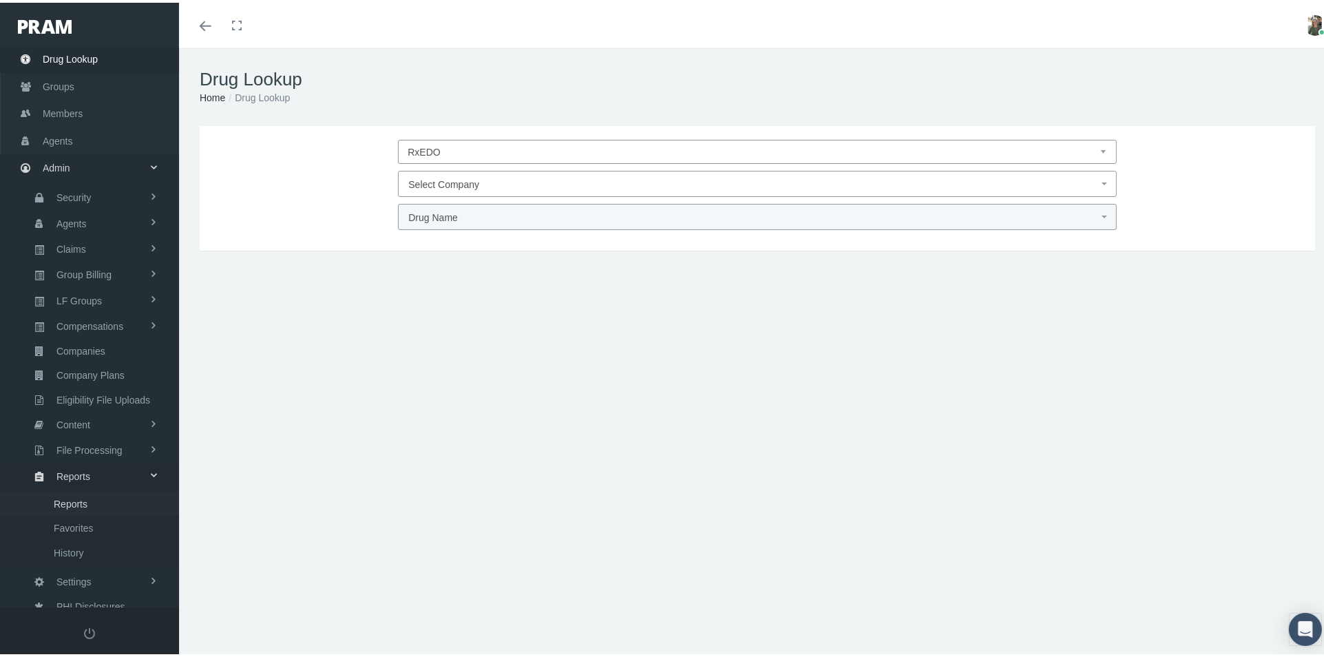
click at [87, 489] on span "Reports" at bounding box center [71, 500] width 34 height 23
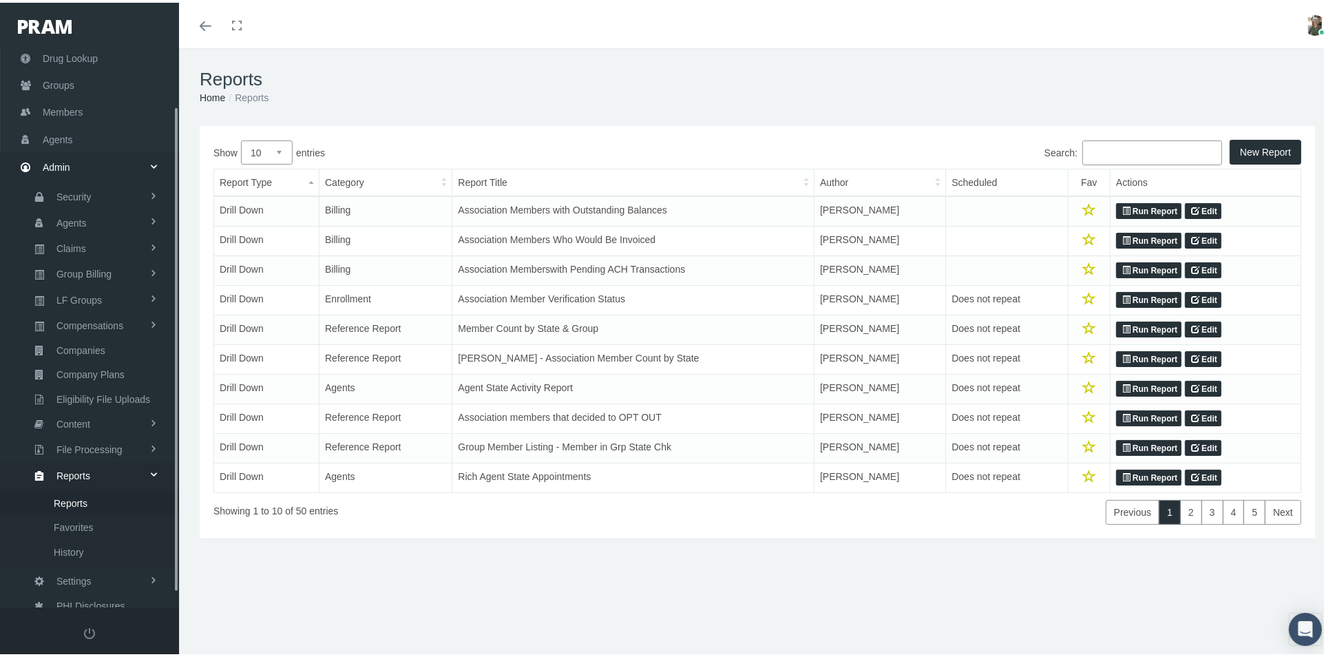
scroll to position [83, 0]
click at [1128, 293] on link "Run Report" at bounding box center [1148, 297] width 65 height 17
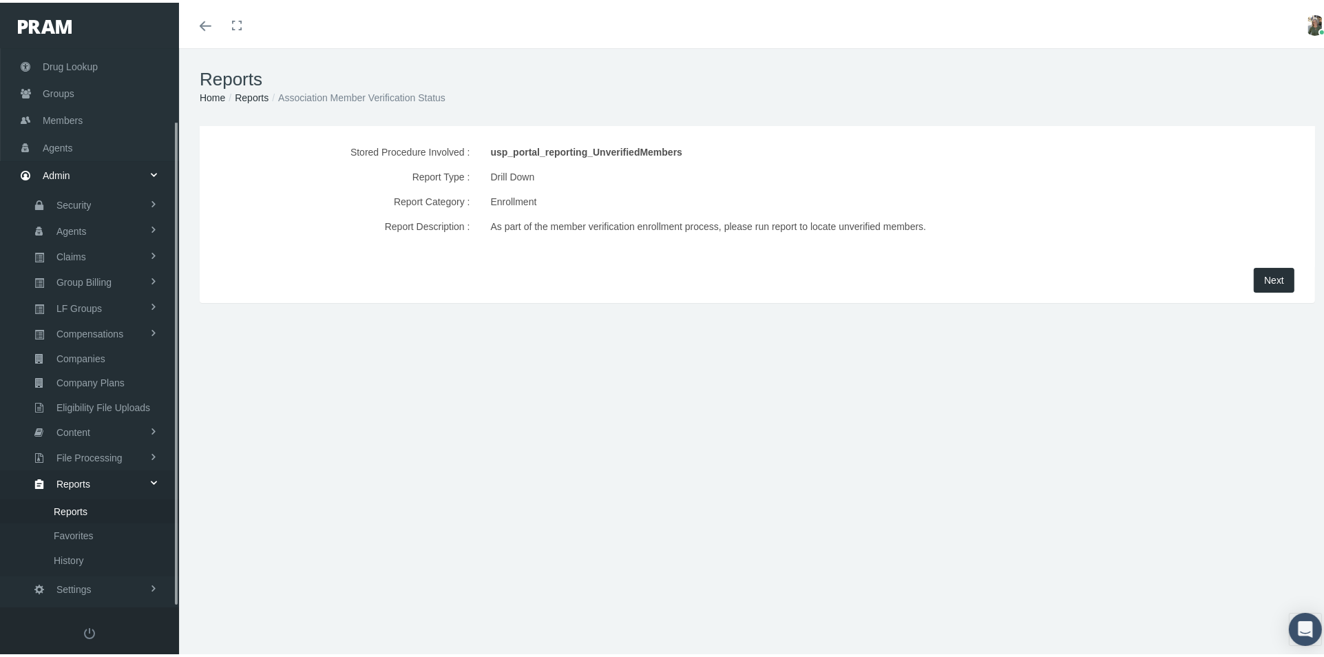
scroll to position [83, 0]
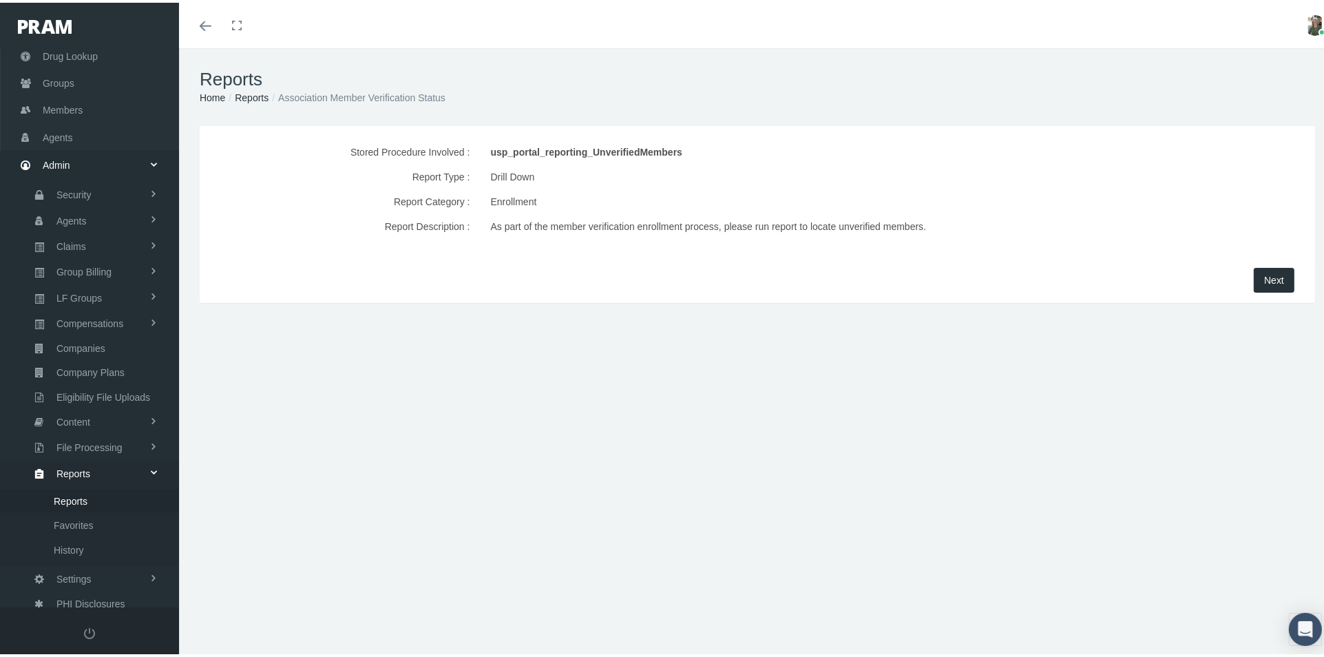
click at [1264, 279] on span "Next" at bounding box center [1274, 277] width 20 height 11
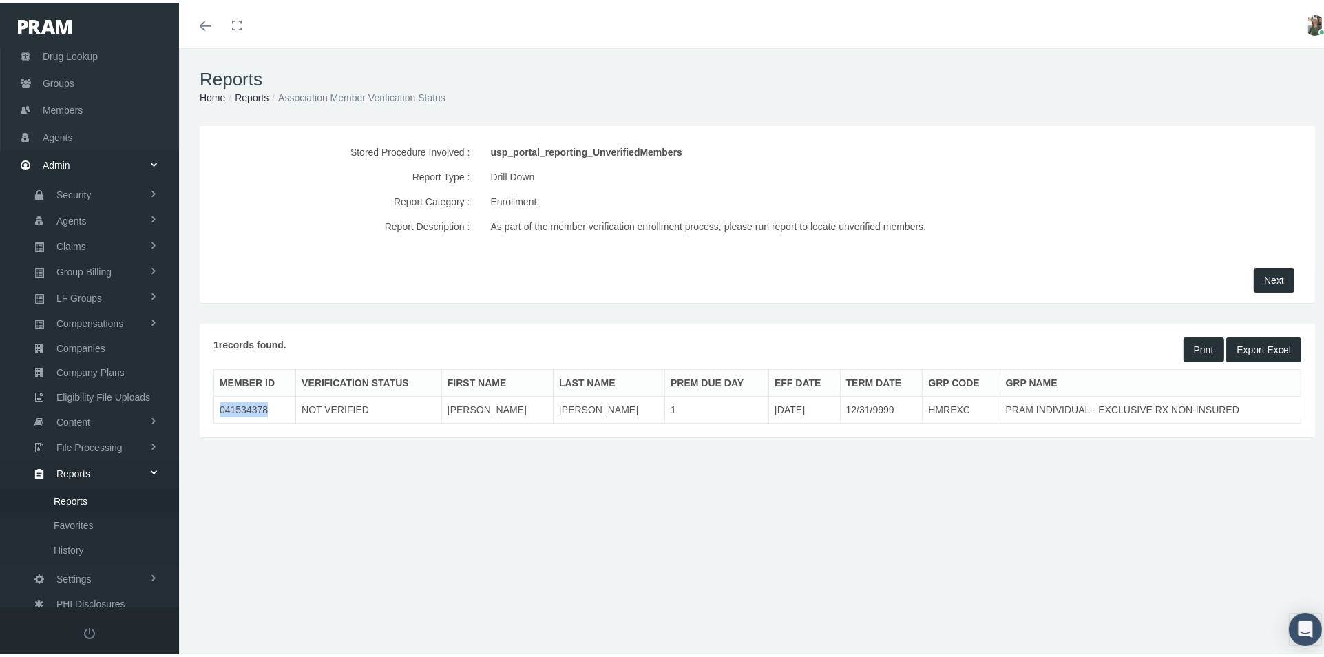
drag, startPoint x: 274, startPoint y: 404, endPoint x: 220, endPoint y: 405, distance: 54.4
click at [220, 405] on td "041534378" at bounding box center [255, 407] width 82 height 27
copy td "041534378"
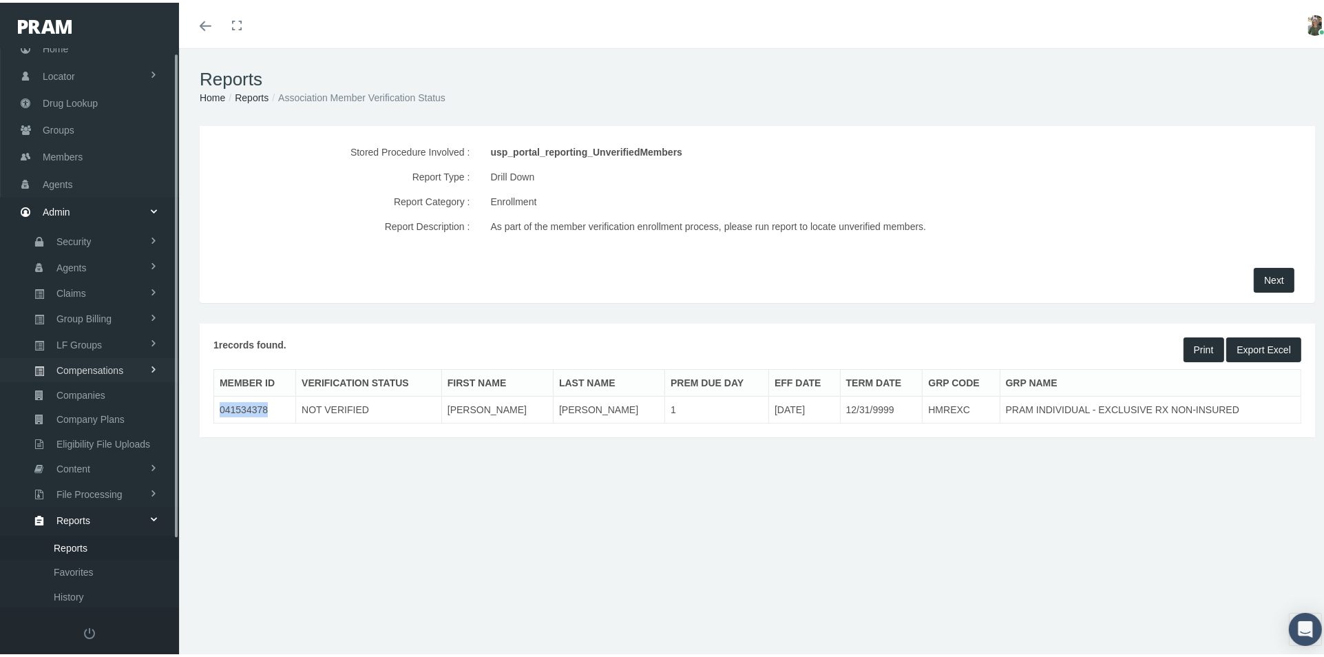
scroll to position [0, 0]
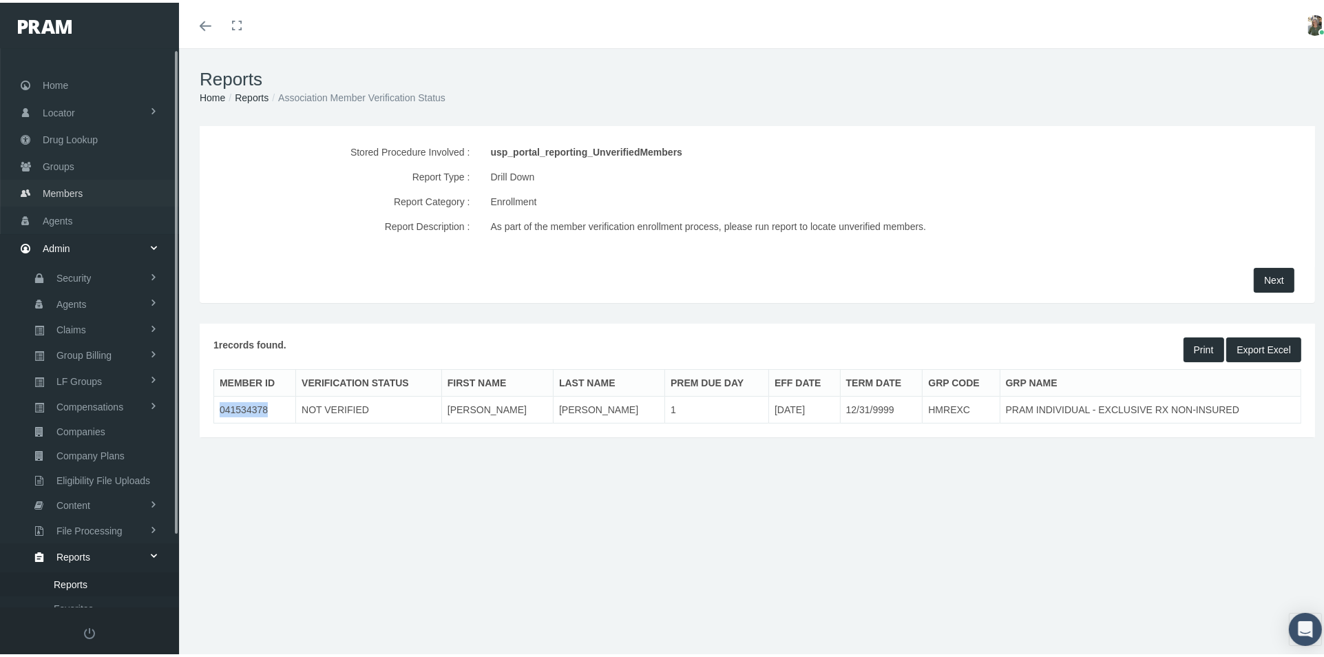
click at [76, 191] on span "Members" at bounding box center [63, 191] width 40 height 26
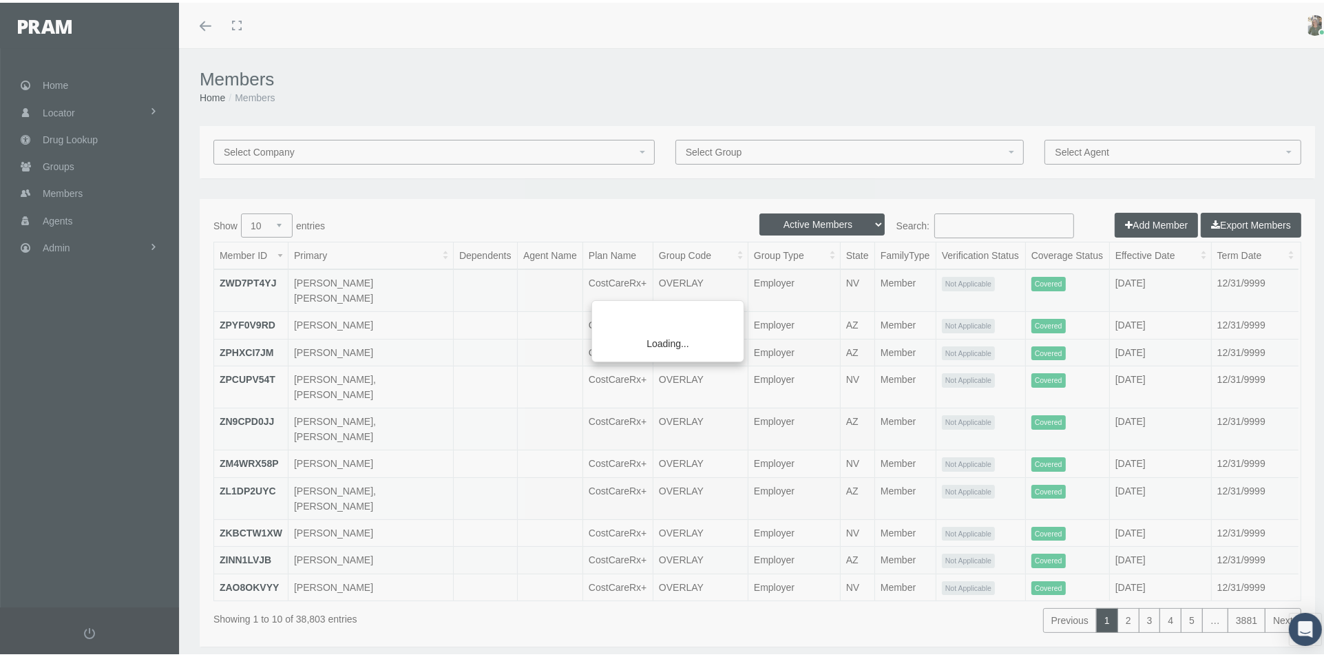
click at [968, 218] on div "Loading..." at bounding box center [662, 328] width 1324 height 657
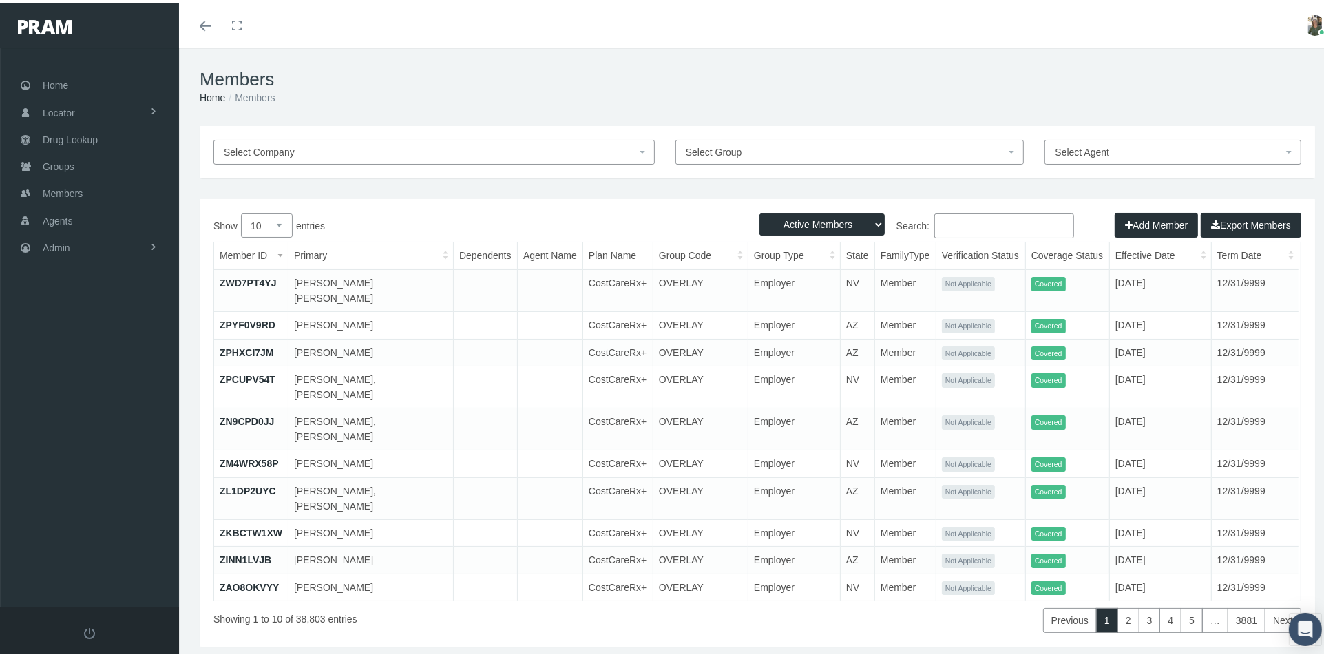
click at [961, 220] on input "Search:" at bounding box center [1004, 223] width 140 height 25
paste input "041534378"
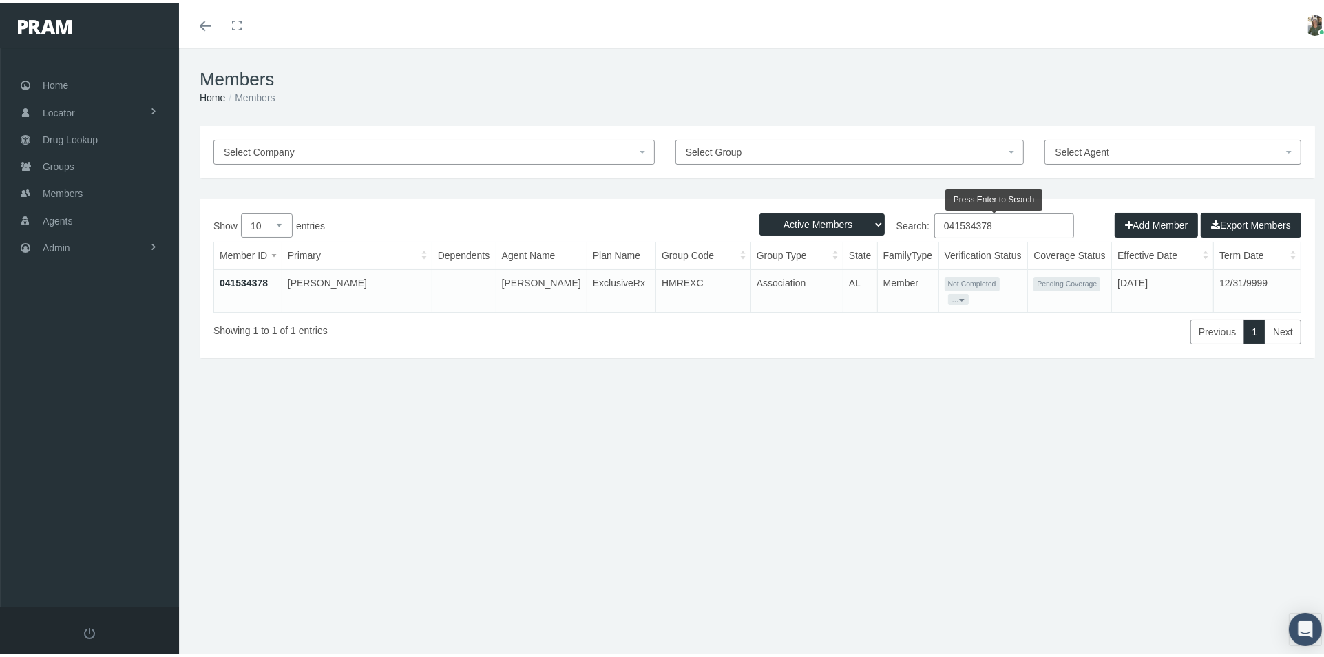
type input "041534378"
click at [260, 275] on link "041534378" at bounding box center [244, 280] width 48 height 11
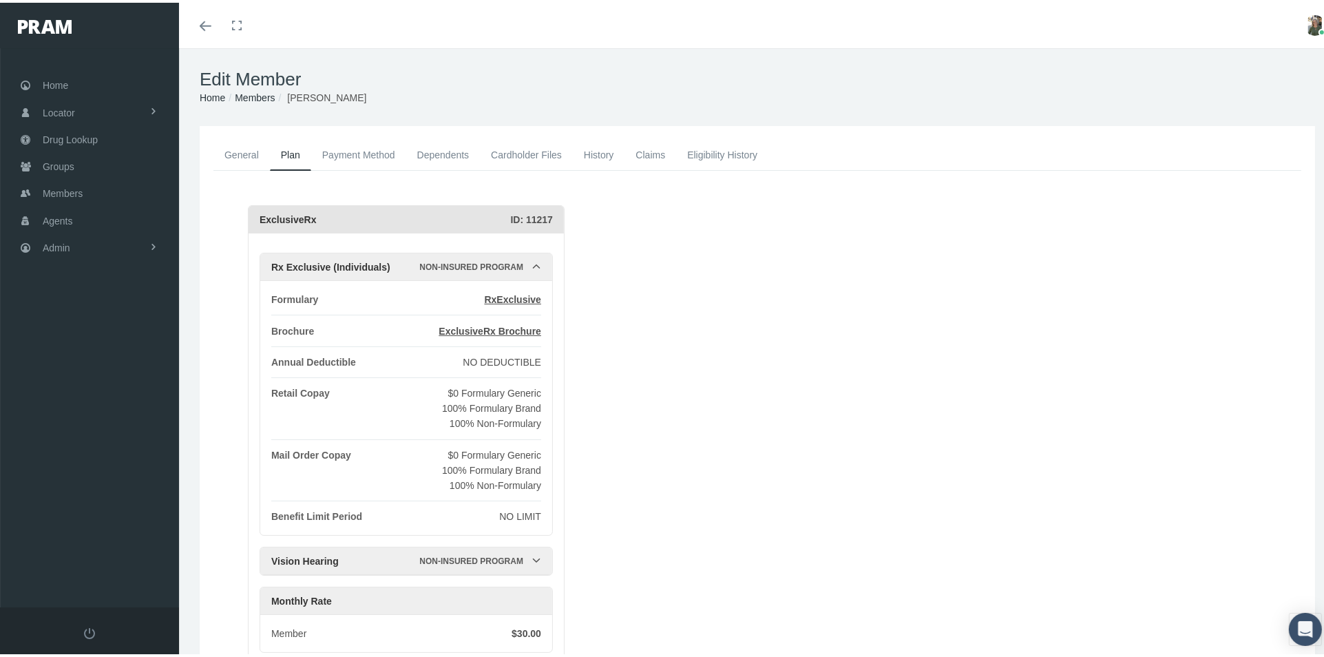
click at [245, 150] on link "General" at bounding box center [241, 152] width 56 height 30
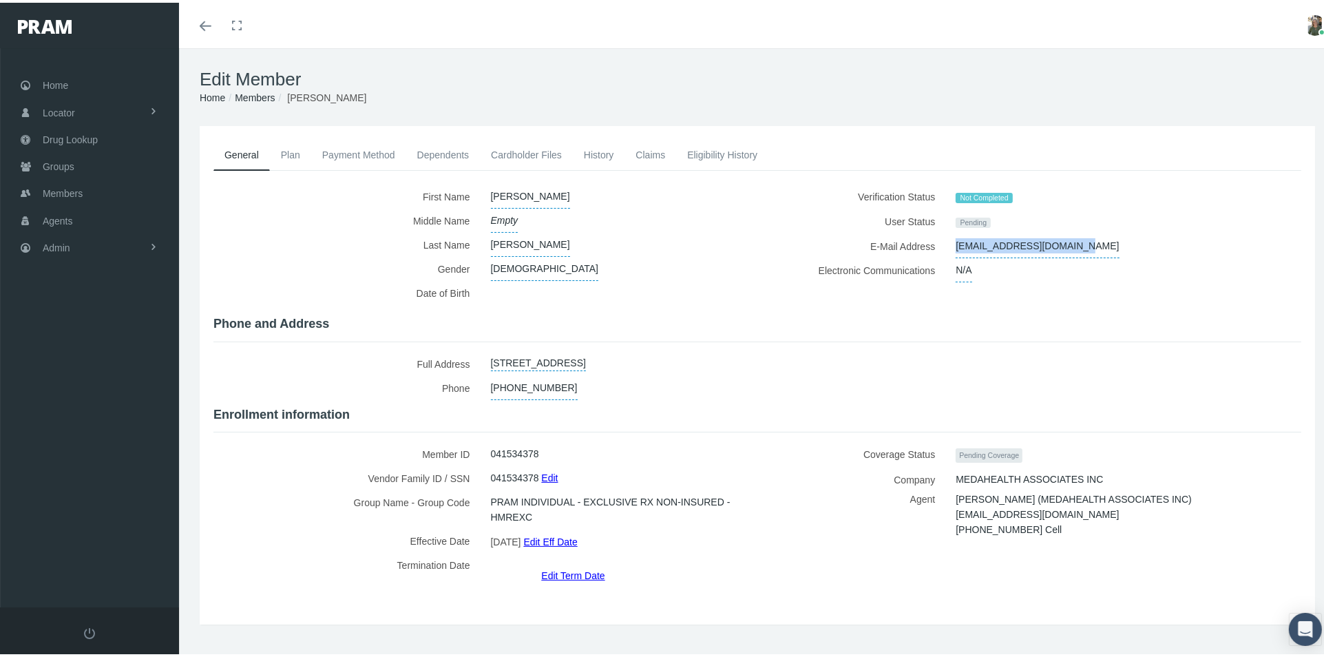
drag, startPoint x: 1073, startPoint y: 238, endPoint x: 948, endPoint y: 248, distance: 125.6
click at [955, 248] on span "[EMAIL_ADDRESS][DOMAIN_NAME]" at bounding box center [1036, 243] width 163 height 24
drag, startPoint x: 1056, startPoint y: 239, endPoint x: 931, endPoint y: 260, distance: 126.3
click at [917, 264] on div "Verification Status Not Completed User Status Pending E-Mail Address [EMAIL_ADD…" at bounding box center [1034, 244] width 554 height 125
drag, startPoint x: 1092, startPoint y: 242, endPoint x: 1030, endPoint y: 239, distance: 62.7
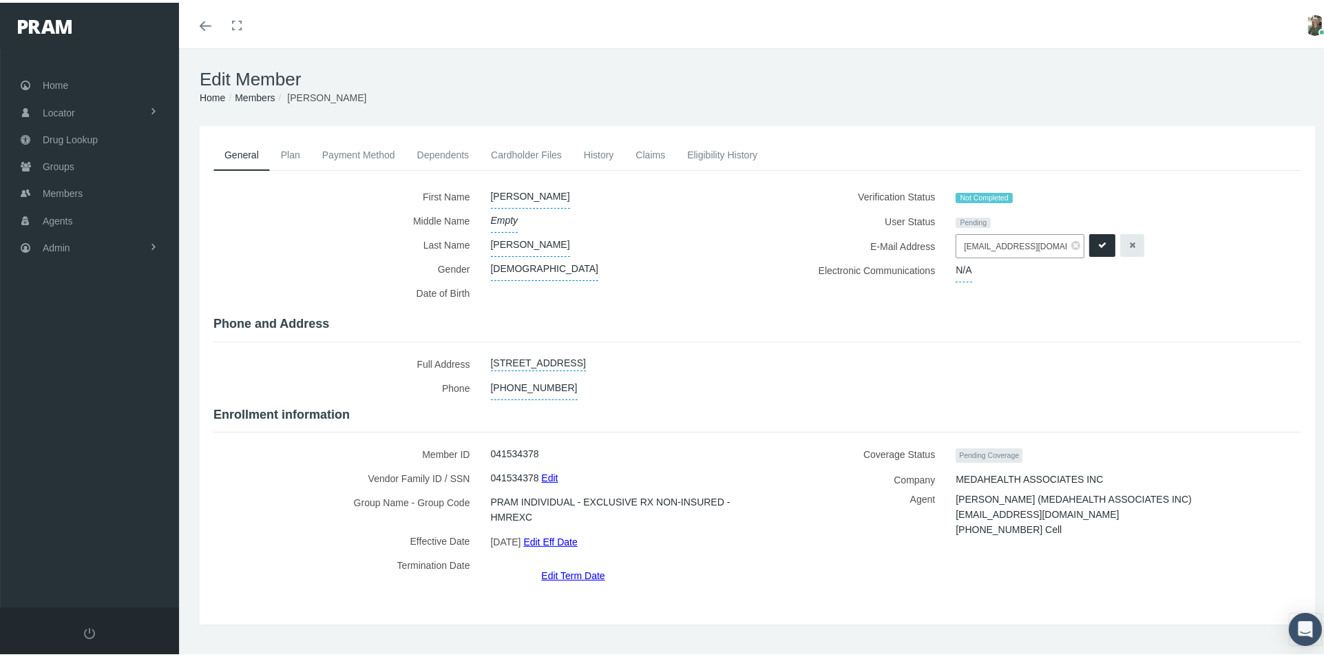
click at [1098, 240] on icon "submit" at bounding box center [1102, 242] width 8 height 13
click at [203, 23] on span at bounding box center [206, 23] width 12 height 1
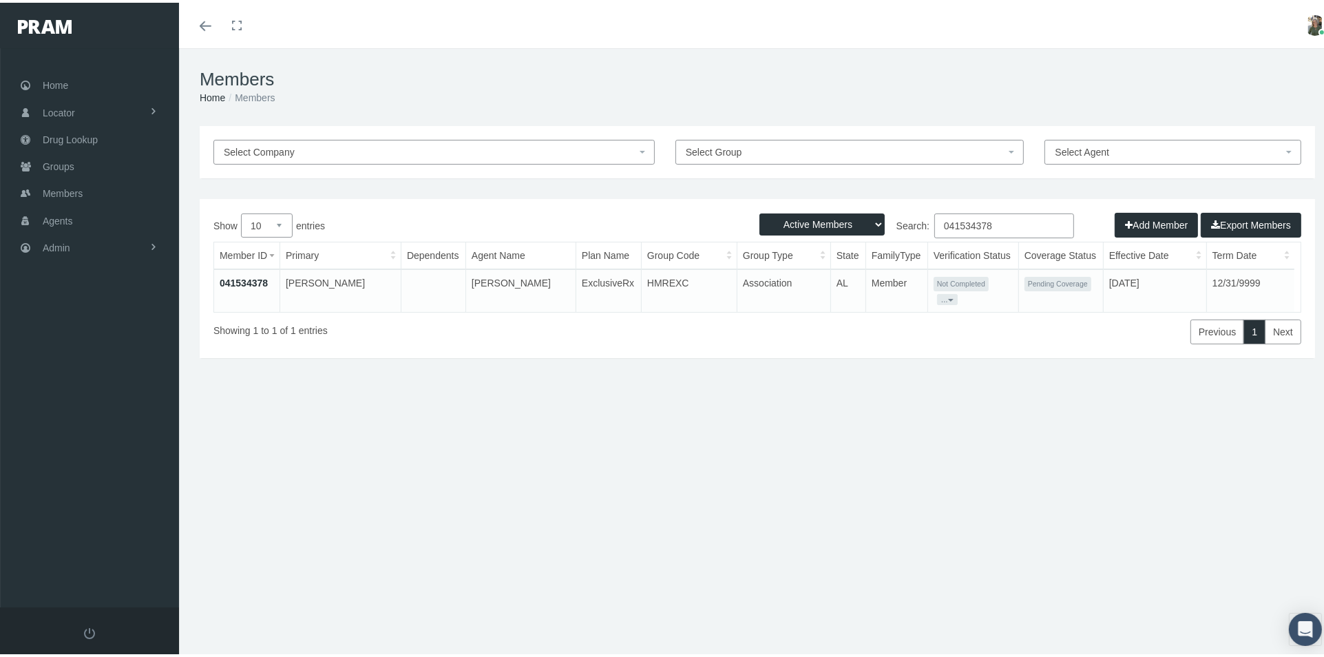
click at [957, 291] on button "..." at bounding box center [947, 296] width 21 height 11
click at [993, 326] on link "Get Invitation URL" at bounding box center [1020, 329] width 90 height 17
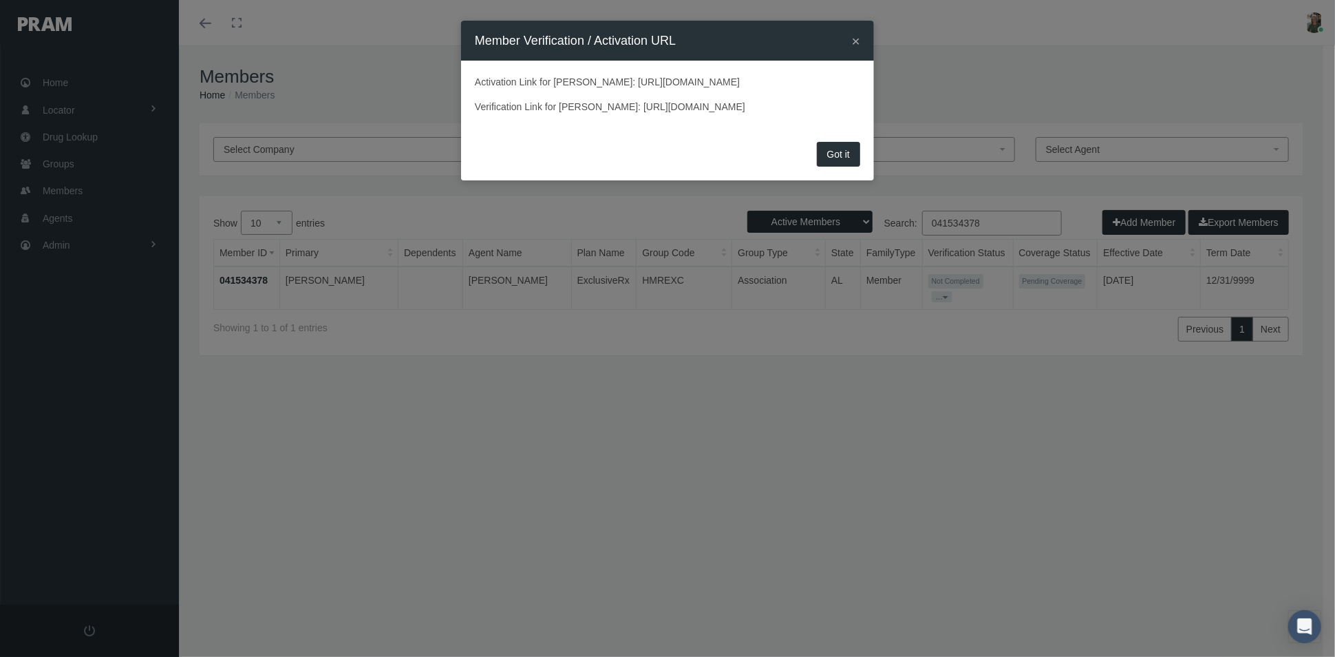
drag, startPoint x: 473, startPoint y: 124, endPoint x: 681, endPoint y: 144, distance: 209.5
click at [857, 138] on div "Activation Link for [PERSON_NAME]: [URL][DOMAIN_NAME] Verification Link for [PE…" at bounding box center [667, 99] width 413 height 77
copy p "Verification Link for [PERSON_NAME]: [URL][DOMAIN_NAME]"
click at [847, 167] on button "Got it" at bounding box center [838, 154] width 43 height 25
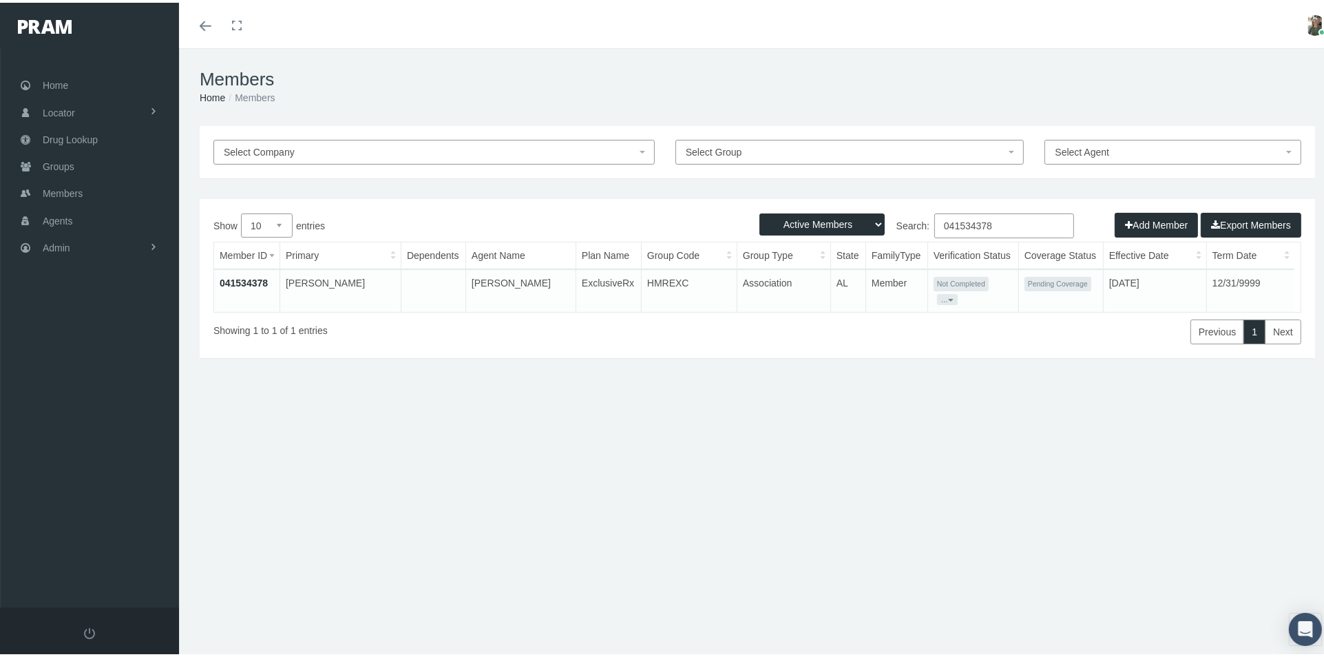
click at [254, 275] on link "041534378" at bounding box center [244, 280] width 48 height 11
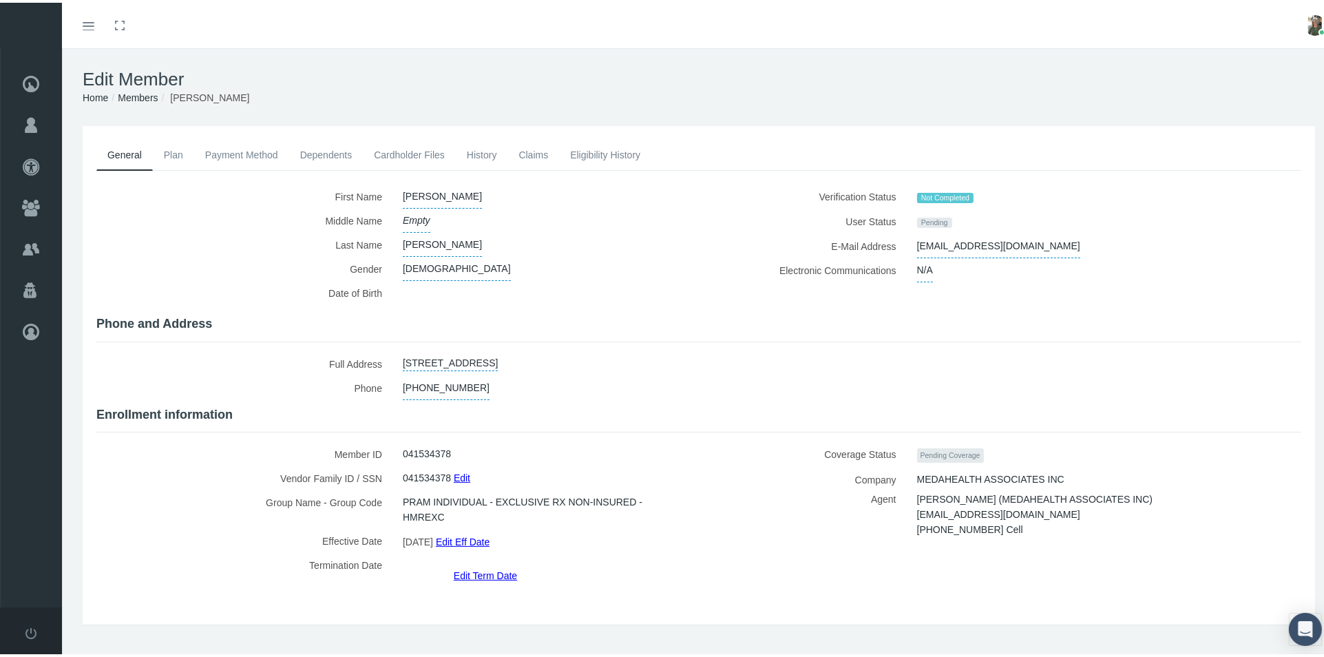
click at [478, 156] on link "History" at bounding box center [482, 152] width 52 height 30
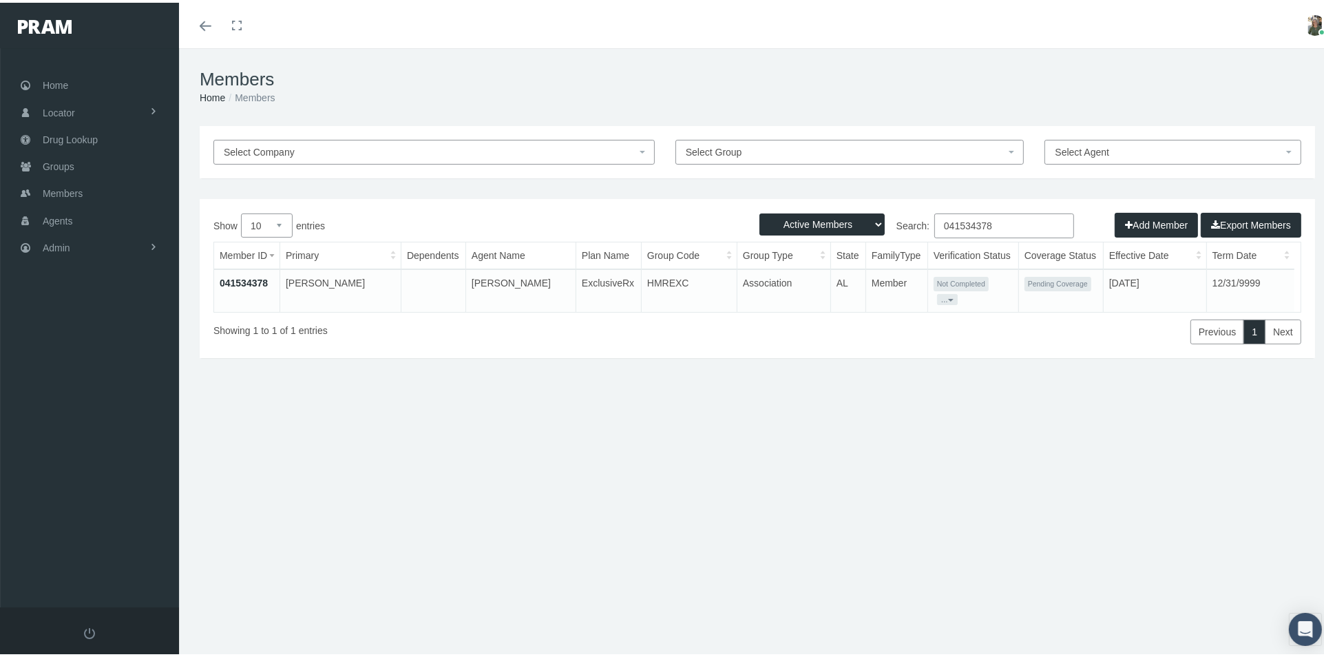
click at [957, 291] on button "..." at bounding box center [947, 296] width 21 height 11
click at [1001, 312] on link "Resend Verification" at bounding box center [1020, 312] width 90 height 17
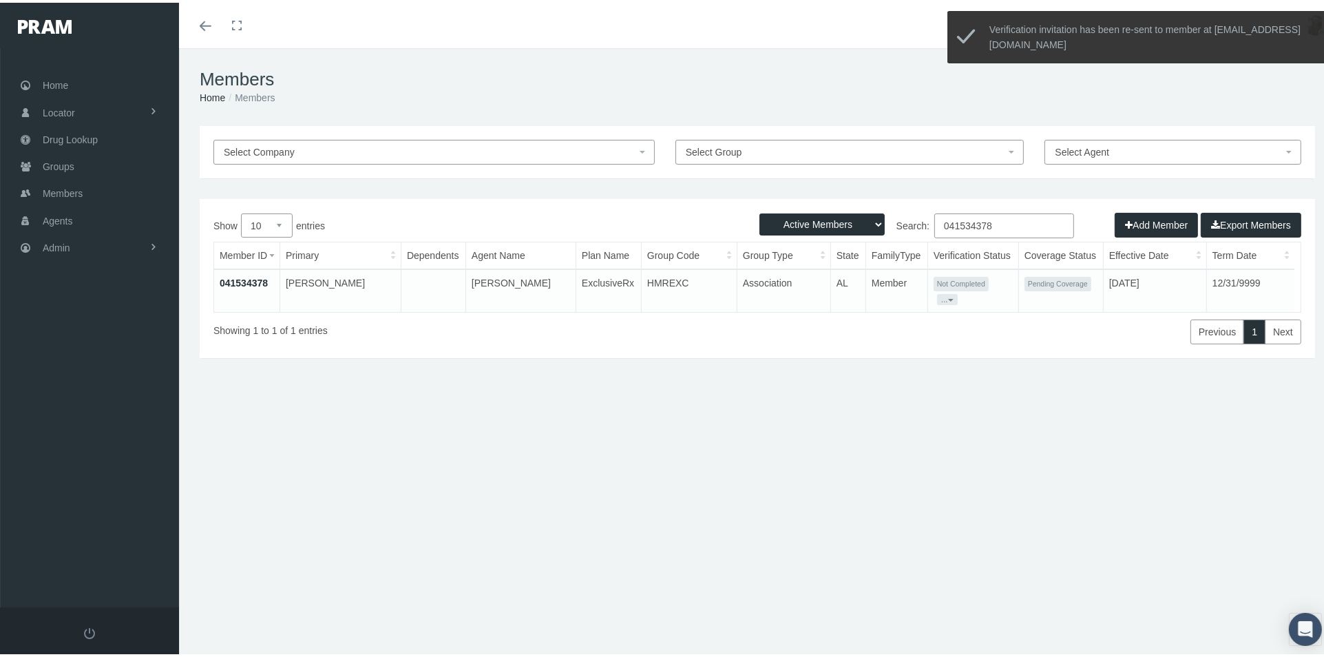
click at [514, 44] on div "Toggle menubar Toggle fullscreen Profile Logout" at bounding box center [757, 22] width 1136 height 45
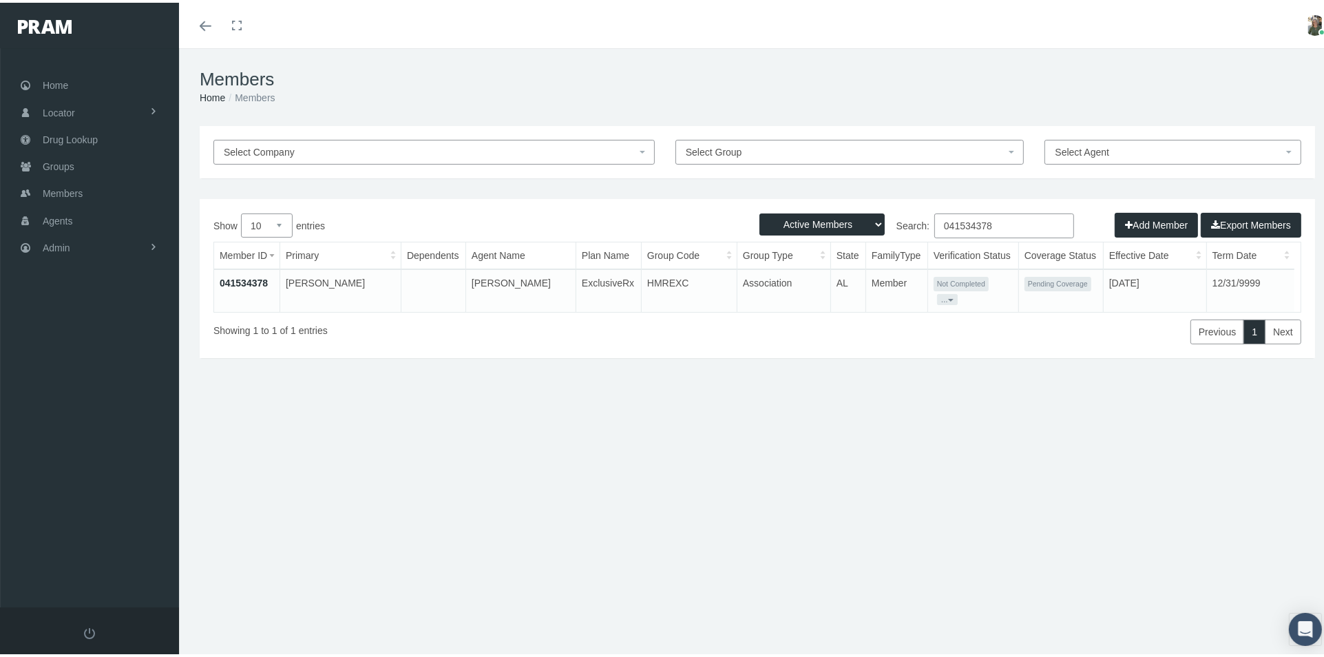
click at [242, 279] on link "041534378" at bounding box center [244, 280] width 48 height 11
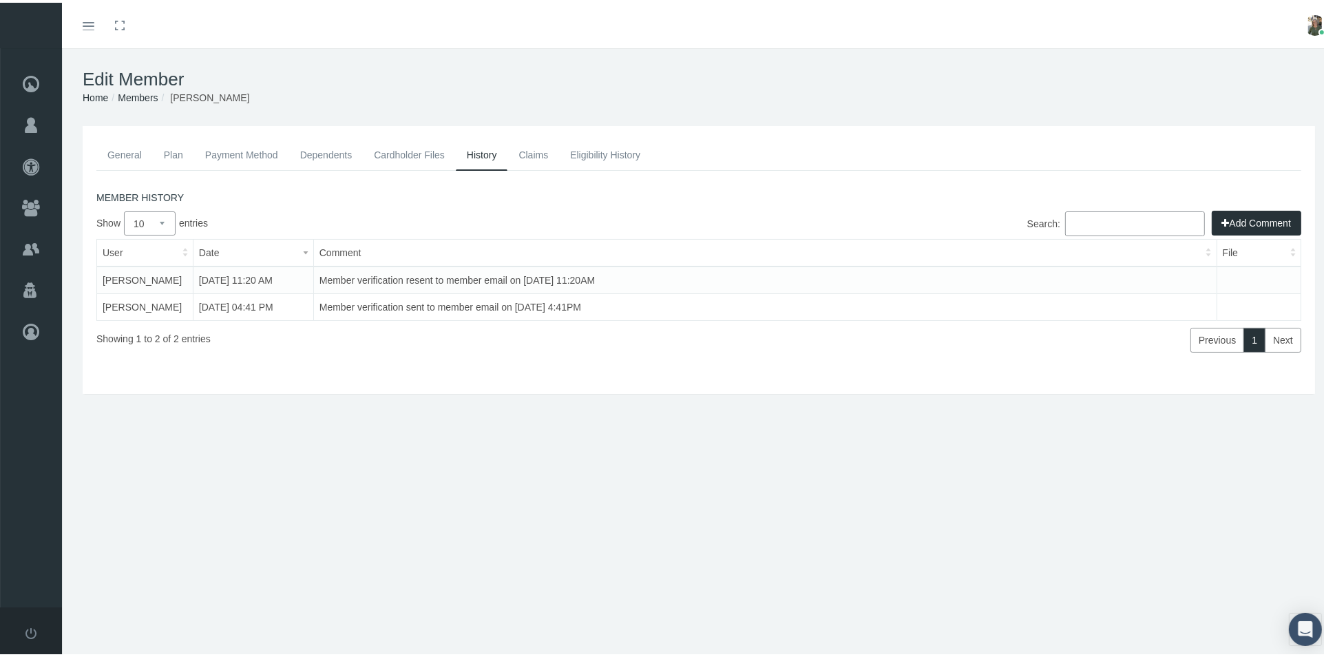
drag, startPoint x: 584, startPoint y: 181, endPoint x: 188, endPoint y: 231, distance: 398.9
click at [582, 180] on div "Add Comment MEMBER HISTORY Show 10 25 50 100 entries Search: User Date Comment …" at bounding box center [698, 259] width 1225 height 182
click at [124, 150] on link "General" at bounding box center [124, 152] width 56 height 30
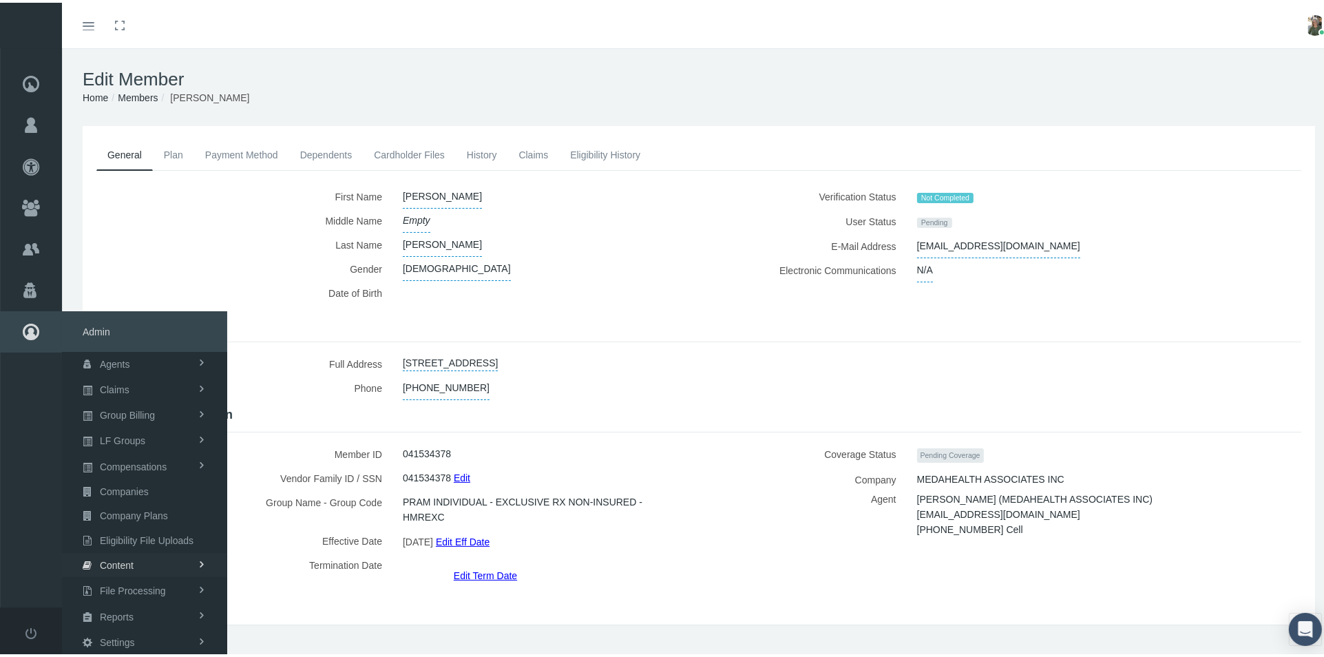
scroll to position [45, 0]
click at [131, 588] on span "Reports" at bounding box center [117, 599] width 34 height 23
click at [123, 542] on link "Reports" at bounding box center [144, 548] width 165 height 24
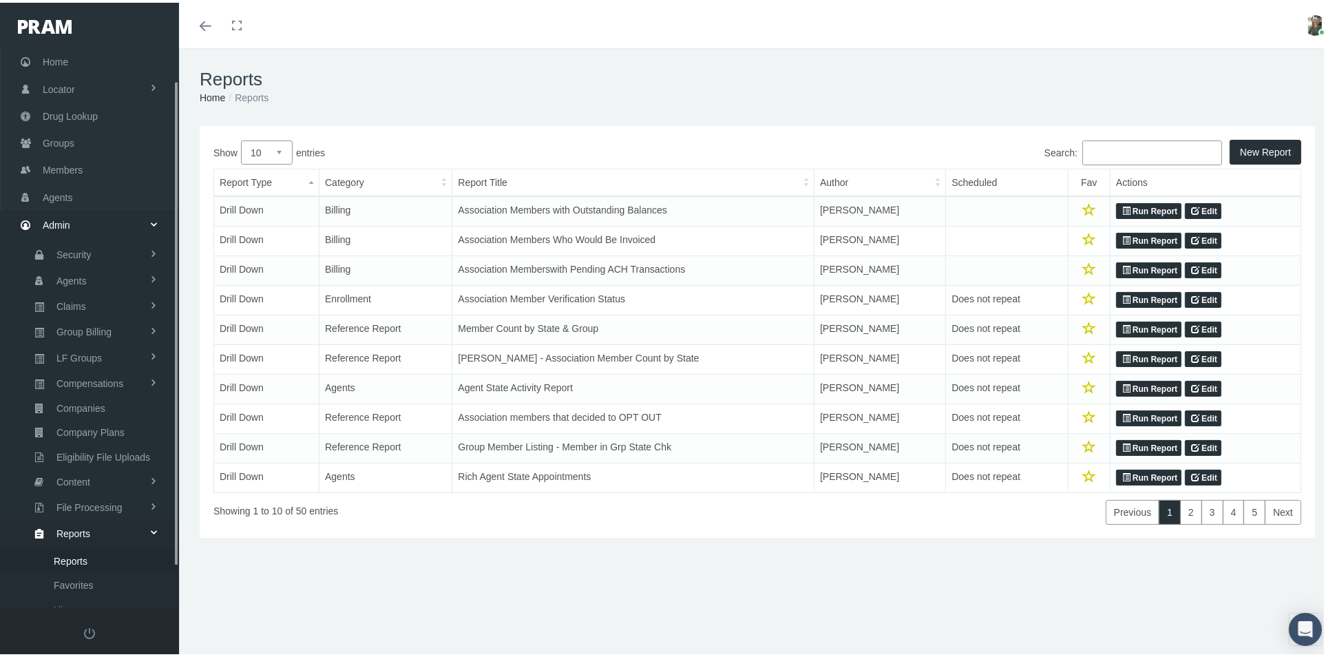
scroll to position [83, 0]
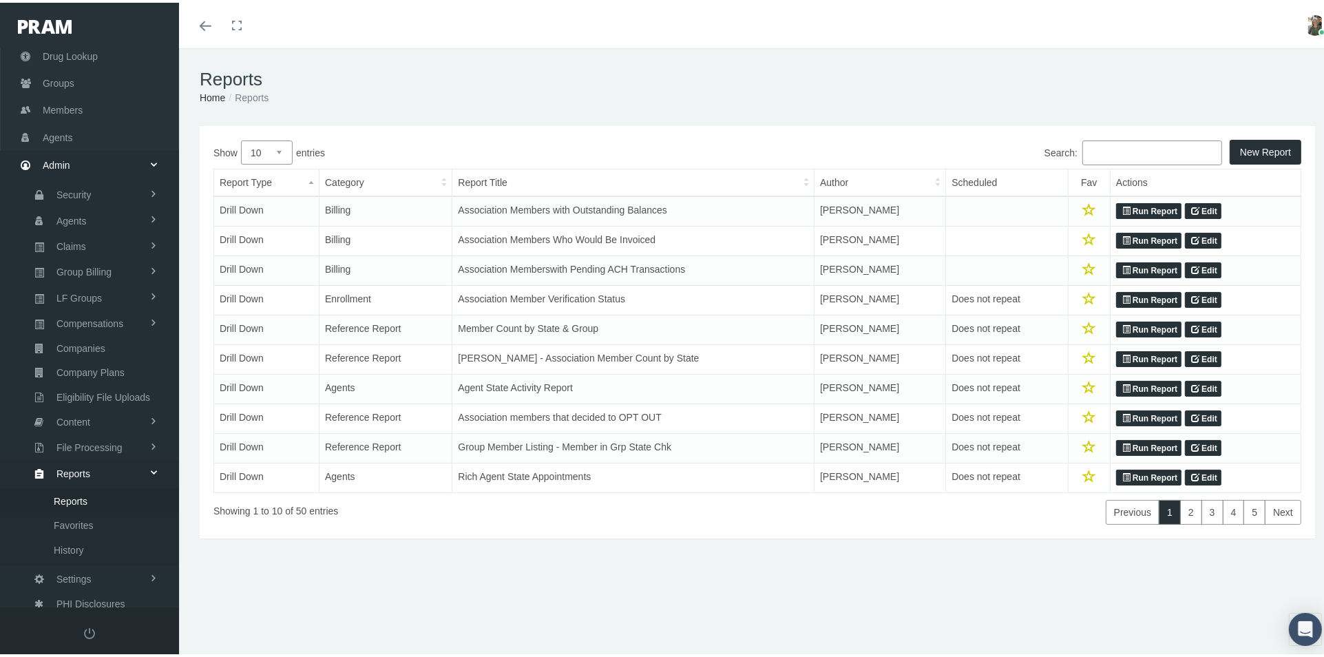
click at [1126, 209] on link "Run Report" at bounding box center [1148, 208] width 65 height 17
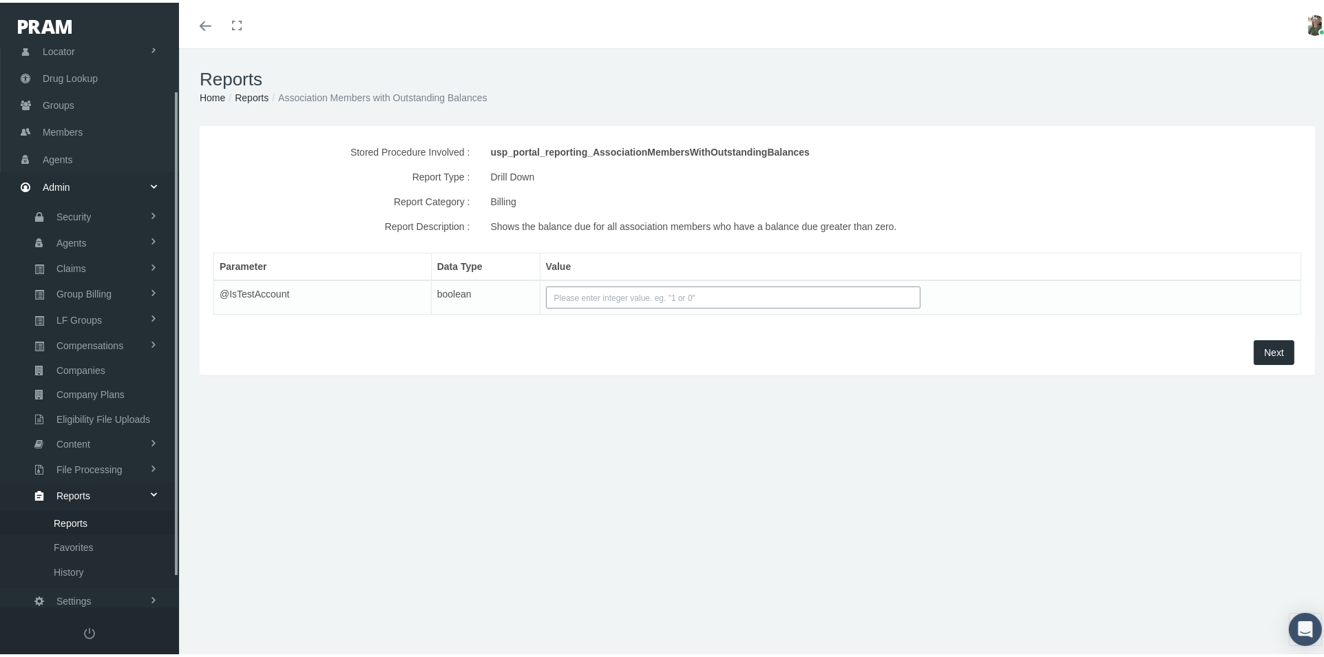
scroll to position [83, 0]
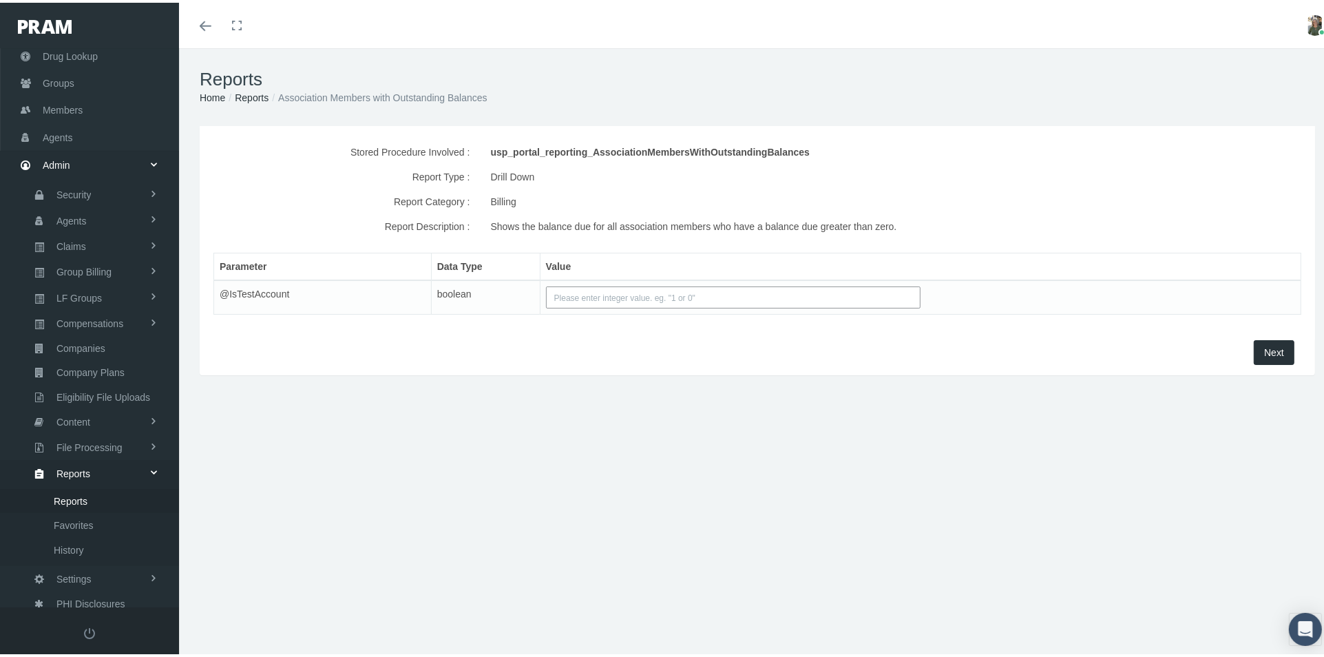
click at [200, 25] on icon "Toggle menubar" at bounding box center [206, 23] width 12 height 8
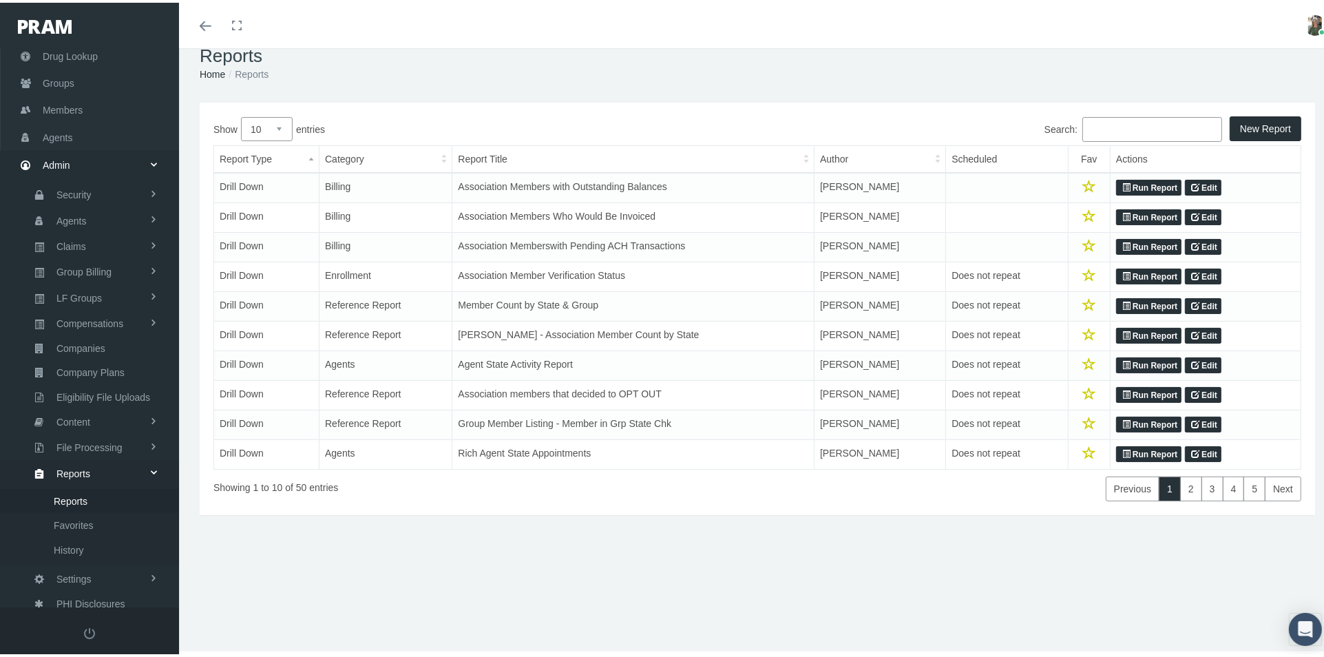
scroll to position [30, 0]
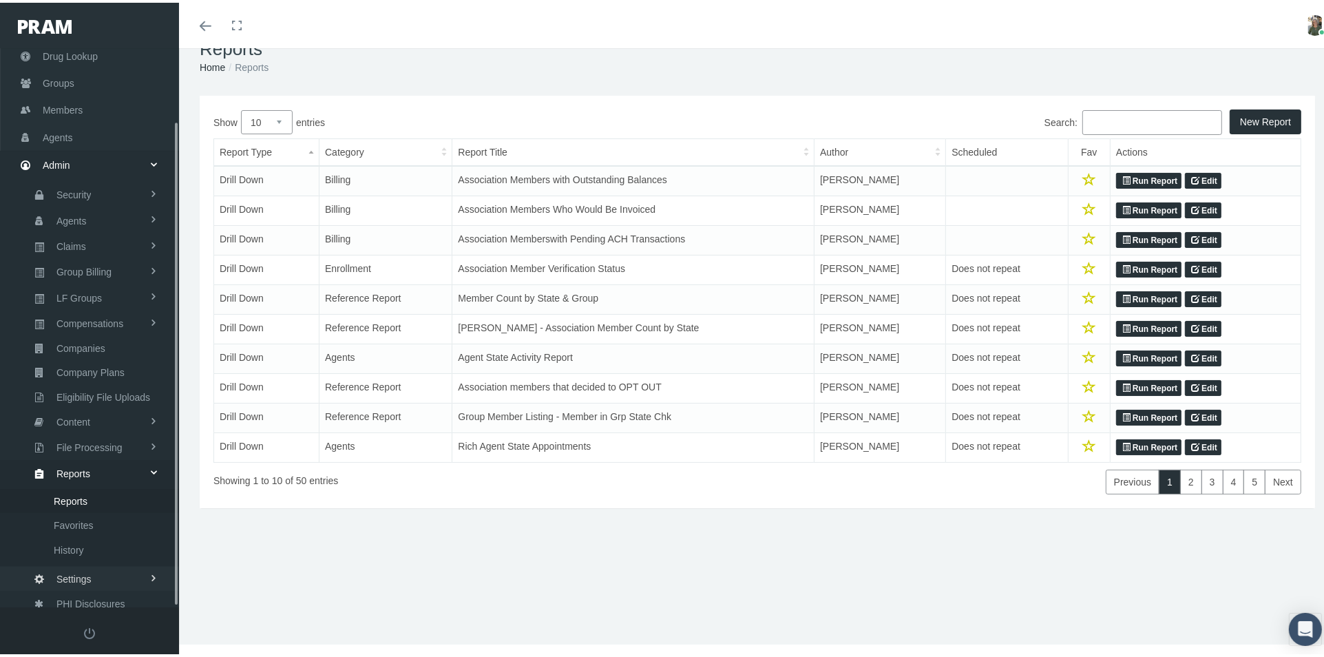
click at [100, 564] on link "Settings" at bounding box center [89, 576] width 179 height 24
click at [155, 459] on span at bounding box center [154, 469] width 10 height 23
click at [150, 432] on span at bounding box center [154, 443] width 10 height 23
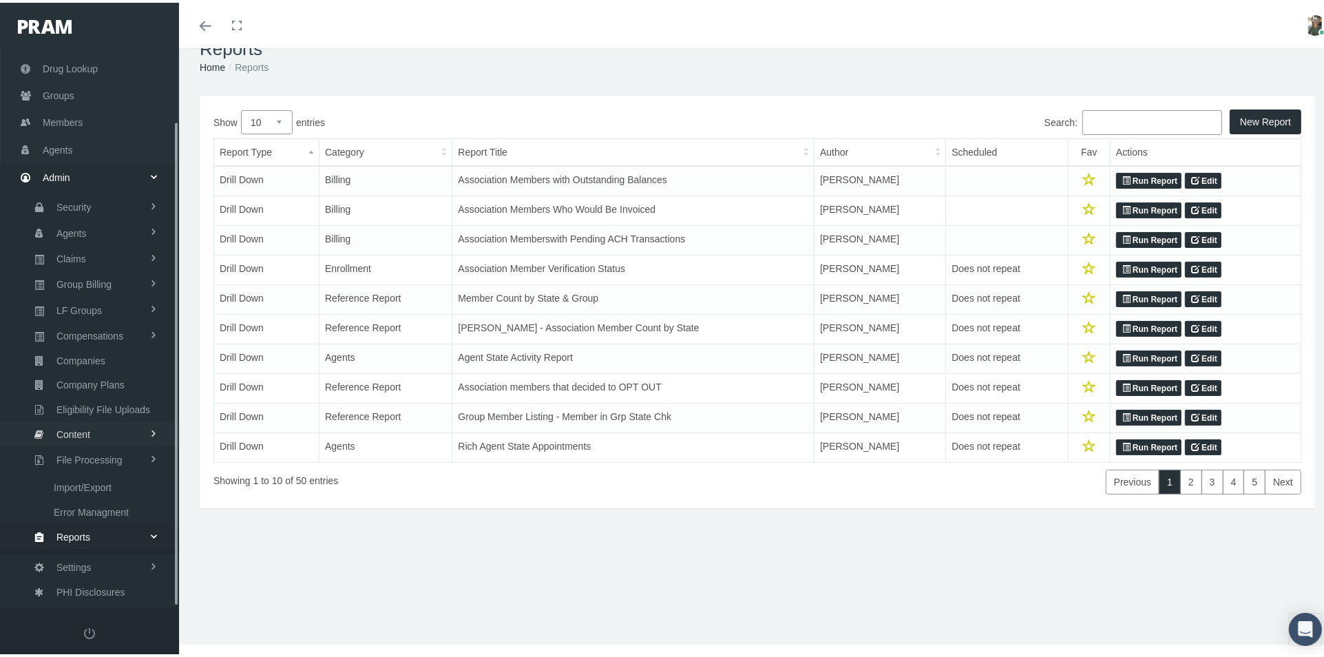
scroll to position [59, 0]
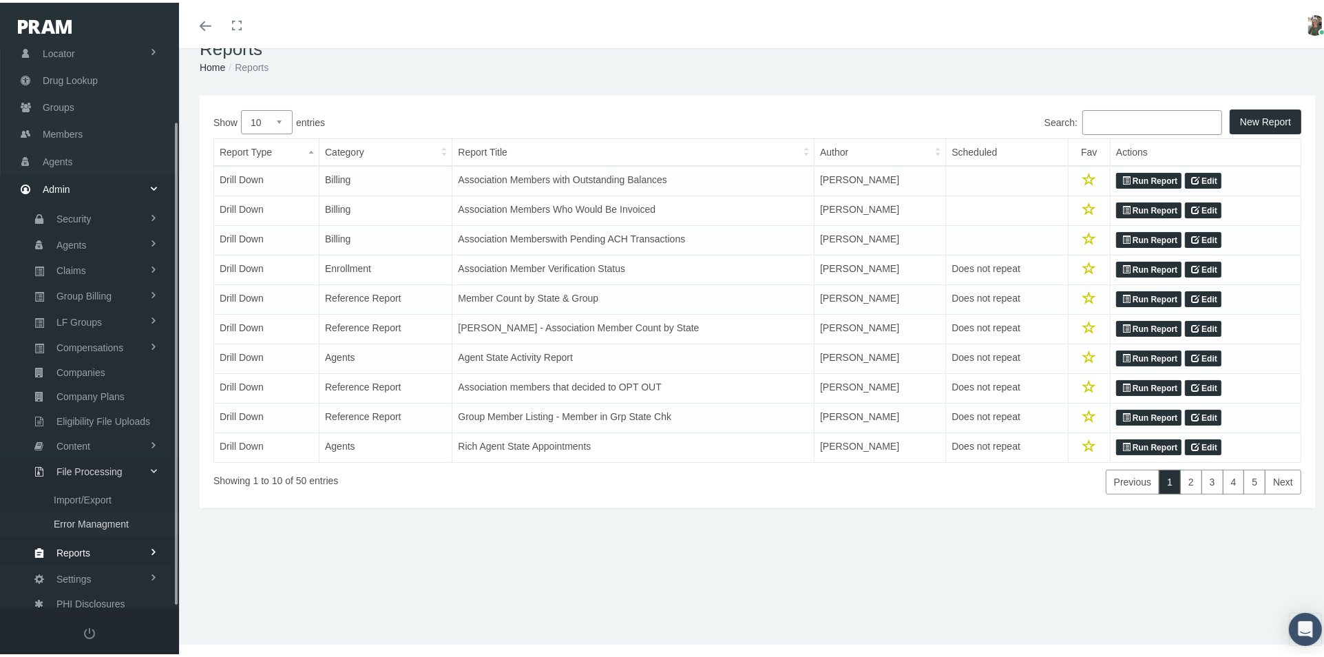
click at [118, 509] on span "Error Managment" at bounding box center [91, 520] width 75 height 23
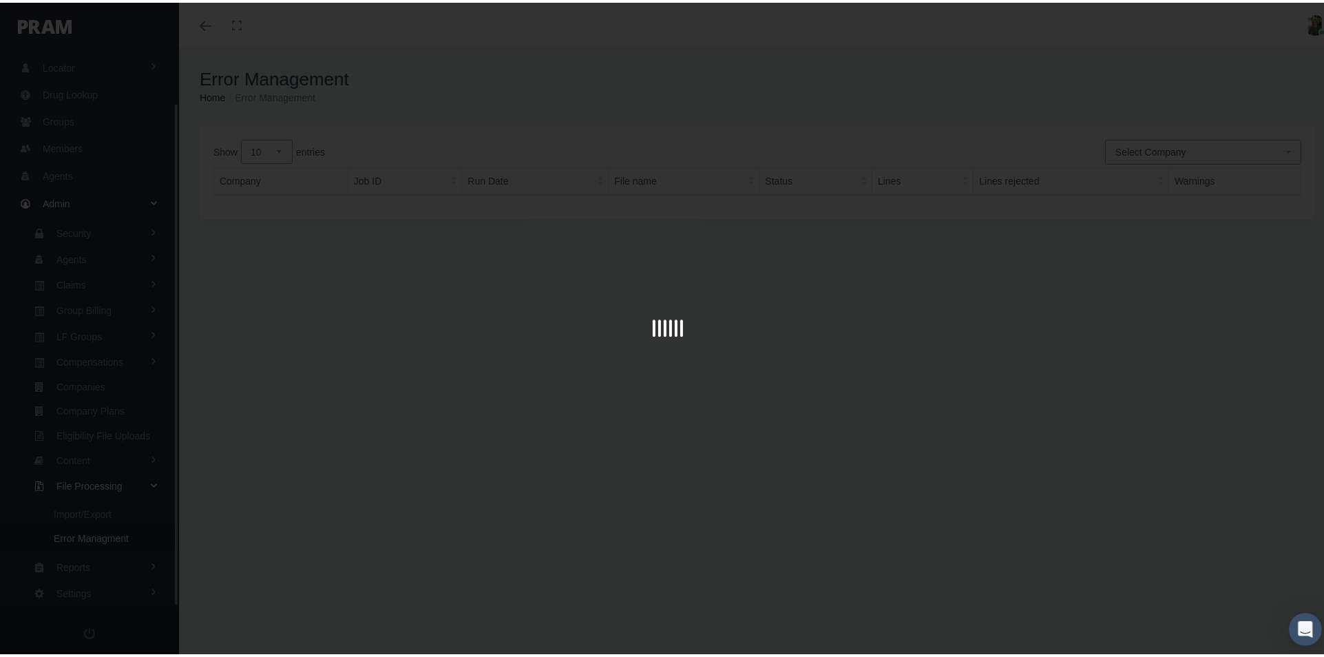
scroll to position [59, 0]
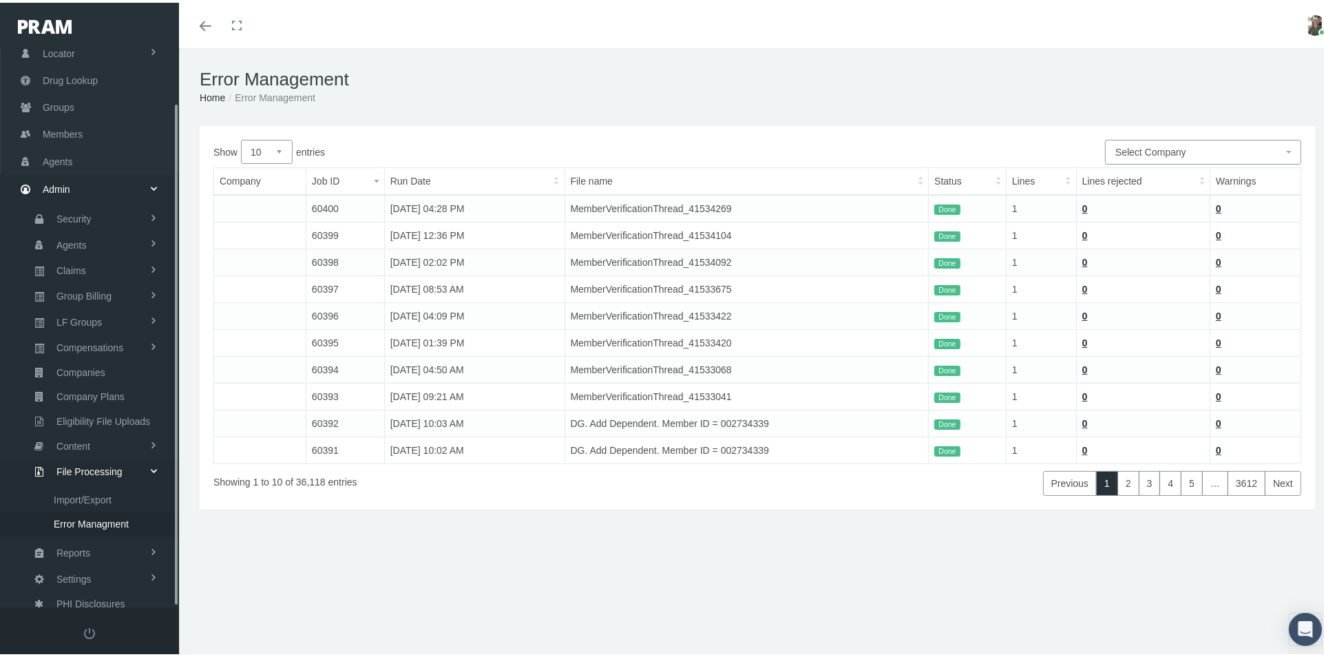
click at [157, 463] on span at bounding box center [153, 468] width 23 height 10
click at [139, 461] on span "Eligibility File Uploads" at bounding box center [103, 472] width 94 height 23
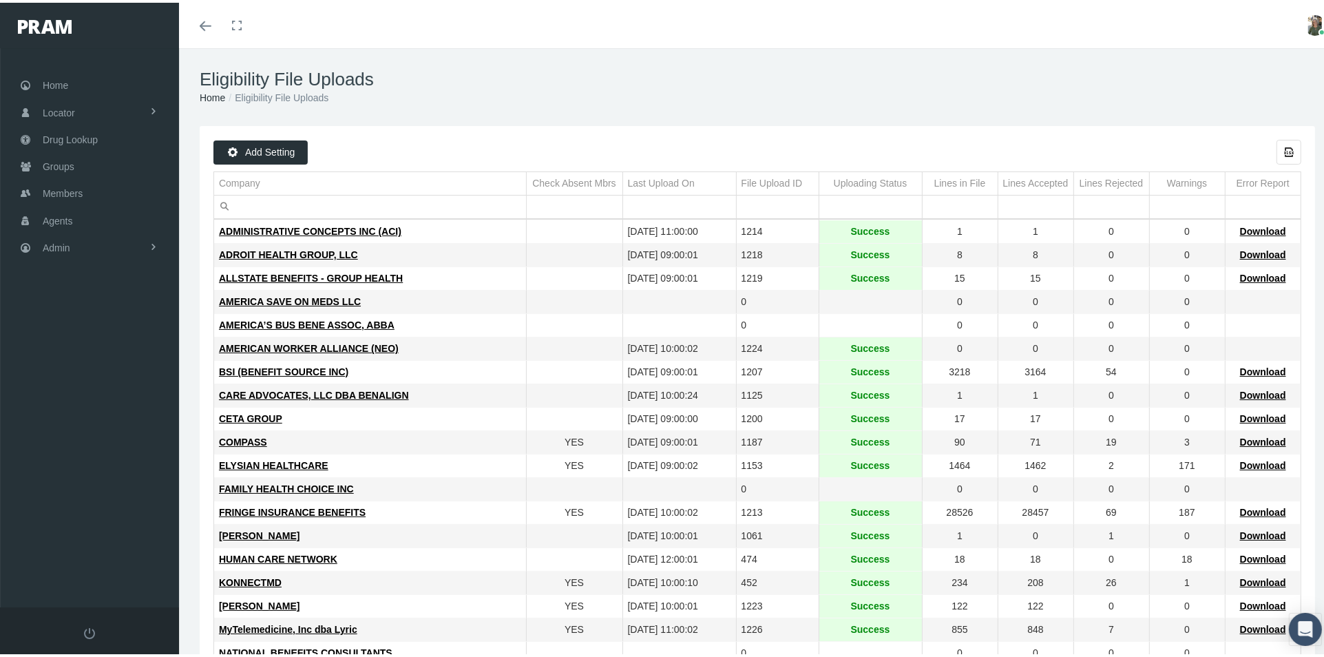
click at [447, 174] on td "Company" at bounding box center [370, 180] width 312 height 23
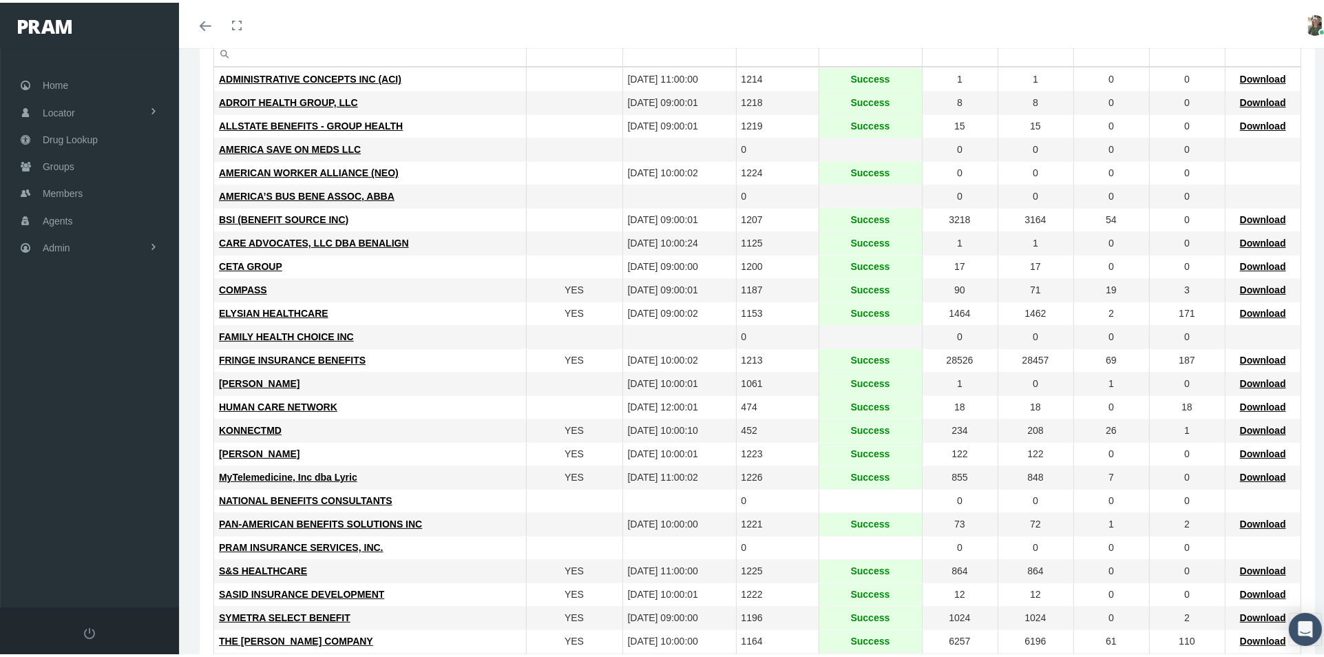
scroll to position [153, 0]
click at [248, 284] on span "COMPASS" at bounding box center [243, 286] width 48 height 11
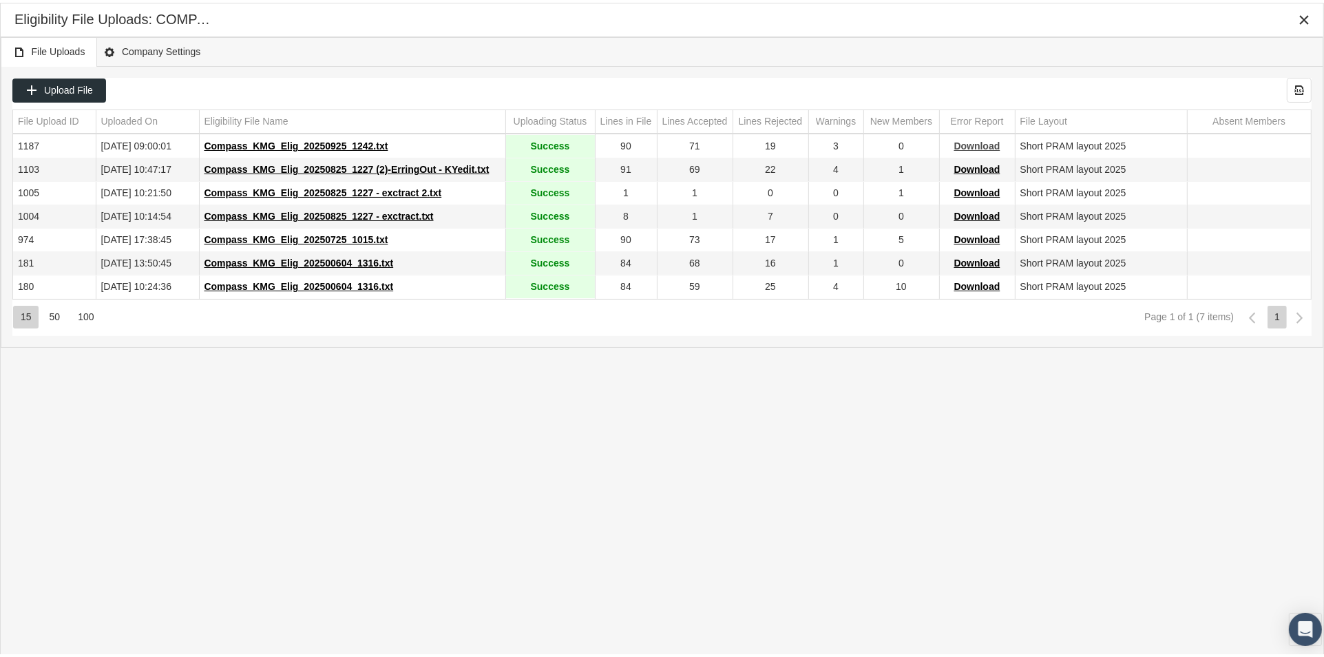
click at [982, 143] on span "Download" at bounding box center [977, 143] width 46 height 11
click at [1302, 13] on icon "Close" at bounding box center [1304, 17] width 12 height 12
